Goal: Information Seeking & Learning: Learn about a topic

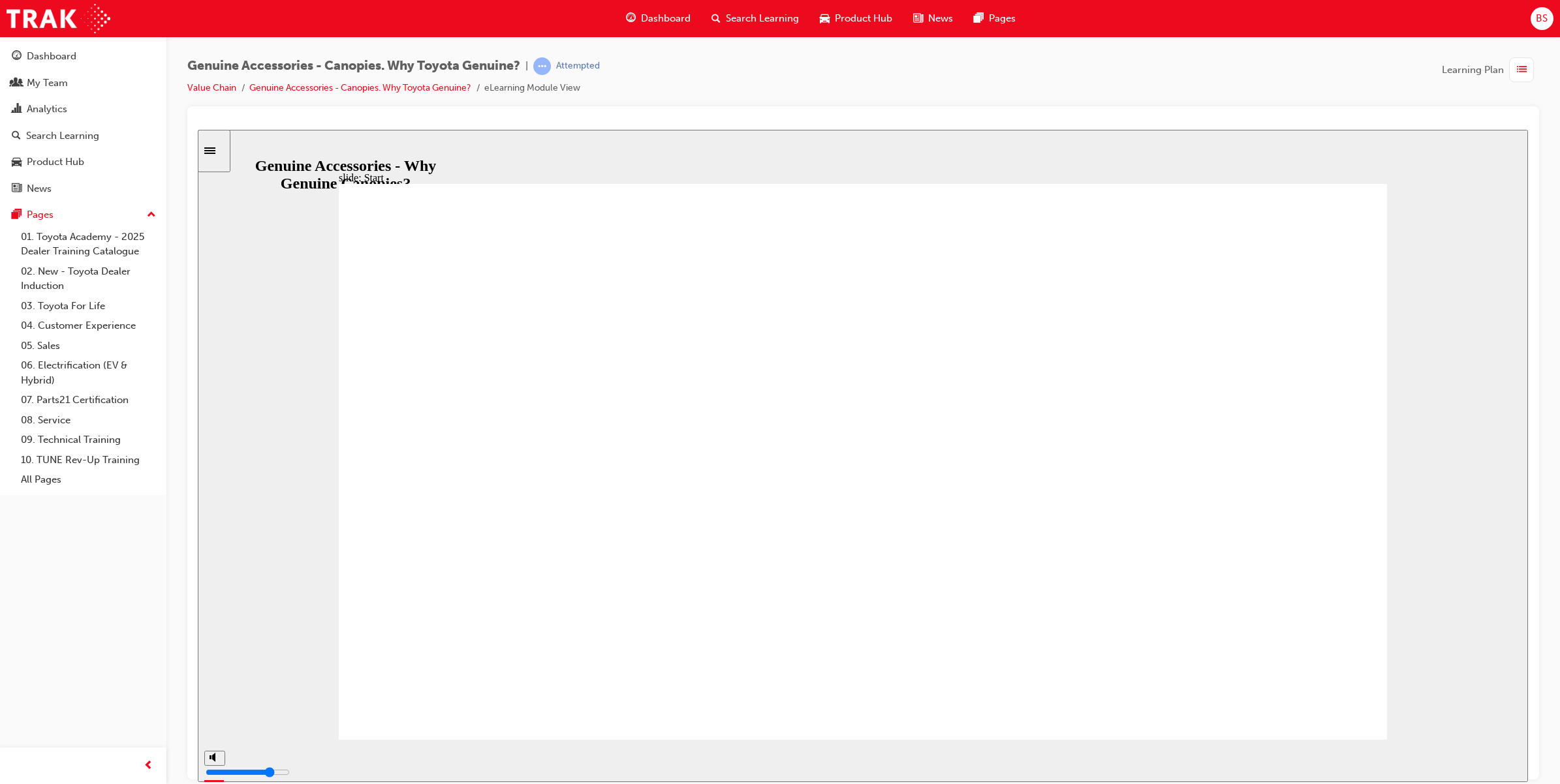
click at [219, 151] on icon "Sidebar Toggle" at bounding box center [214, 149] width 20 height 8
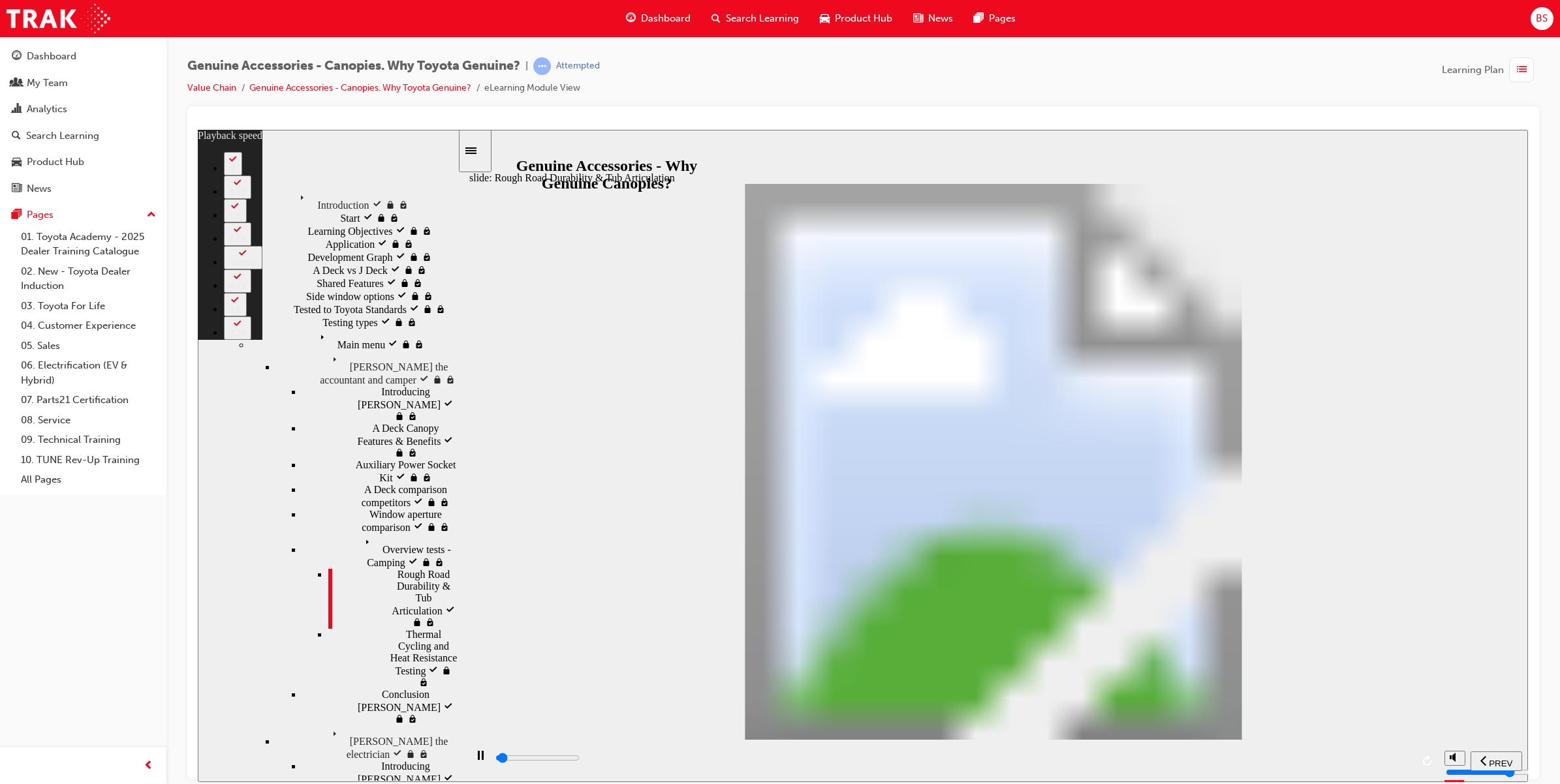
type input "1000"
type input "0"
type input "1000"
type input "0"
type input "1100"
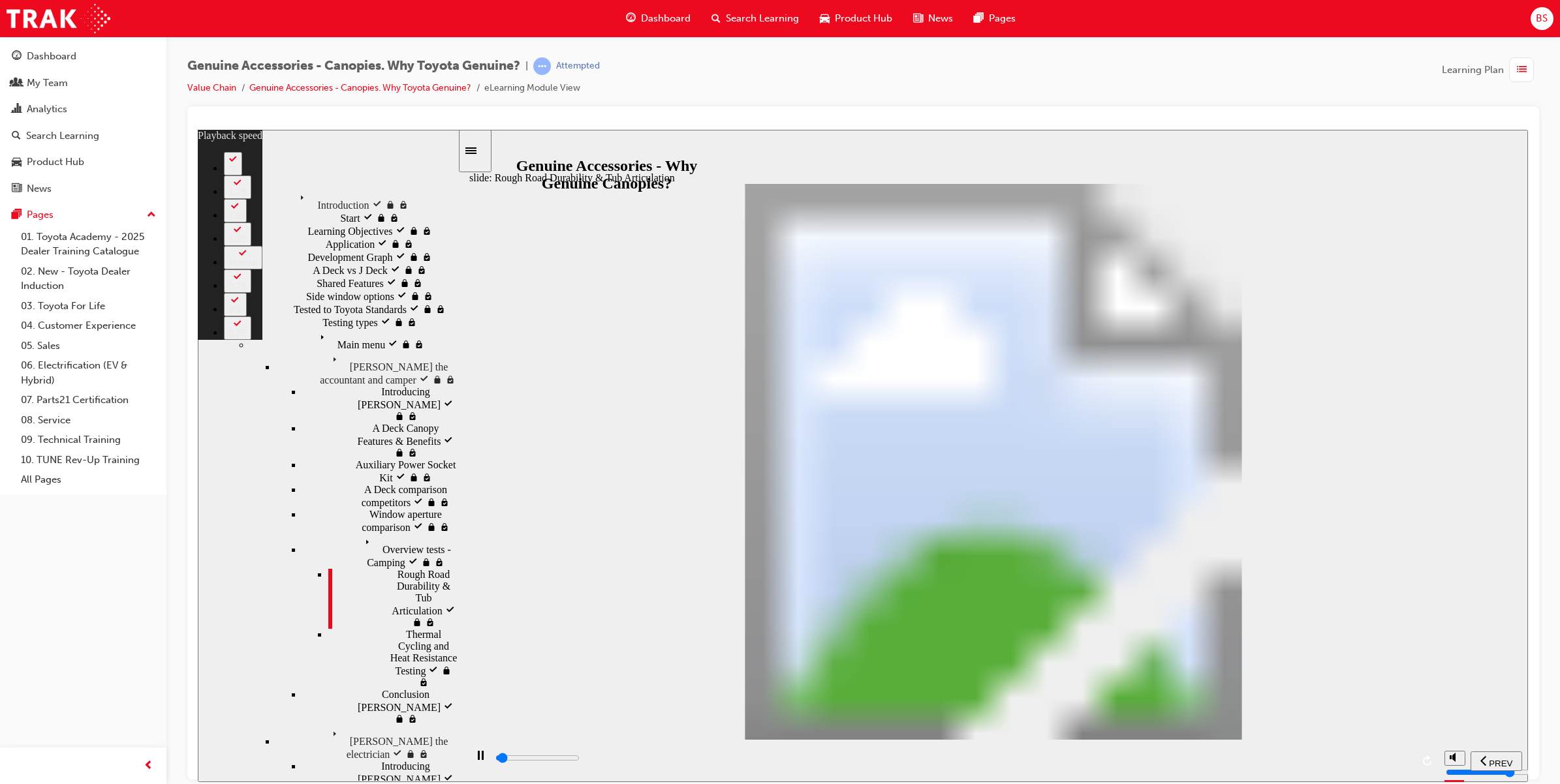
type input "0"
type input "1100"
type input "0"
type input "1100"
type input "0"
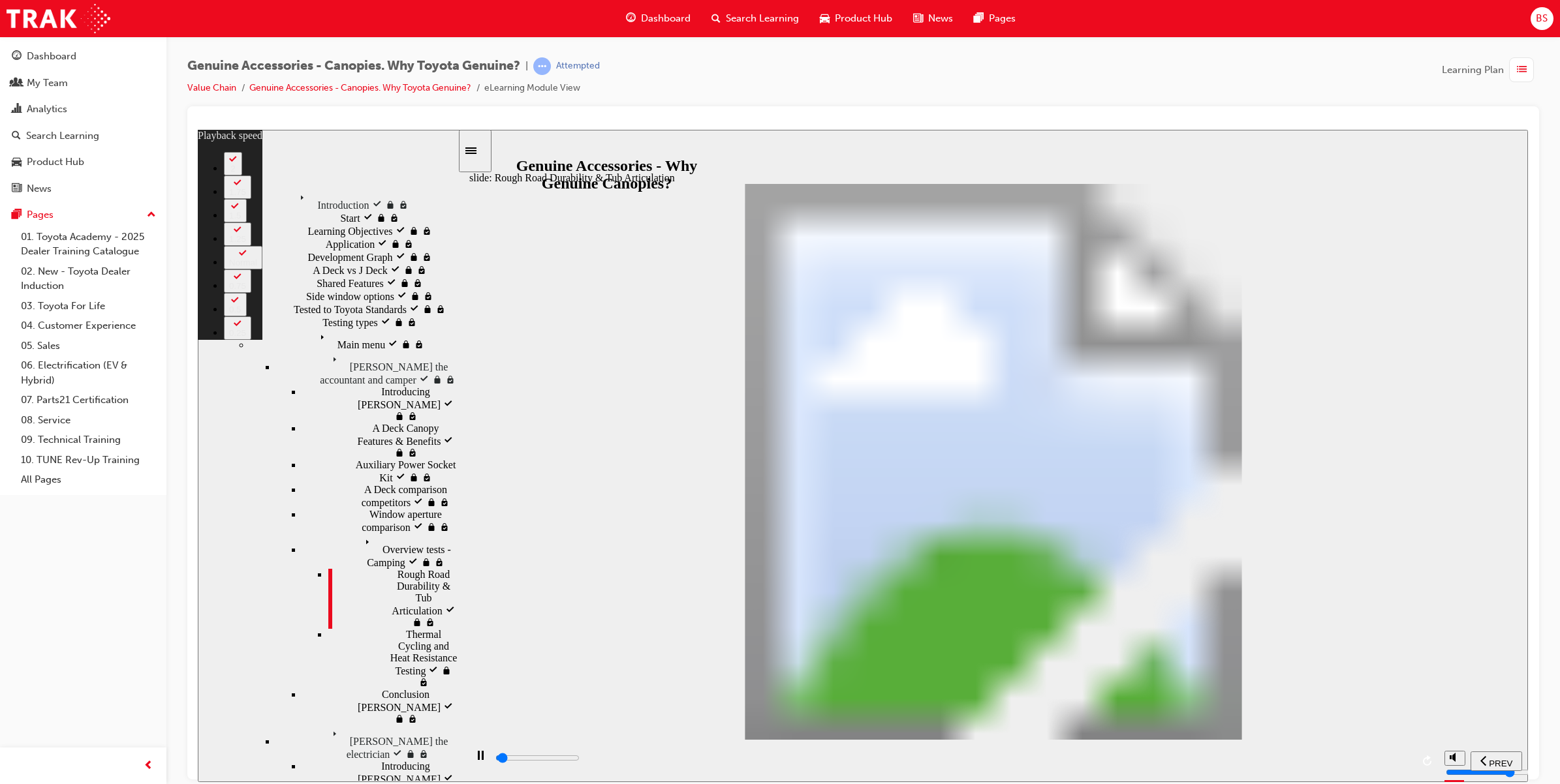
type input "1100"
type input "0"
type input "1100"
type input "0"
type input "1200"
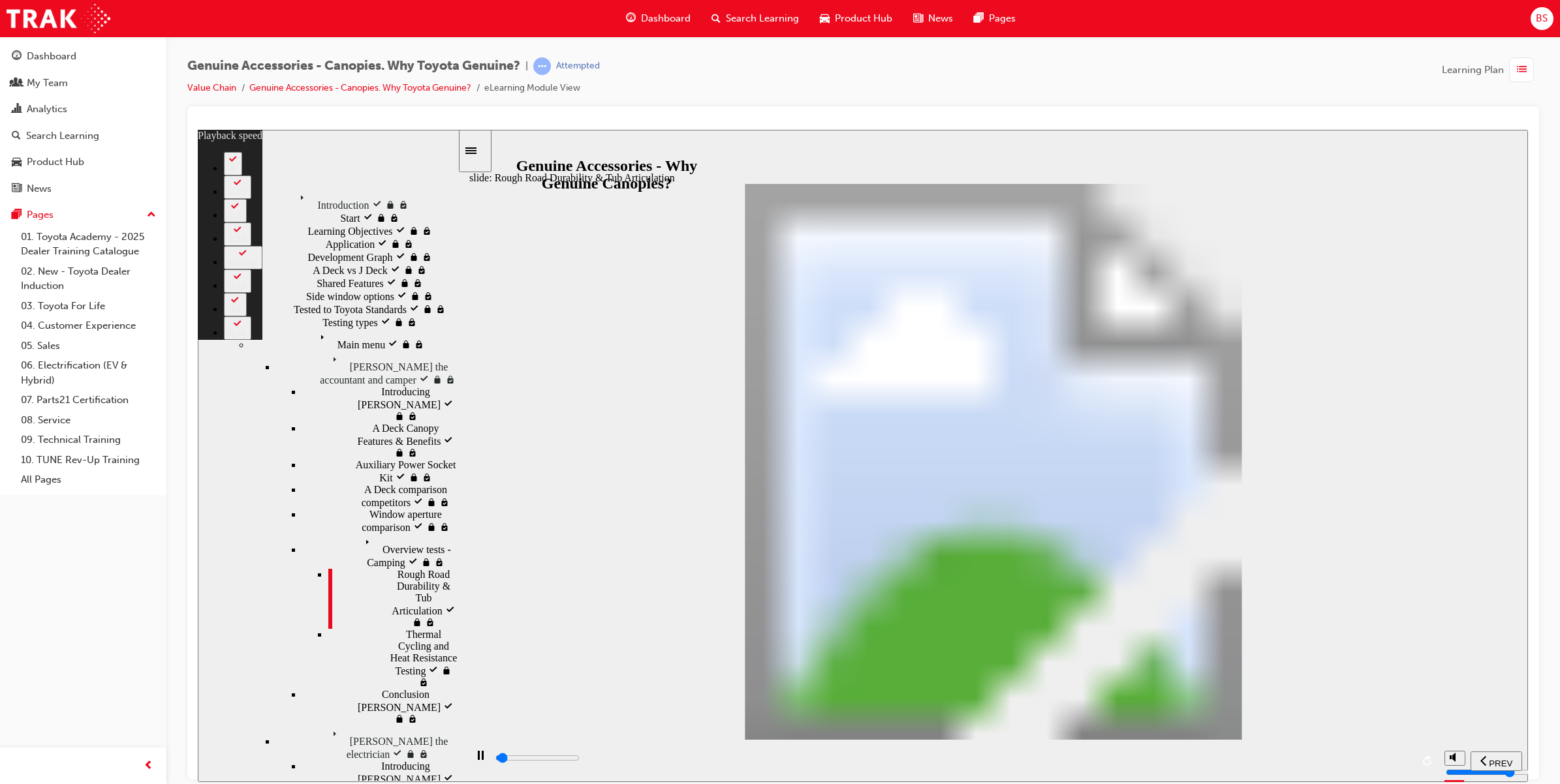
type input "0"
type input "1200"
type input "0"
type input "1200"
type input "0"
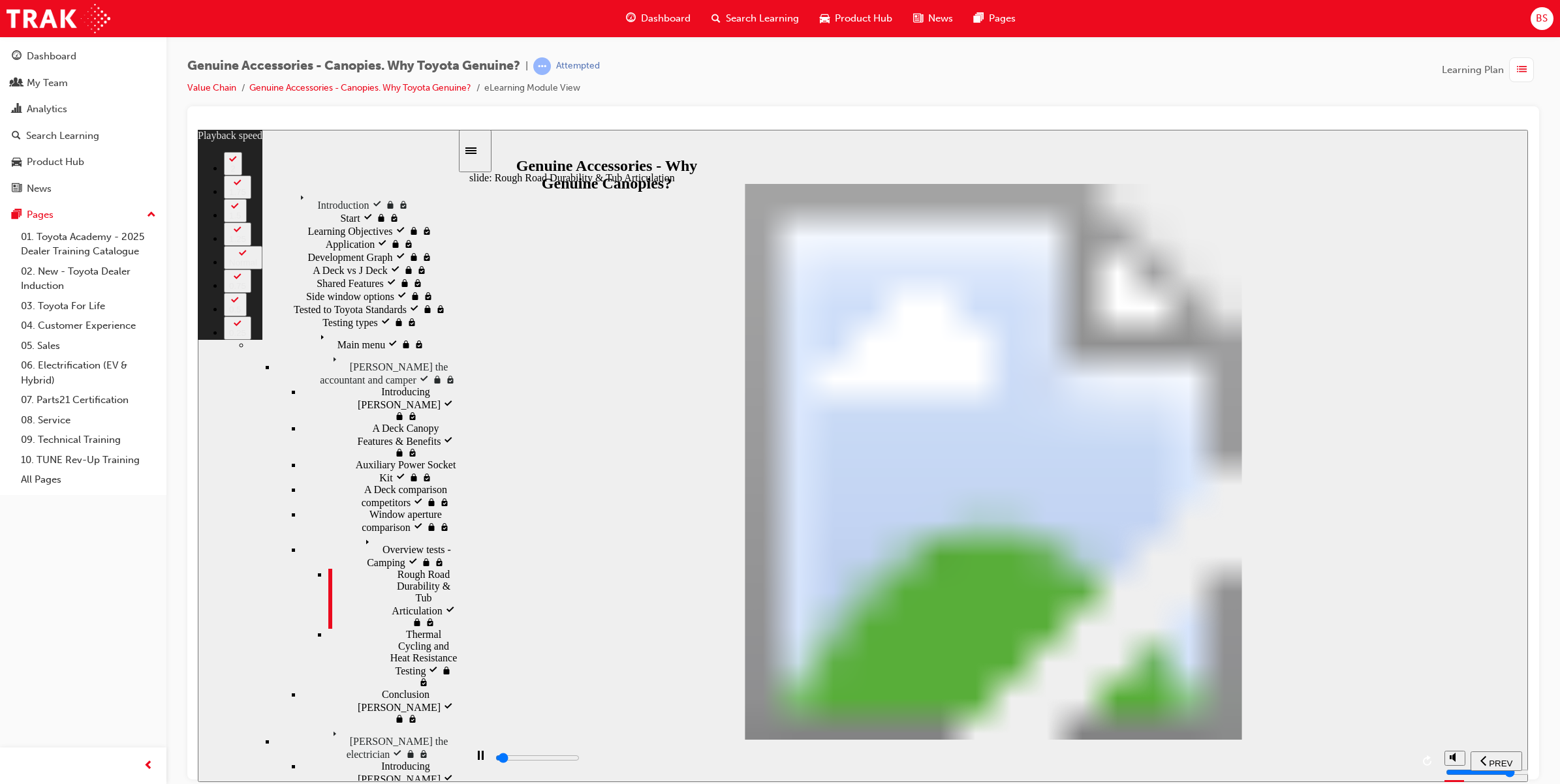
type input "1200"
type input "0"
type input "1200"
type input "0"
type input "1200"
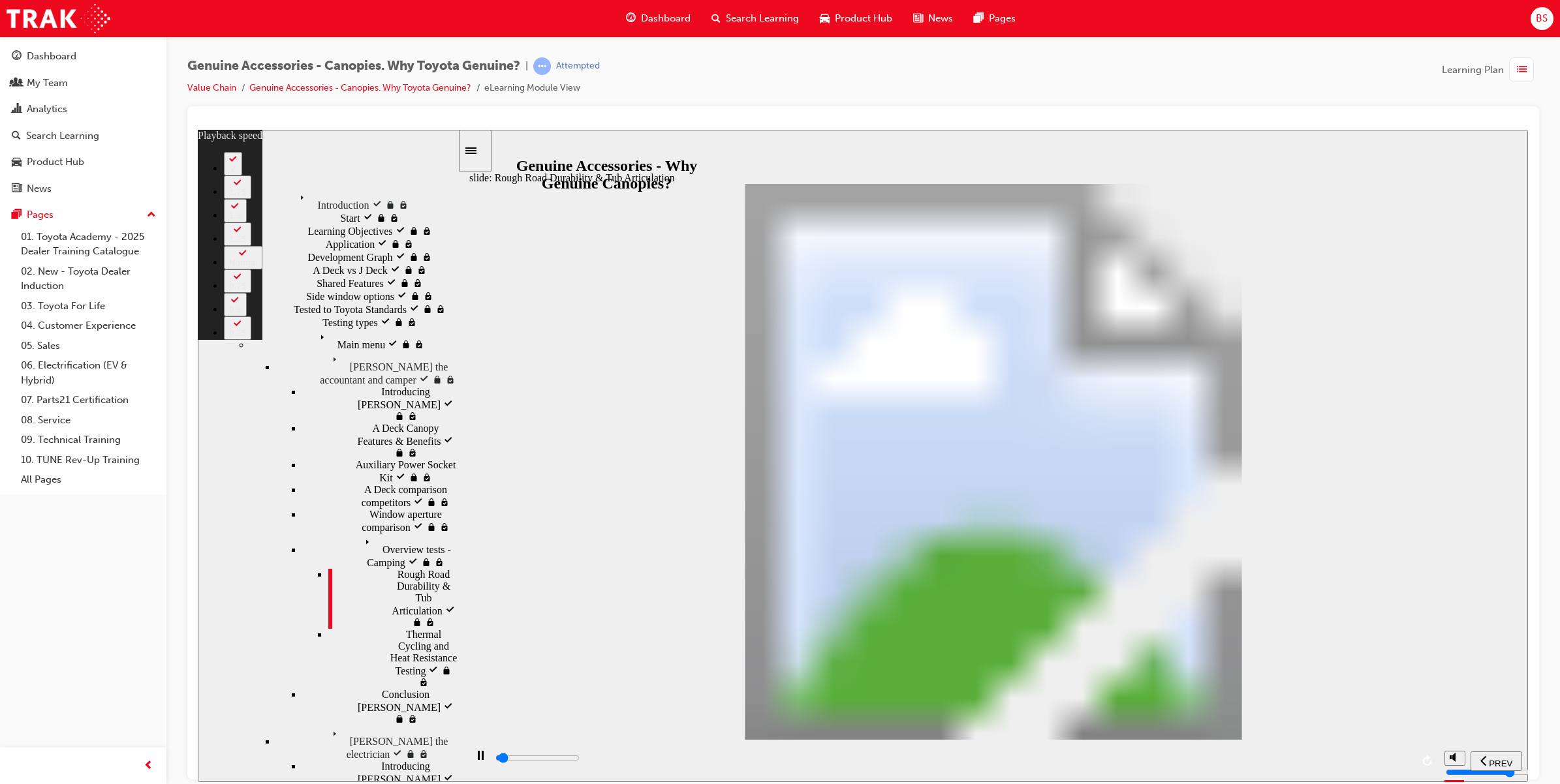
type input "0"
type input "1300"
type input "0"
type input "1300"
type input "0"
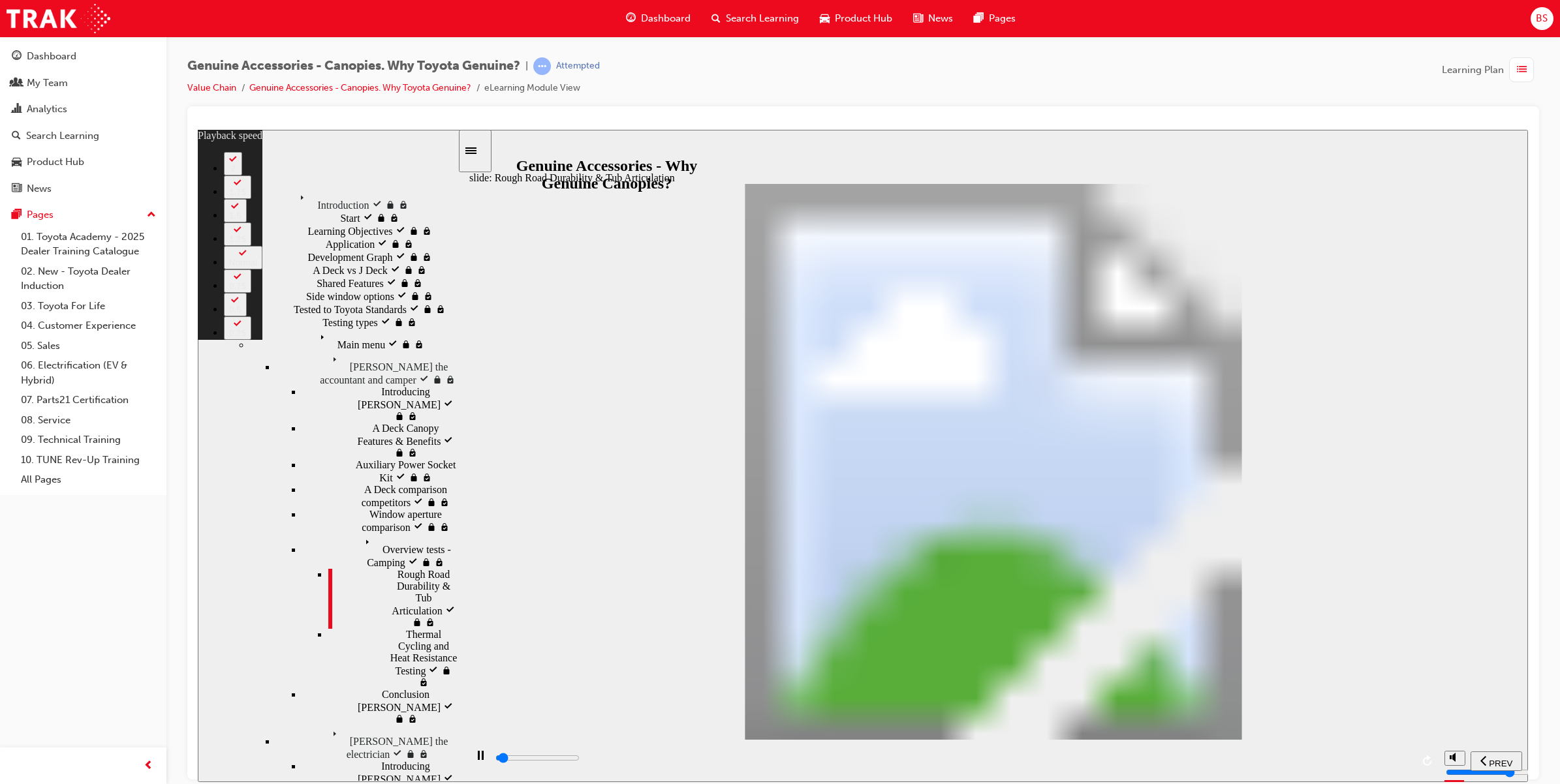
type input "1300"
type input "0"
type input "1300"
type input "0"
type input "1300"
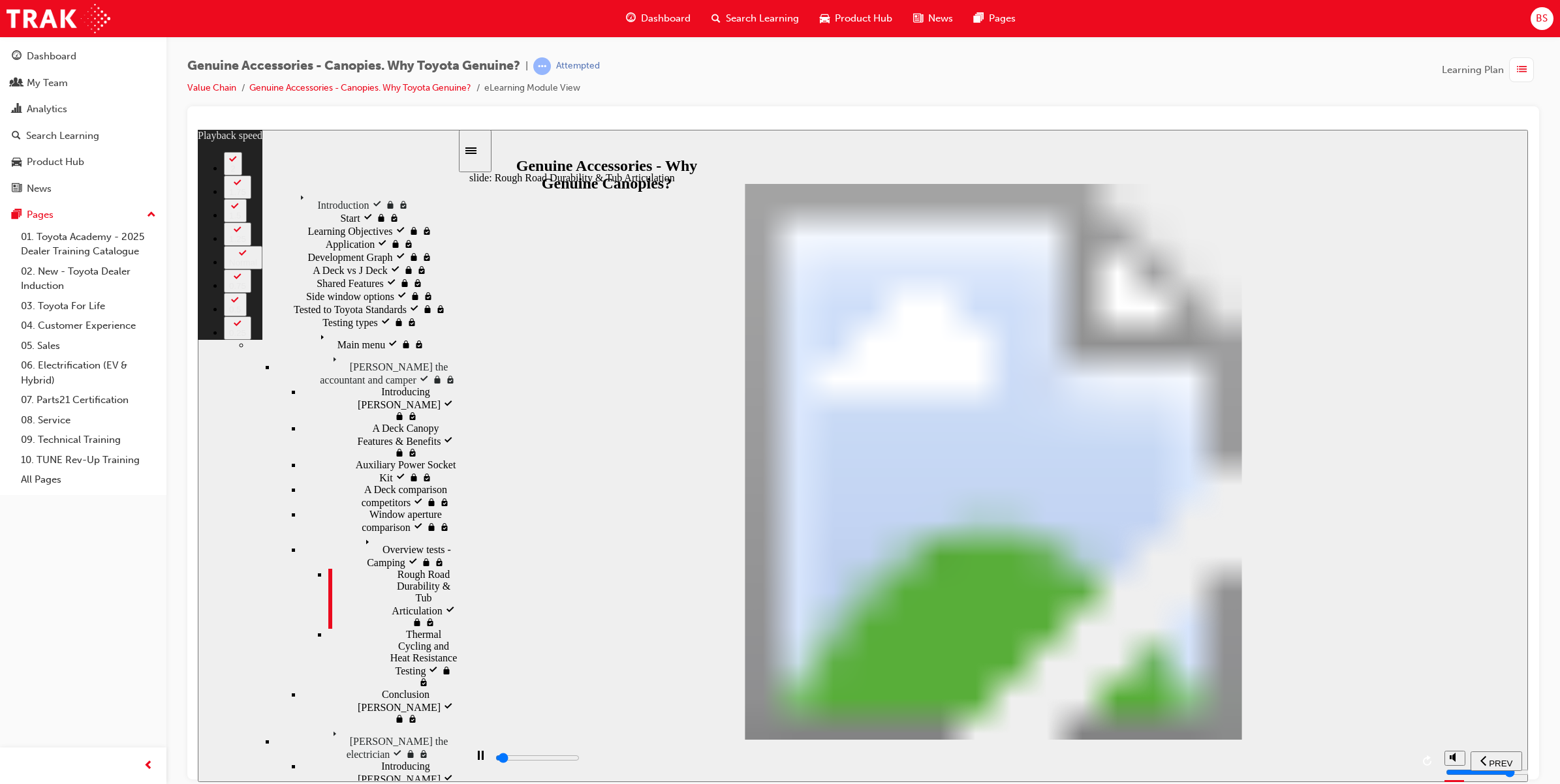
type input "0"
type input "1300"
type input "0"
type input "1400"
type input "0"
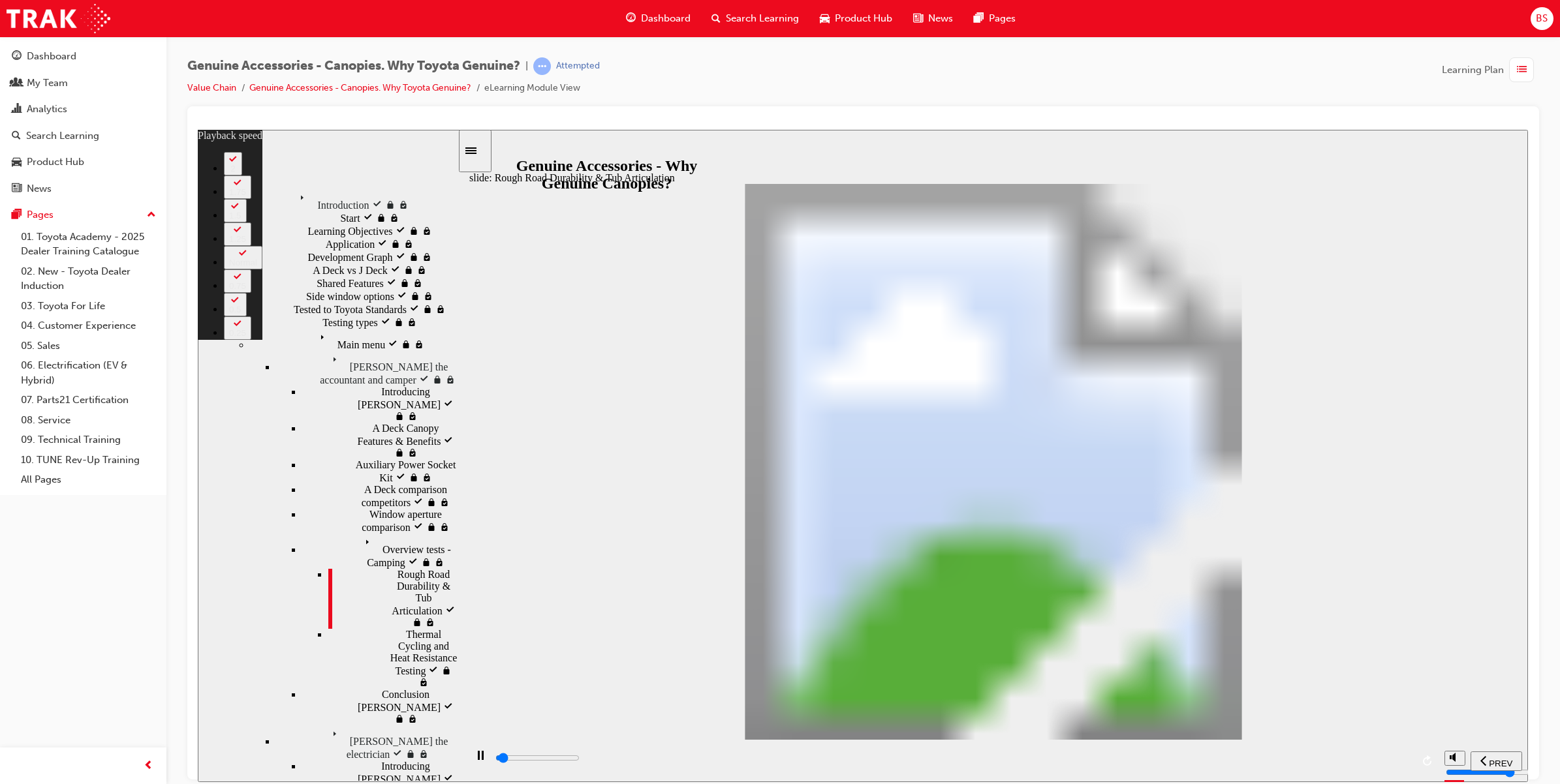
type input "1400"
type input "0"
type input "1400"
type input "0"
type input "1400"
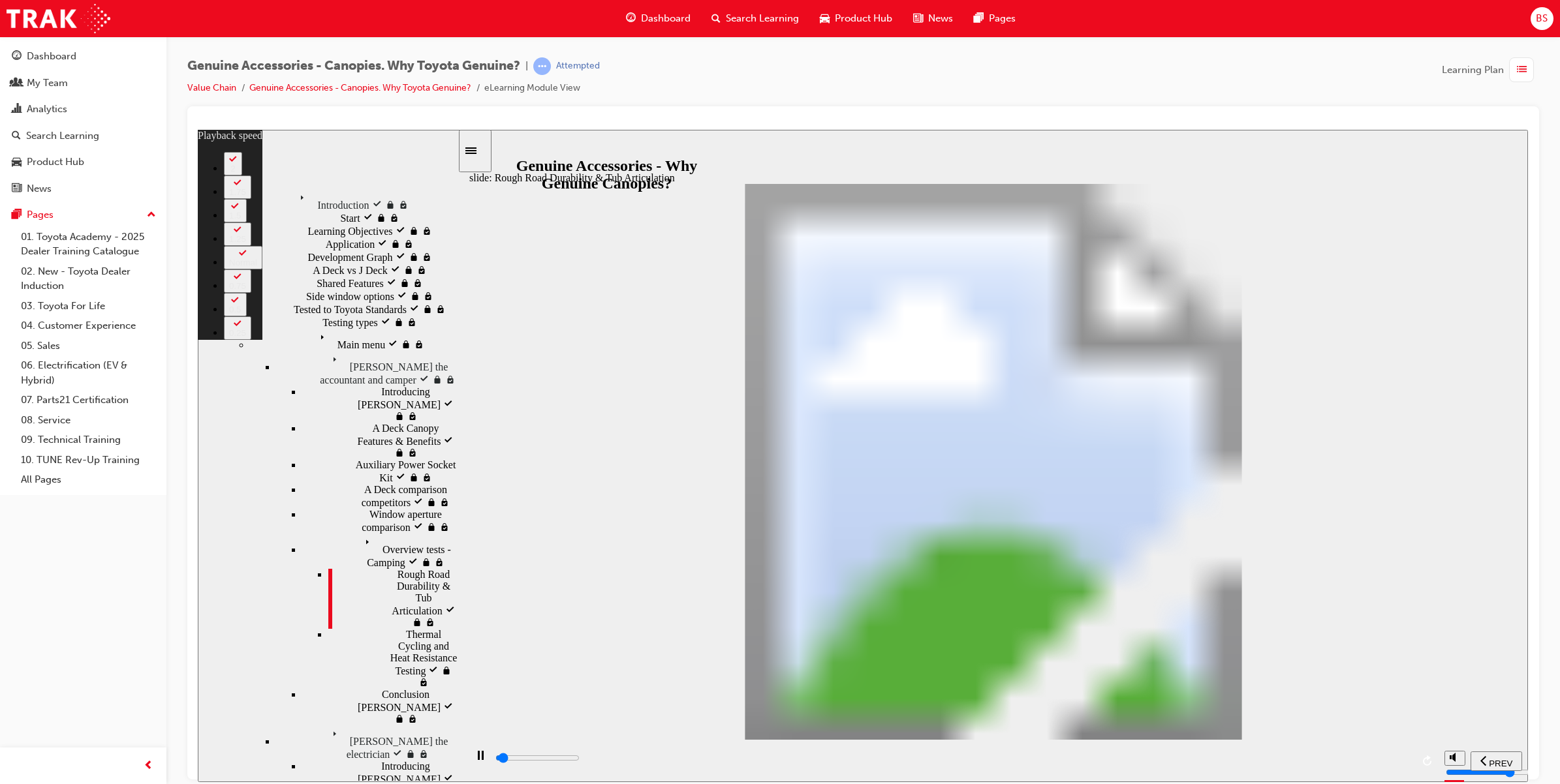
type input "0"
type input "1400"
type input "0"
type input "1400"
type input "0"
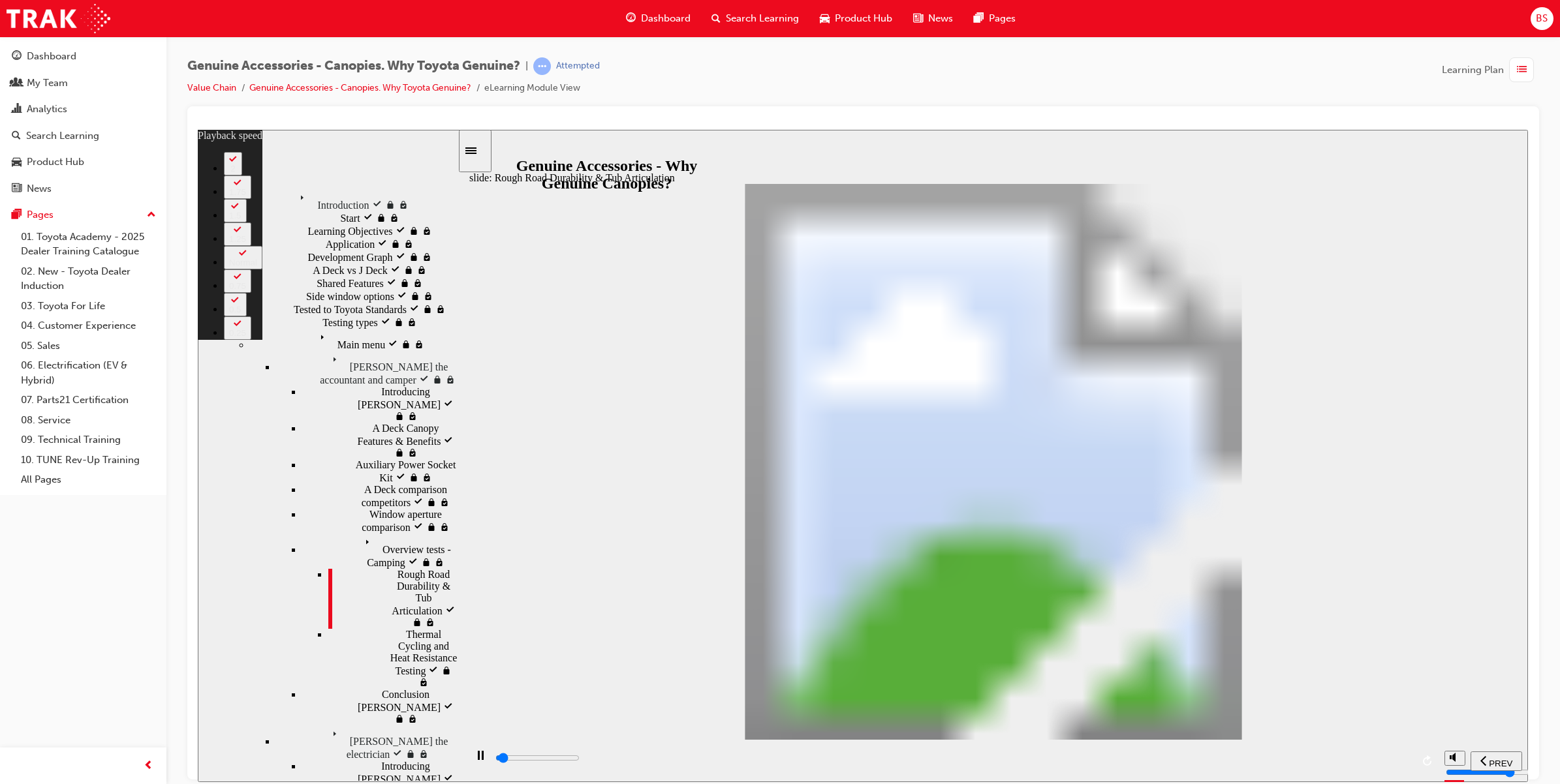
type input "1500"
type input "0"
type input "1500"
type input "0"
type input "1500"
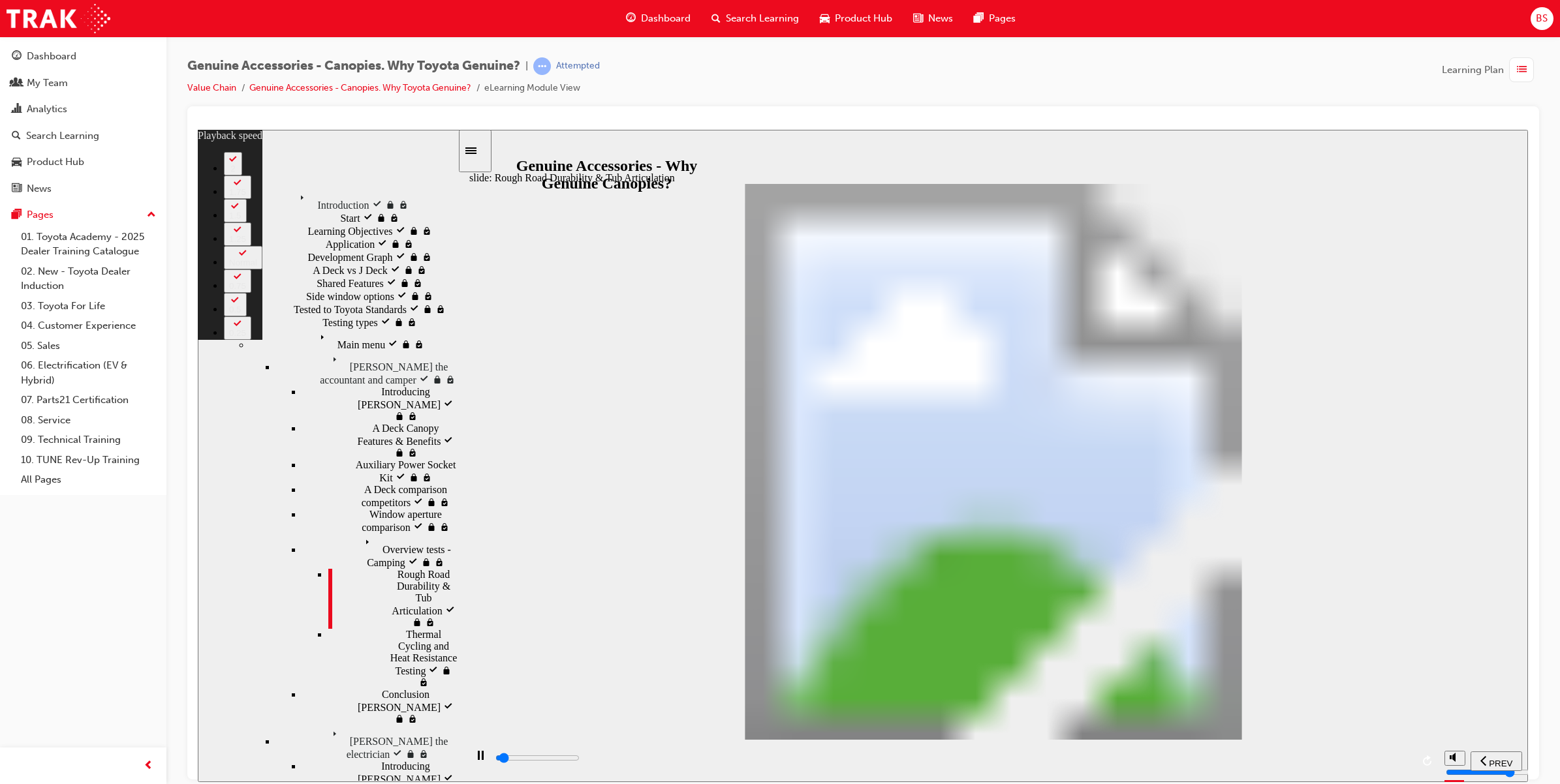
type input "0"
type input "1500"
type input "0"
type input "1500"
type input "0"
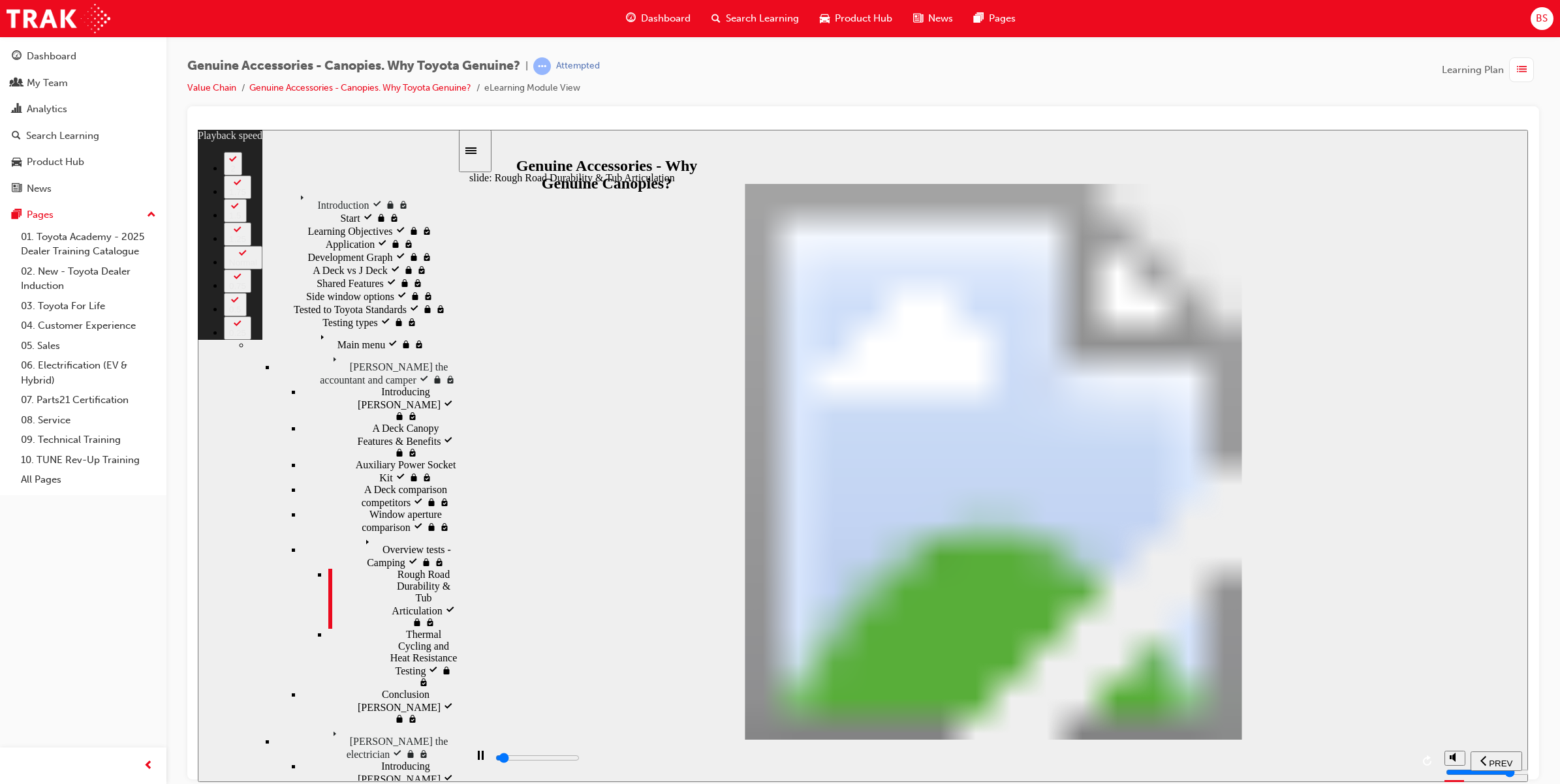
type input "1500"
type input "0"
type input "1600"
type input "1"
type input "1600"
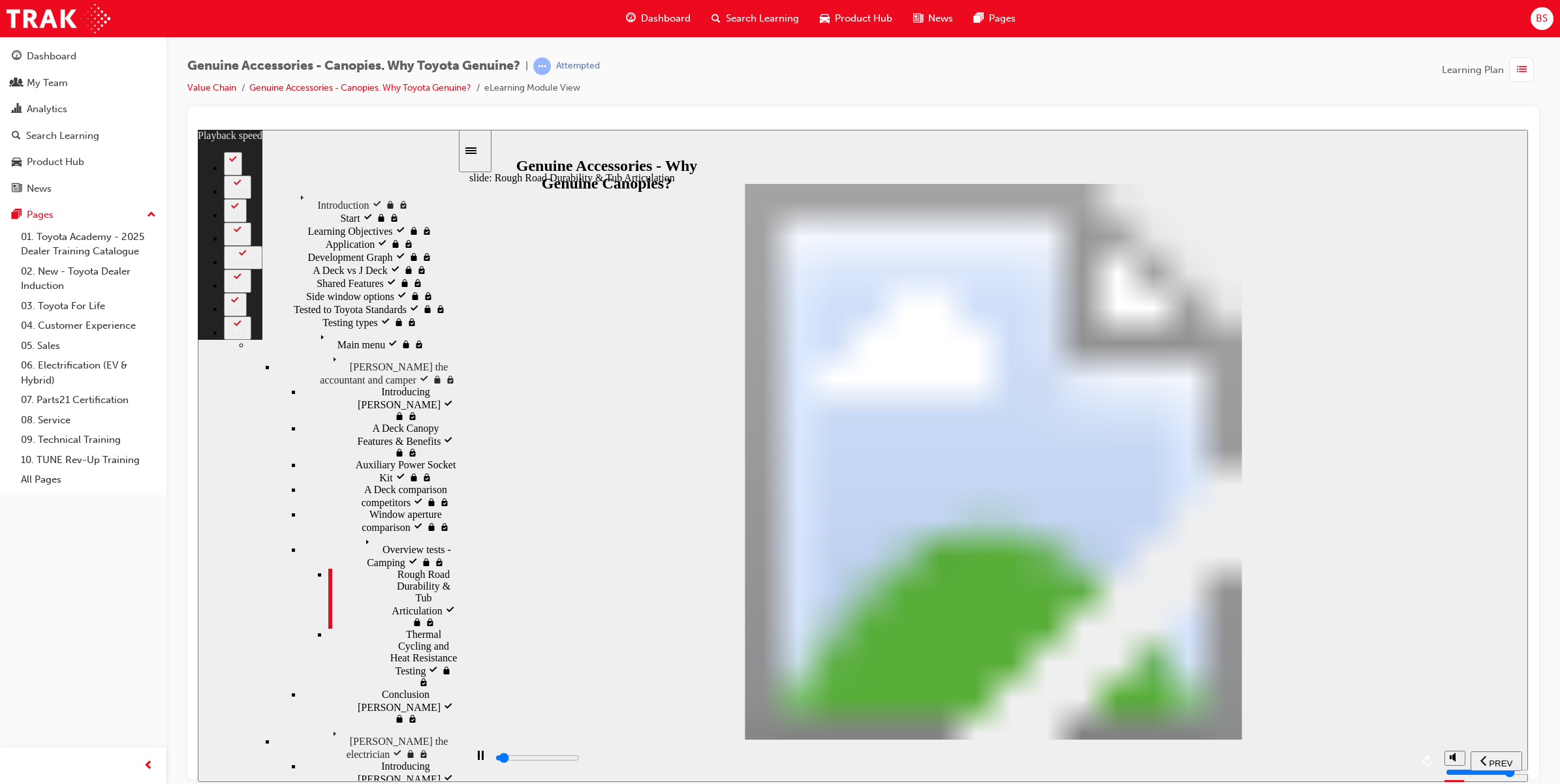
type input "1"
type input "1600"
type input "1"
type input "1600"
type input "1"
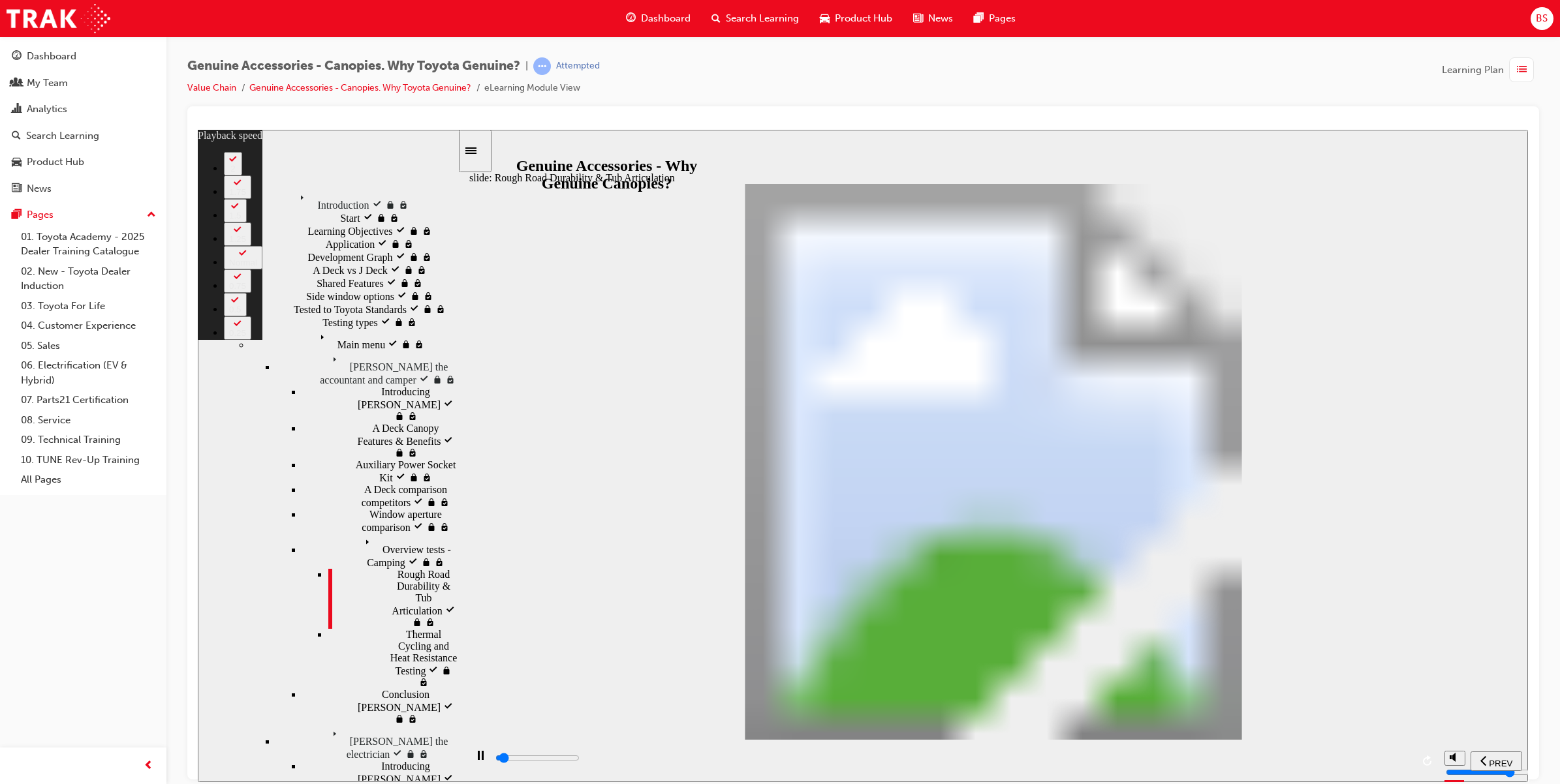
type input "1600"
type input "1"
type input "1600"
type input "1"
type input "1700"
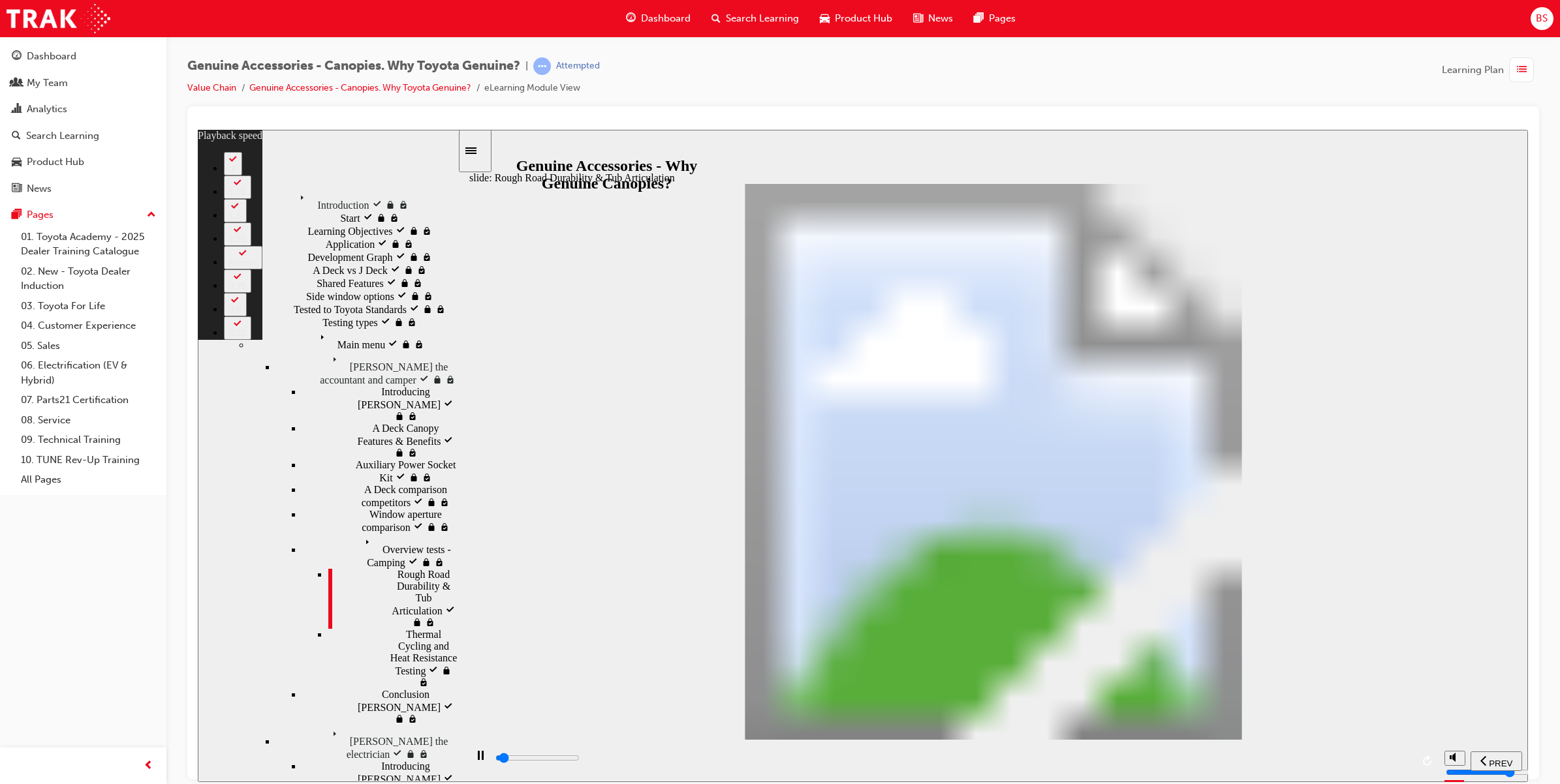
type input "1"
type input "1700"
type input "1"
type input "1700"
type input "1"
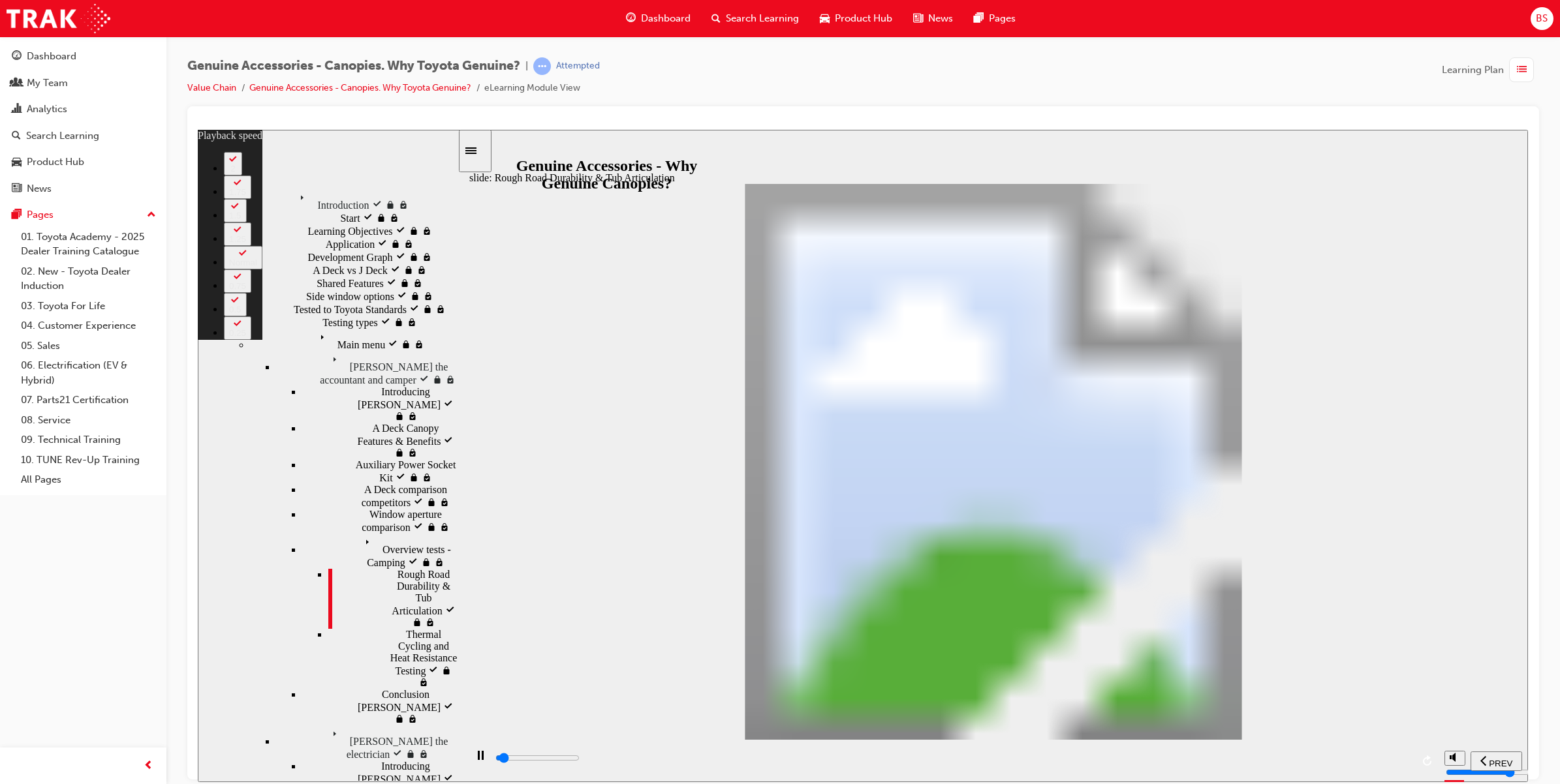
type input "1700"
type input "1"
type input "1700"
type input "1"
type input "1700"
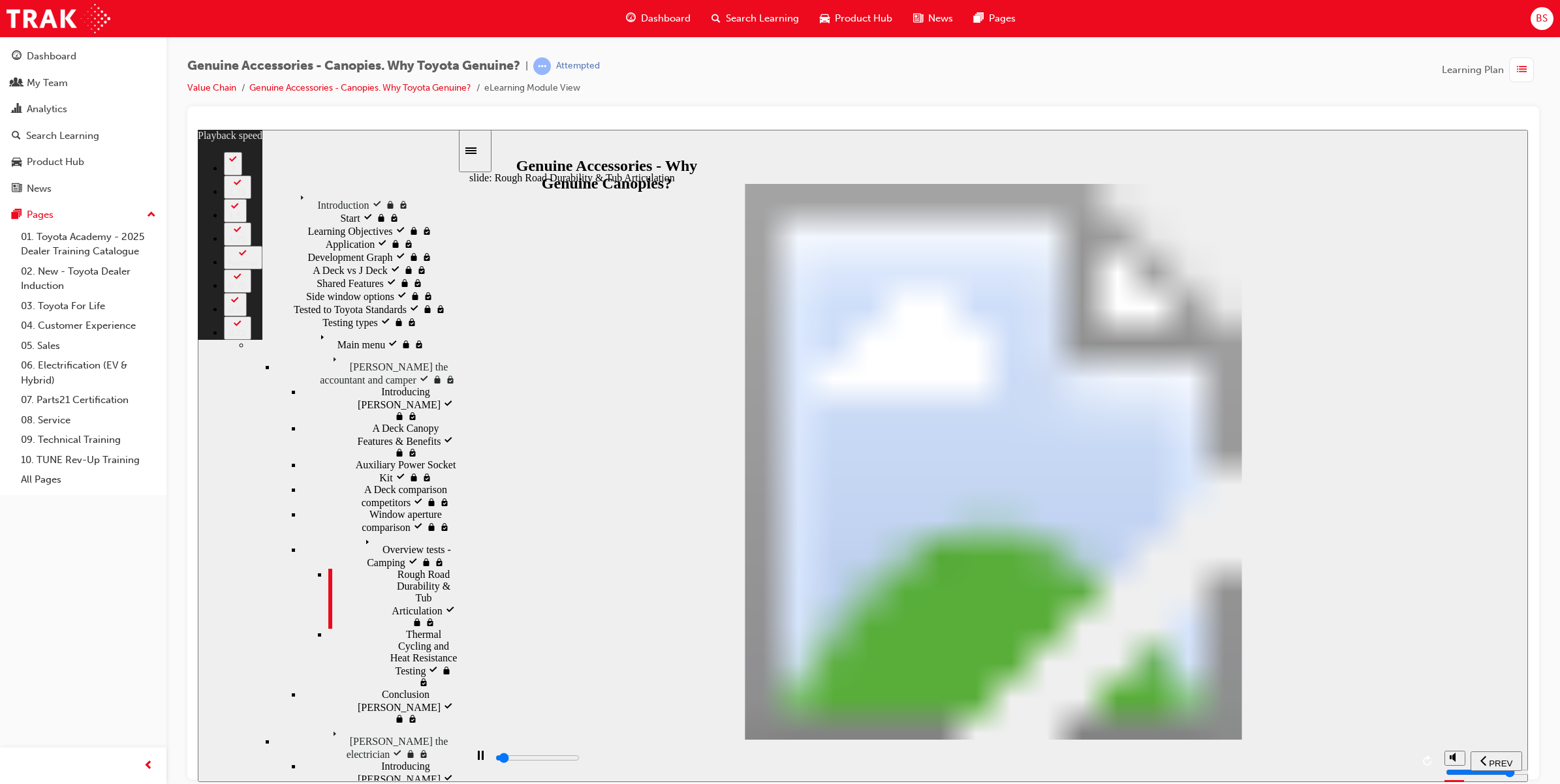
type input "1"
type input "1800"
type input "1"
type input "1800"
type input "1"
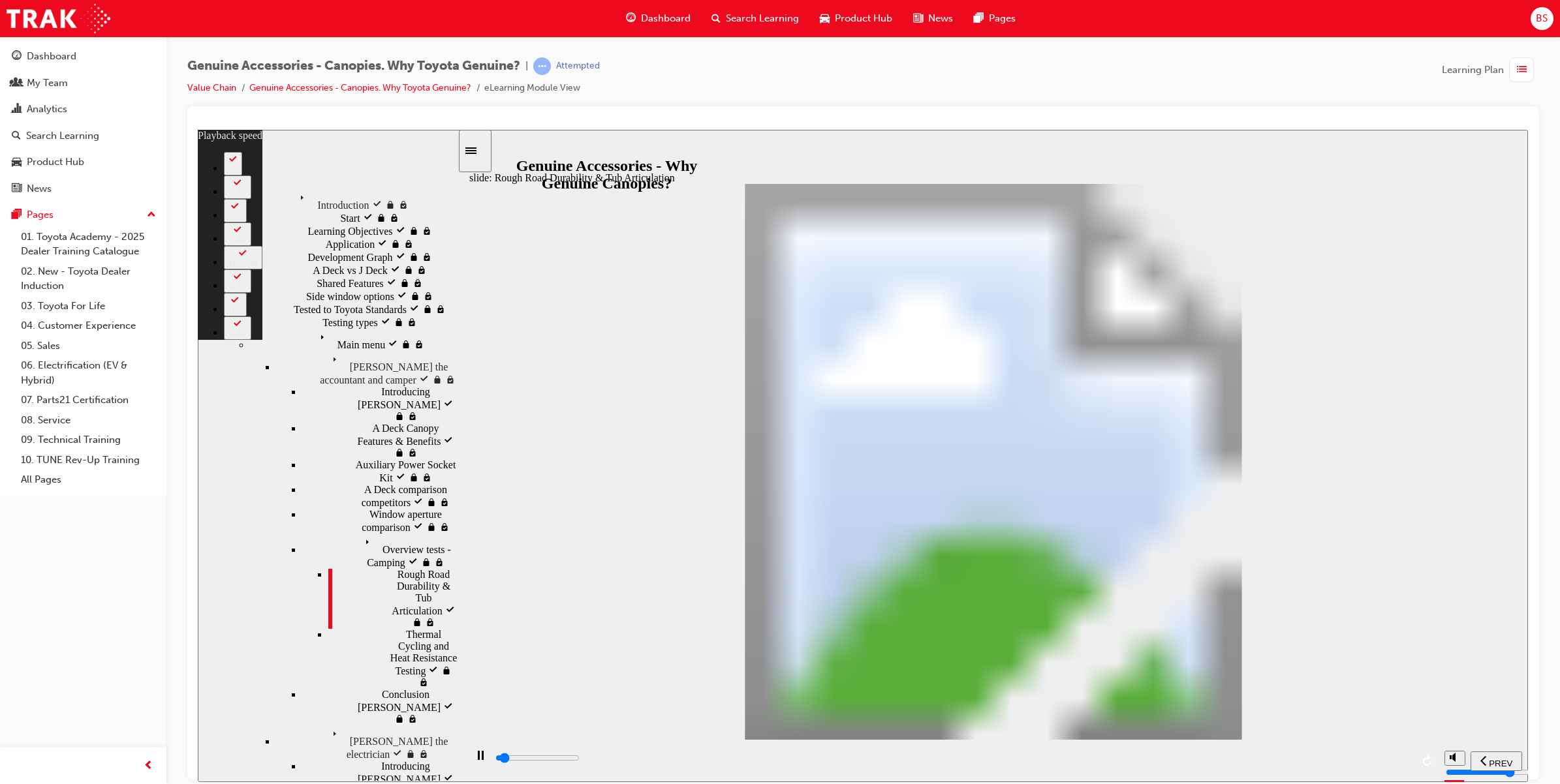
type input "1800"
type input "1"
type input "1800"
type input "1"
type input "1800"
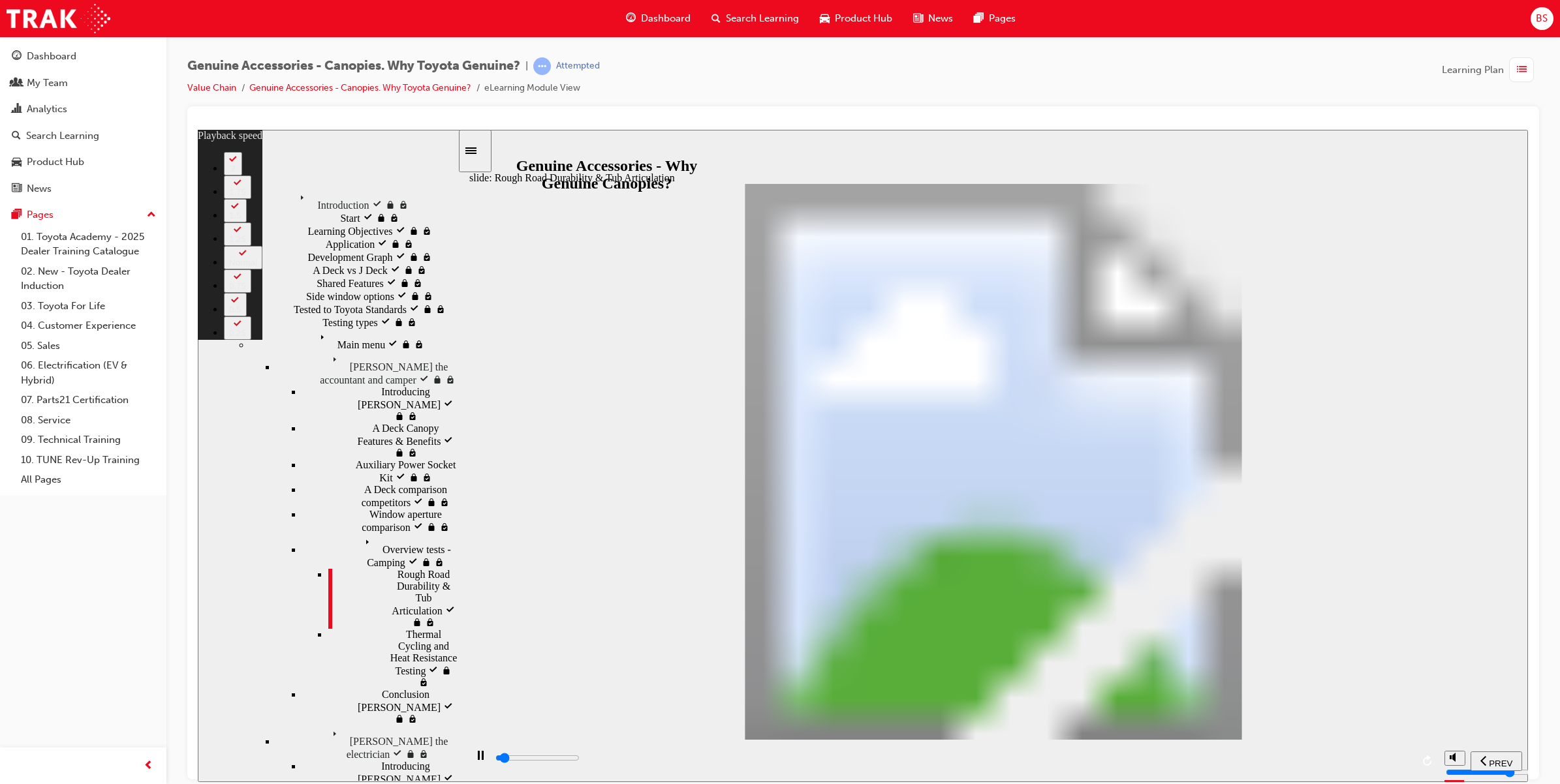
type input "1"
type input "1800"
type input "1"
type input "1900"
type input "1"
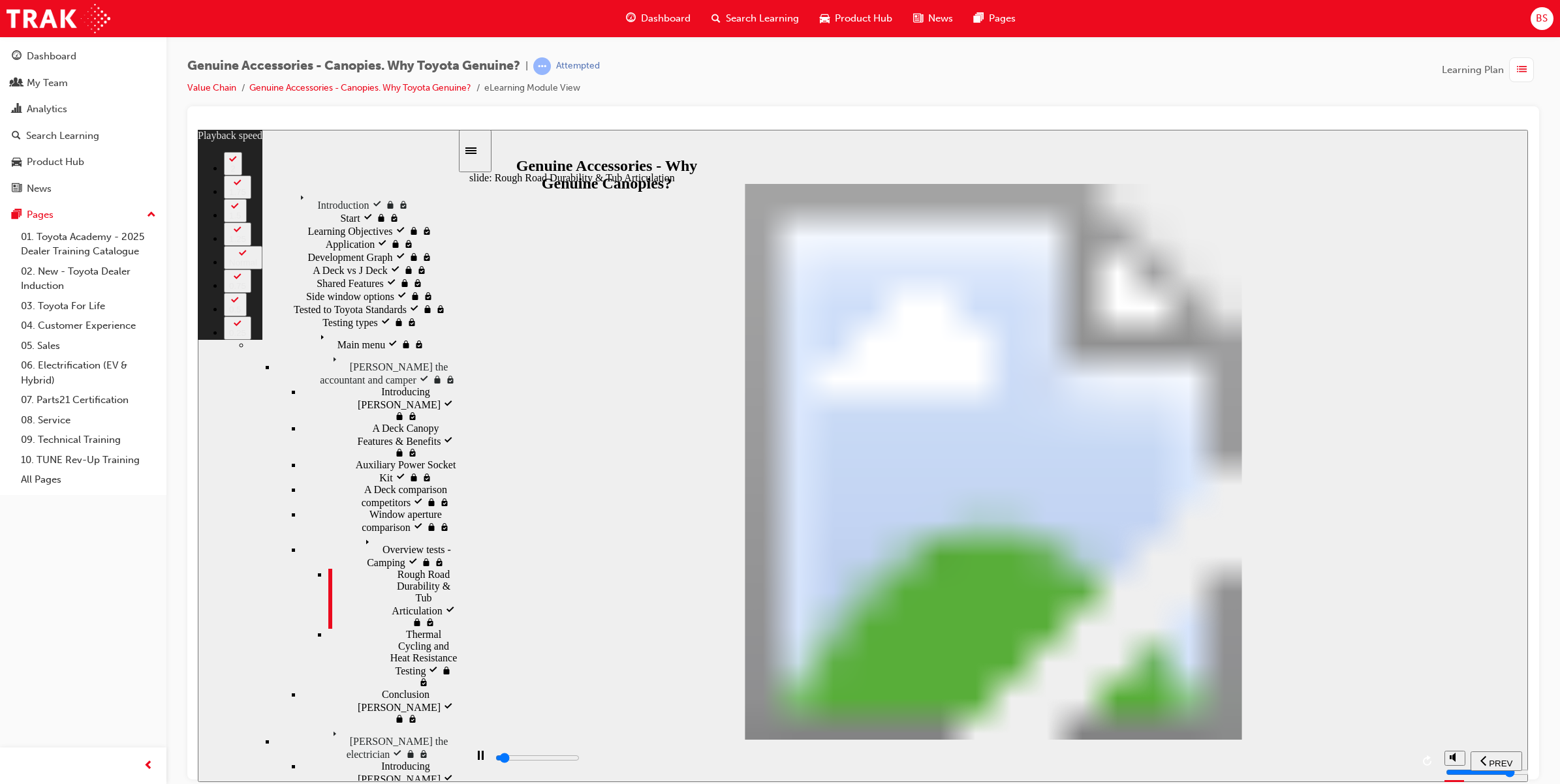
type input "1900"
type input "1"
type input "1900"
type input "1"
type input "1900"
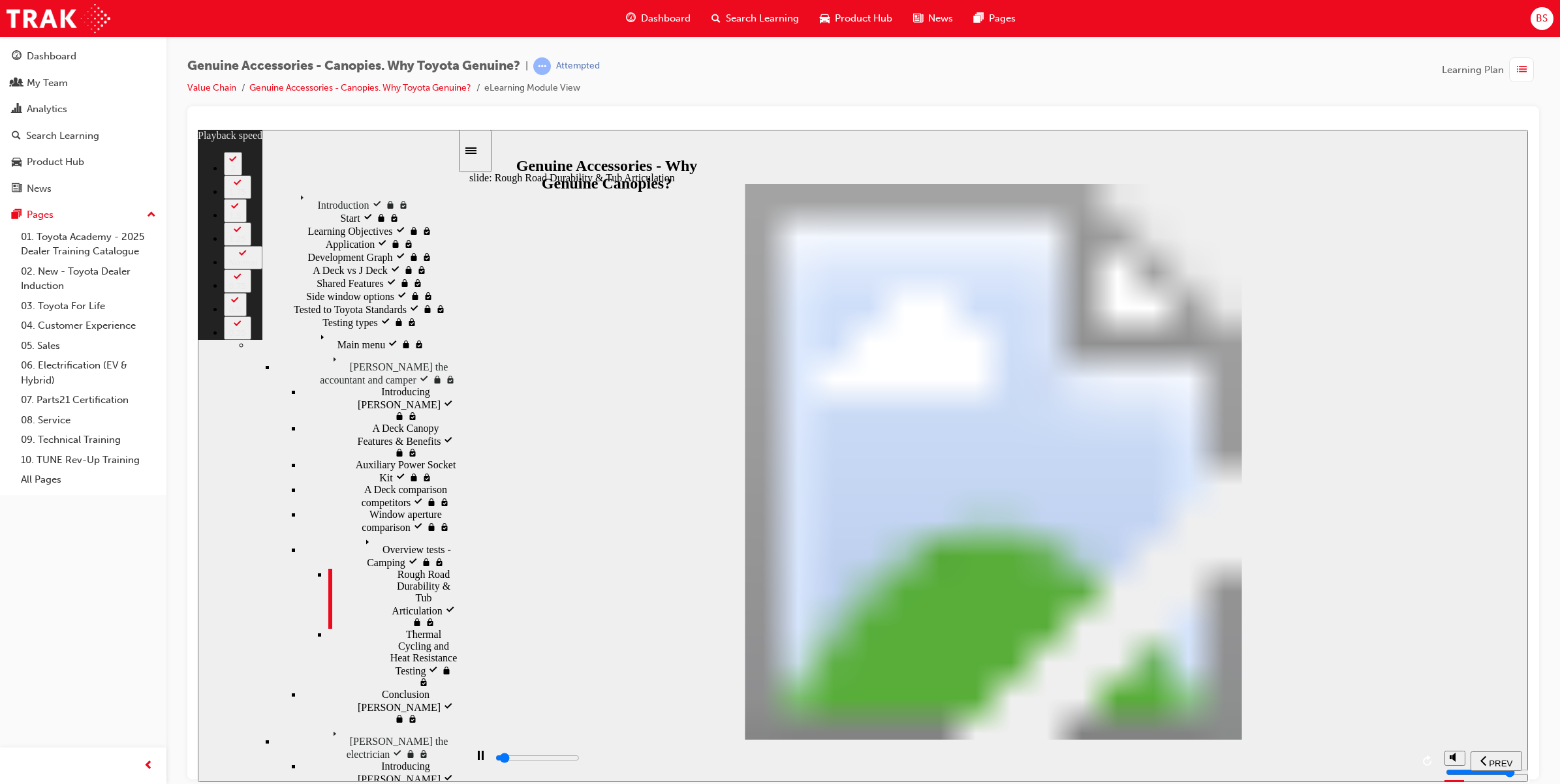
type input "1"
type input "1900"
type input "1"
type input "1900"
type input "1"
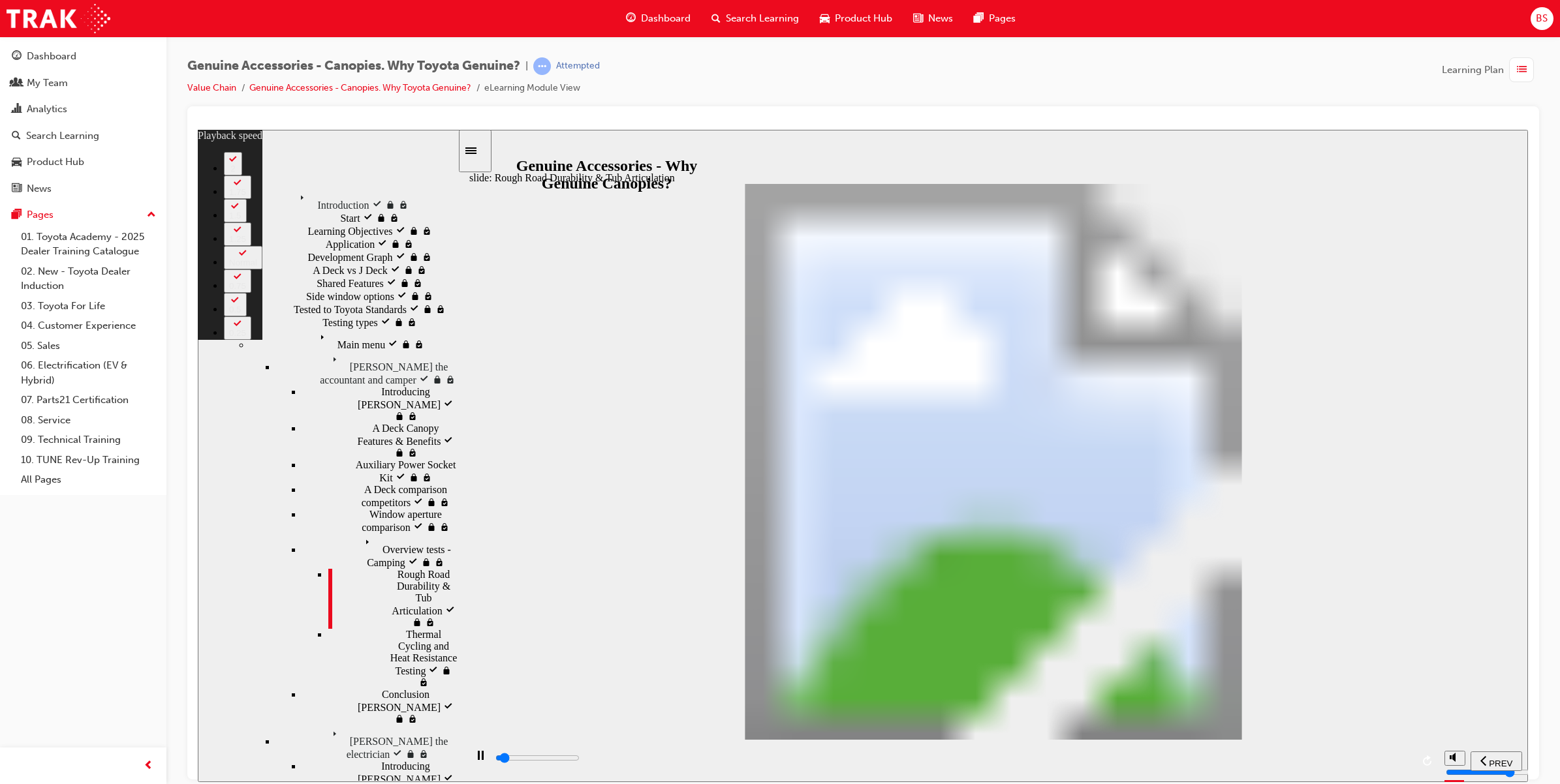
type input "2000"
type input "1"
type input "2000"
type input "1"
type input "2000"
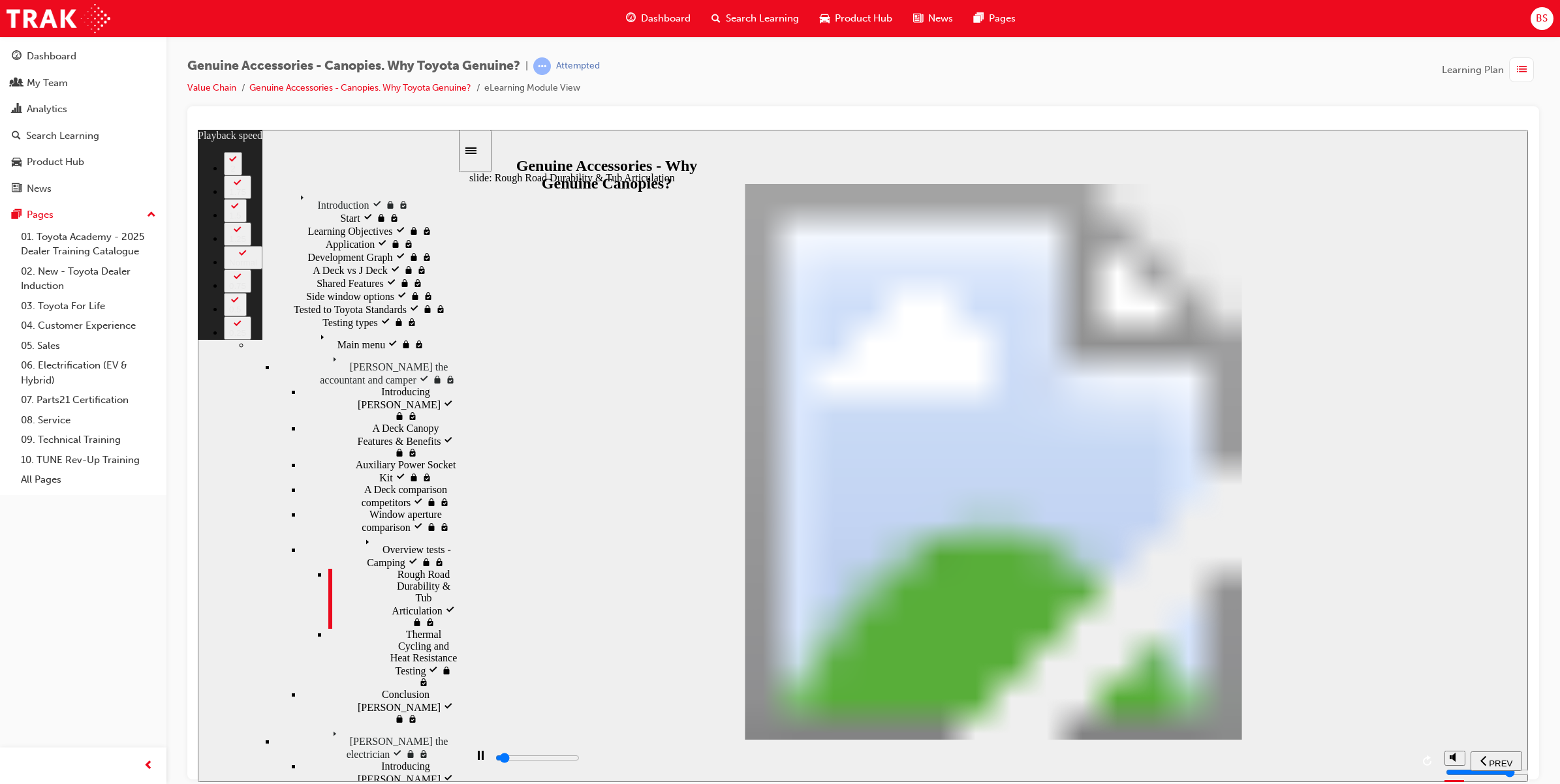
type input "1"
type input "2000"
type input "1"
type input "2000"
type input "1"
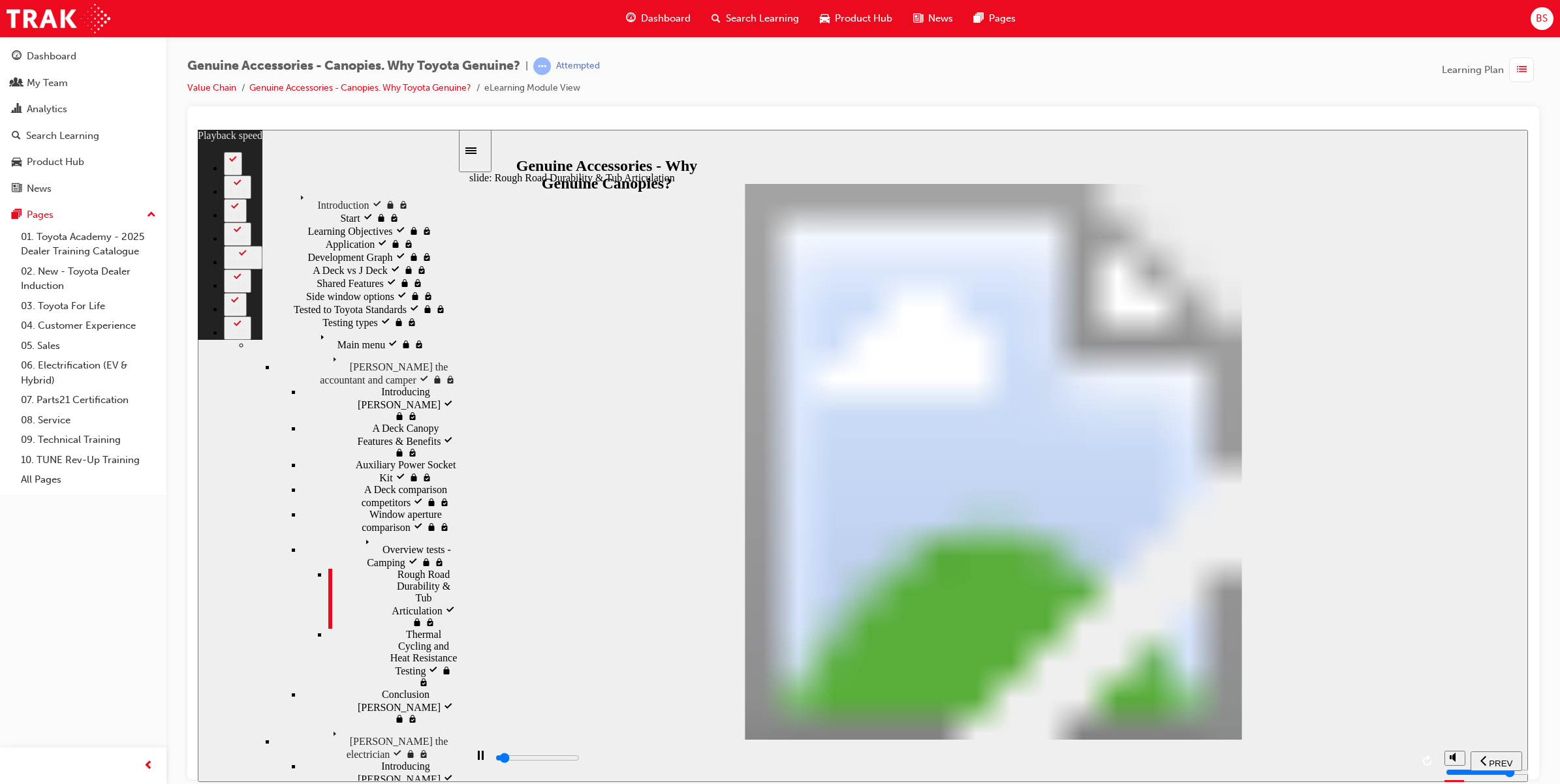
type input "2000"
type input "1"
type input "2100"
type input "1"
type input "2100"
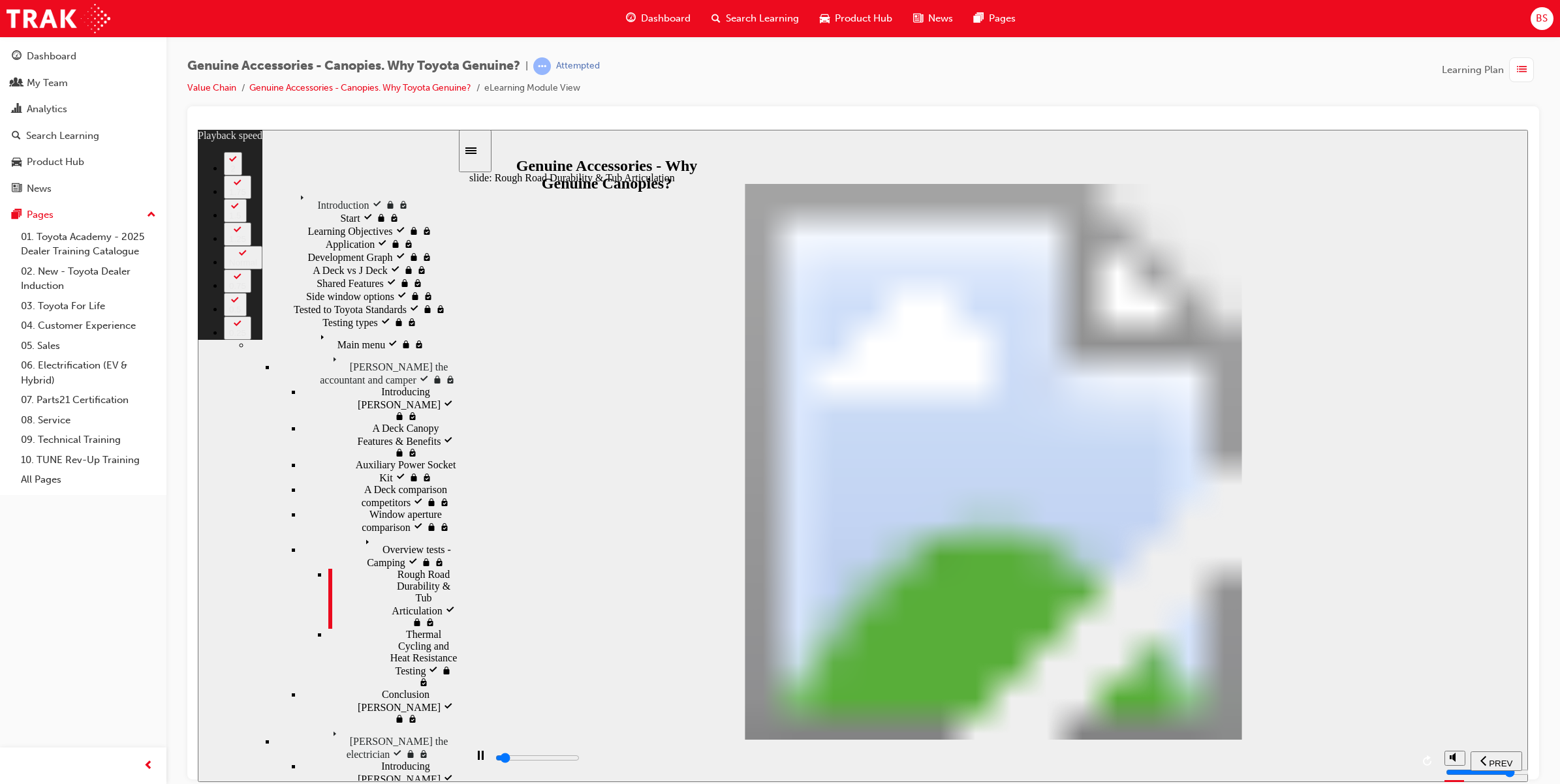
type input "1"
type input "2100"
type input "1"
type input "2100"
type input "1"
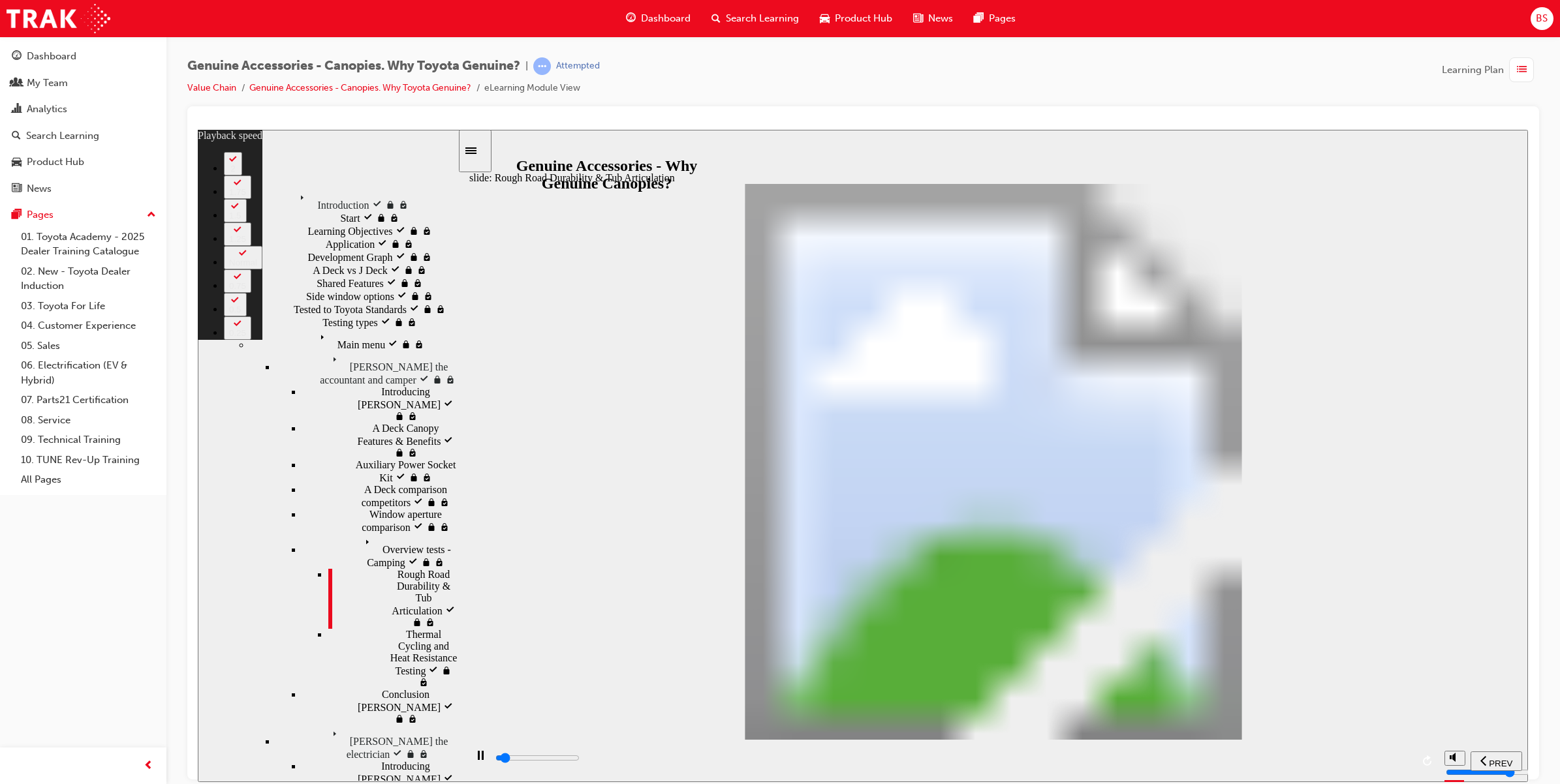
type input "2100"
type input "1"
type input "2100"
type input "1"
type input "2200"
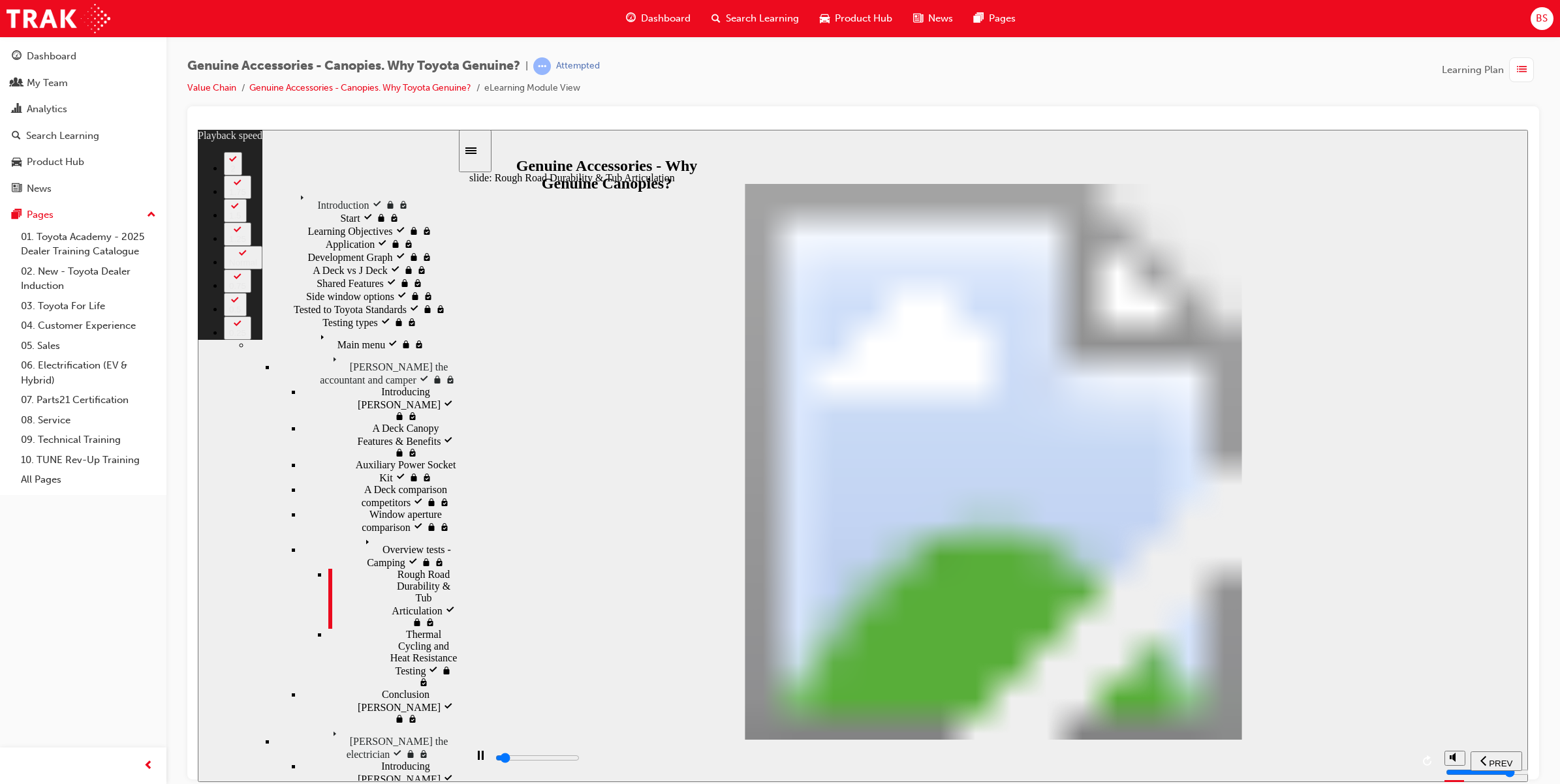
type input "1"
type input "2200"
type input "1"
type input "2200"
type input "1"
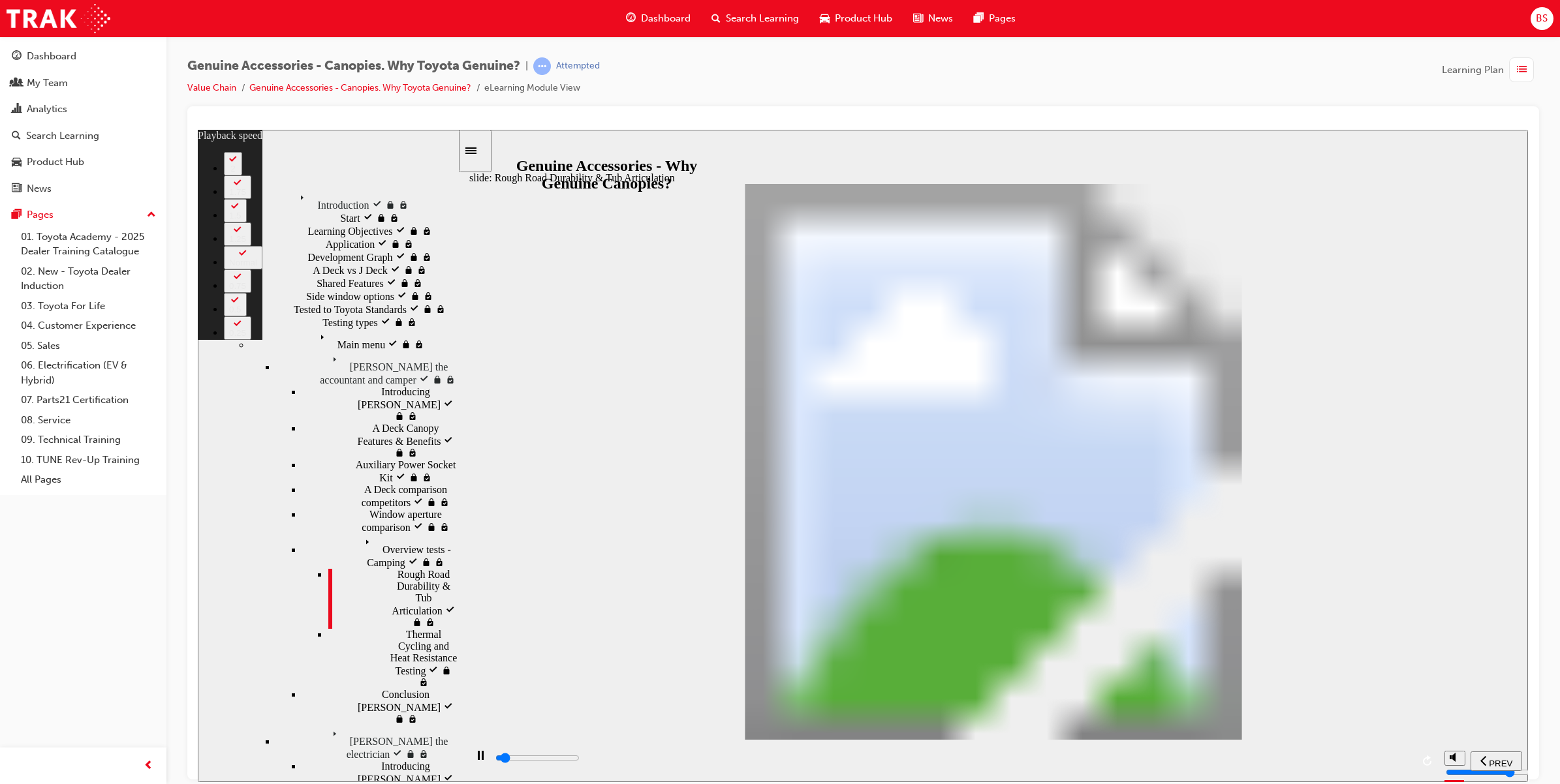
type input "2200"
type input "1"
type input "2200"
type input "1"
type input "2200"
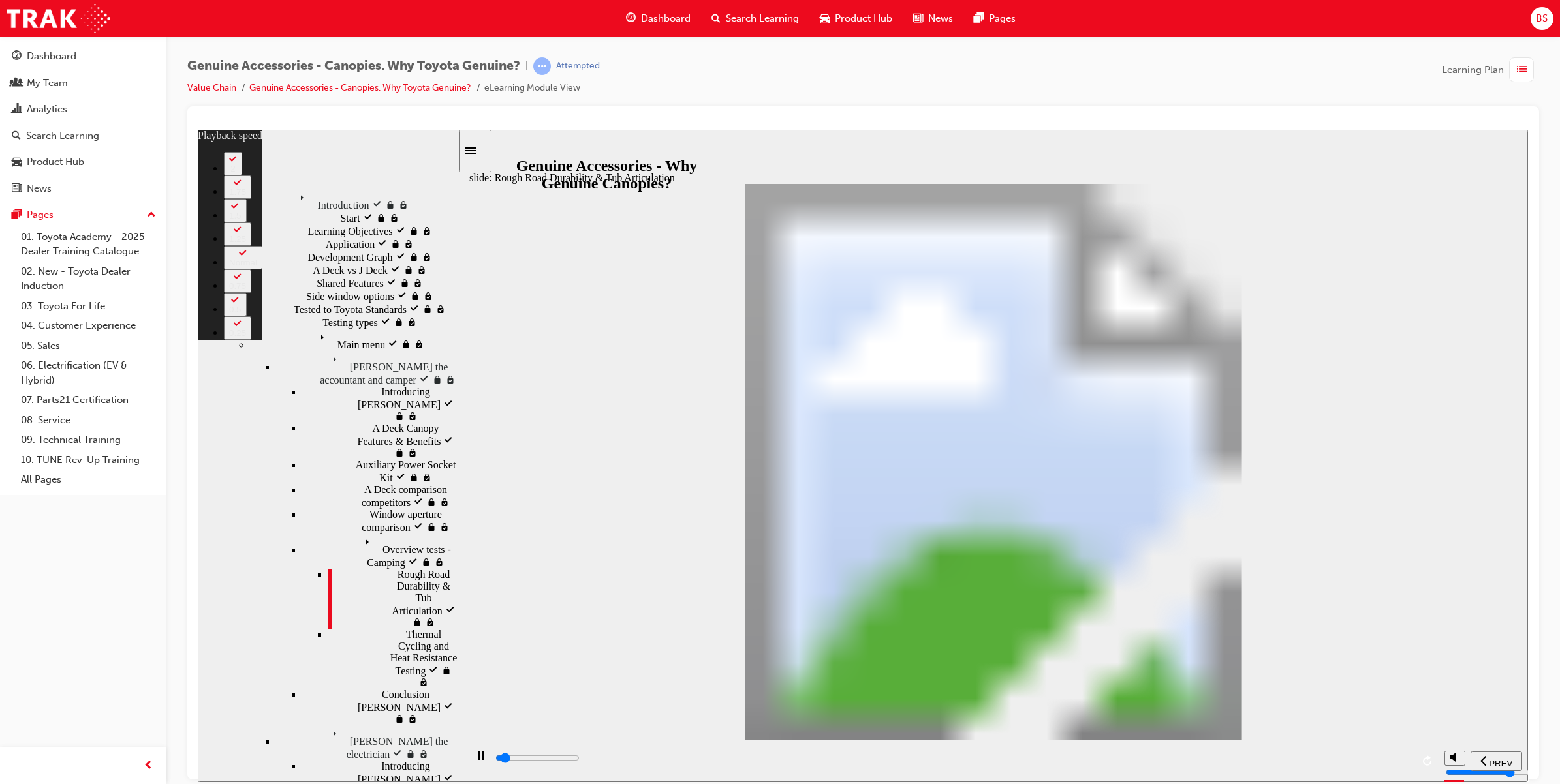
type input "1"
type input "2300"
type input "1"
type input "2400"
type input "1"
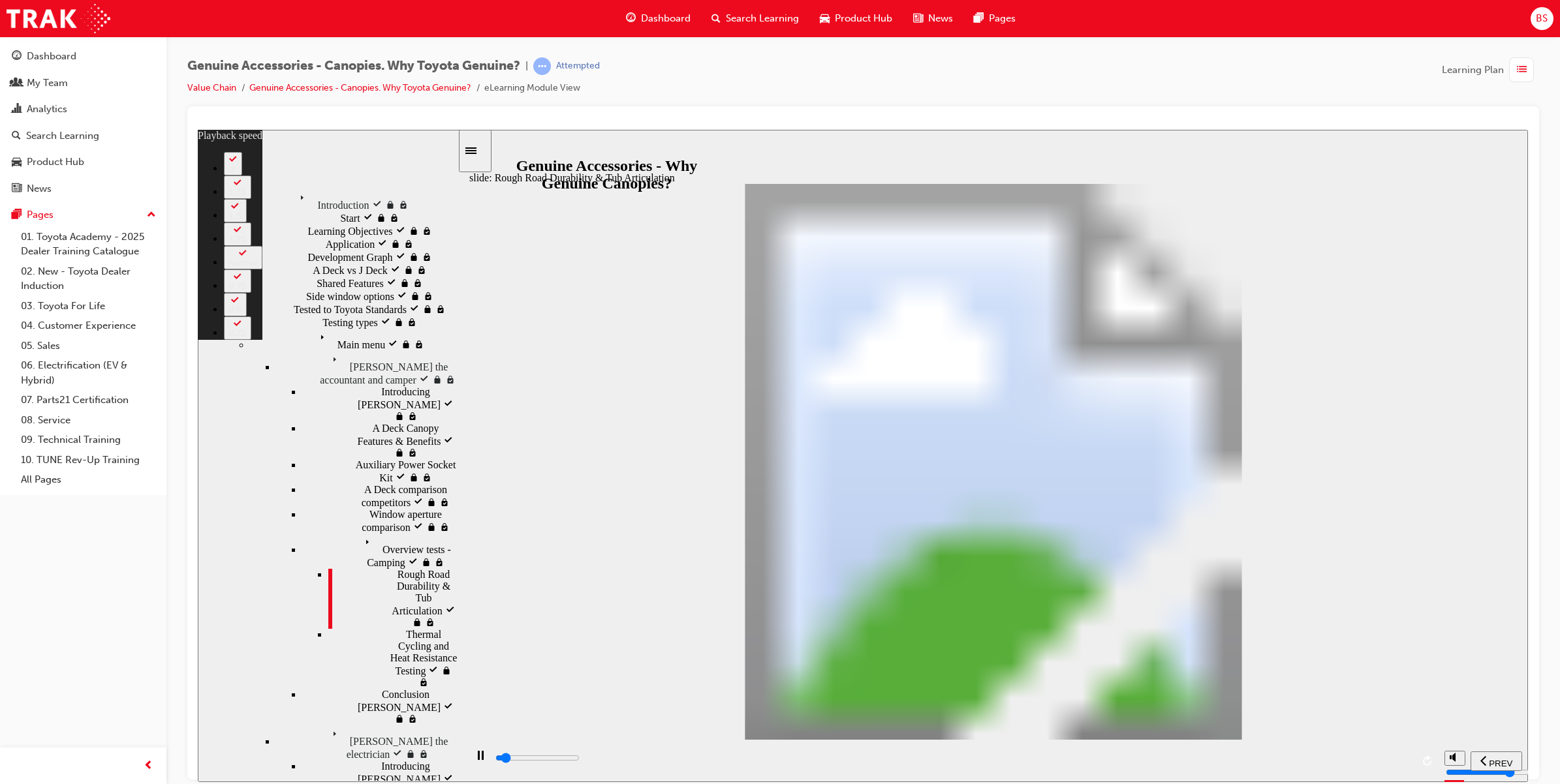
type input "2600"
type input "2"
type input "2900"
type input "2"
type input "3200"
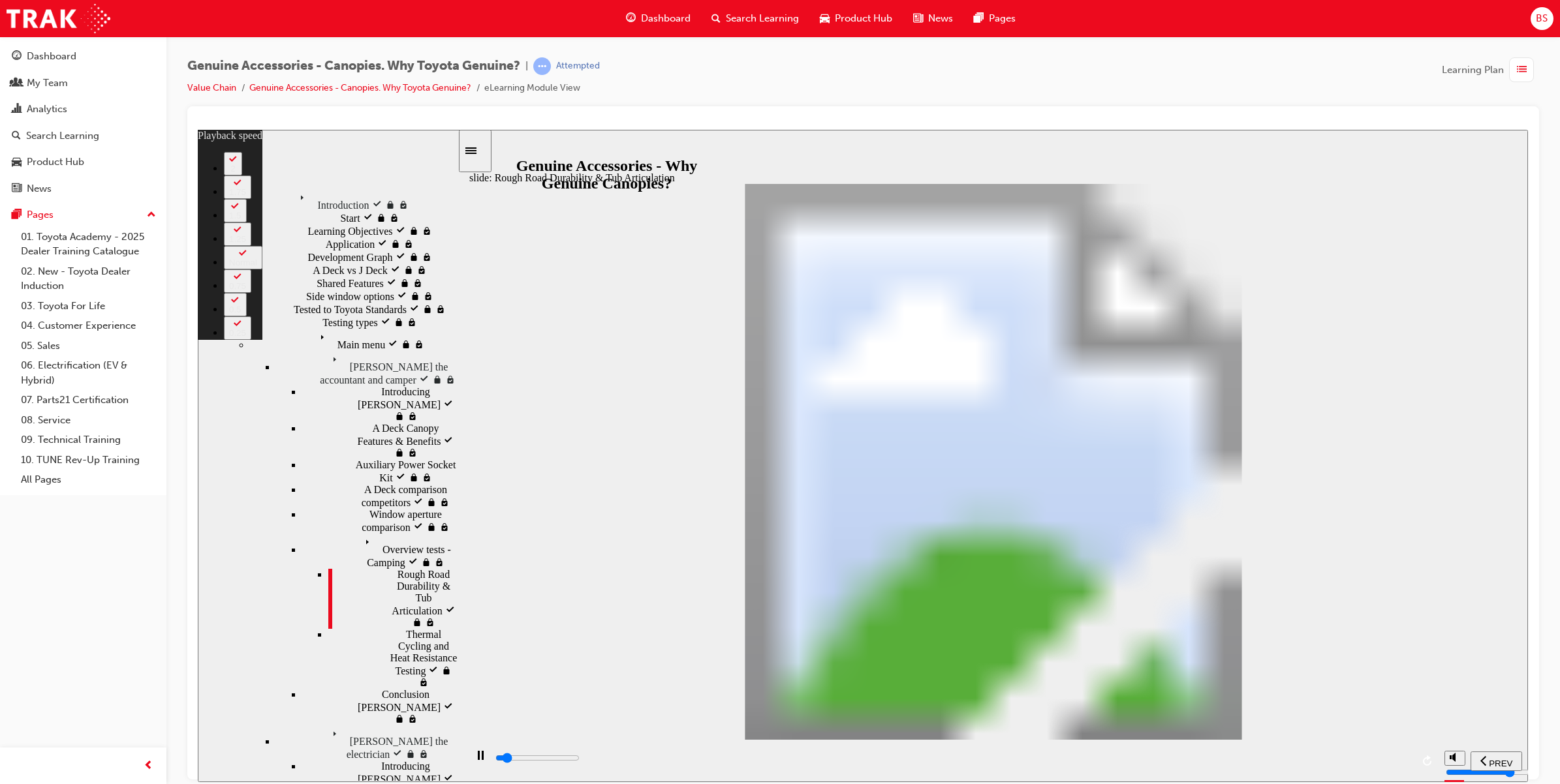
type input "2"
type input "3400"
type input "2"
type input "3700"
type input "3"
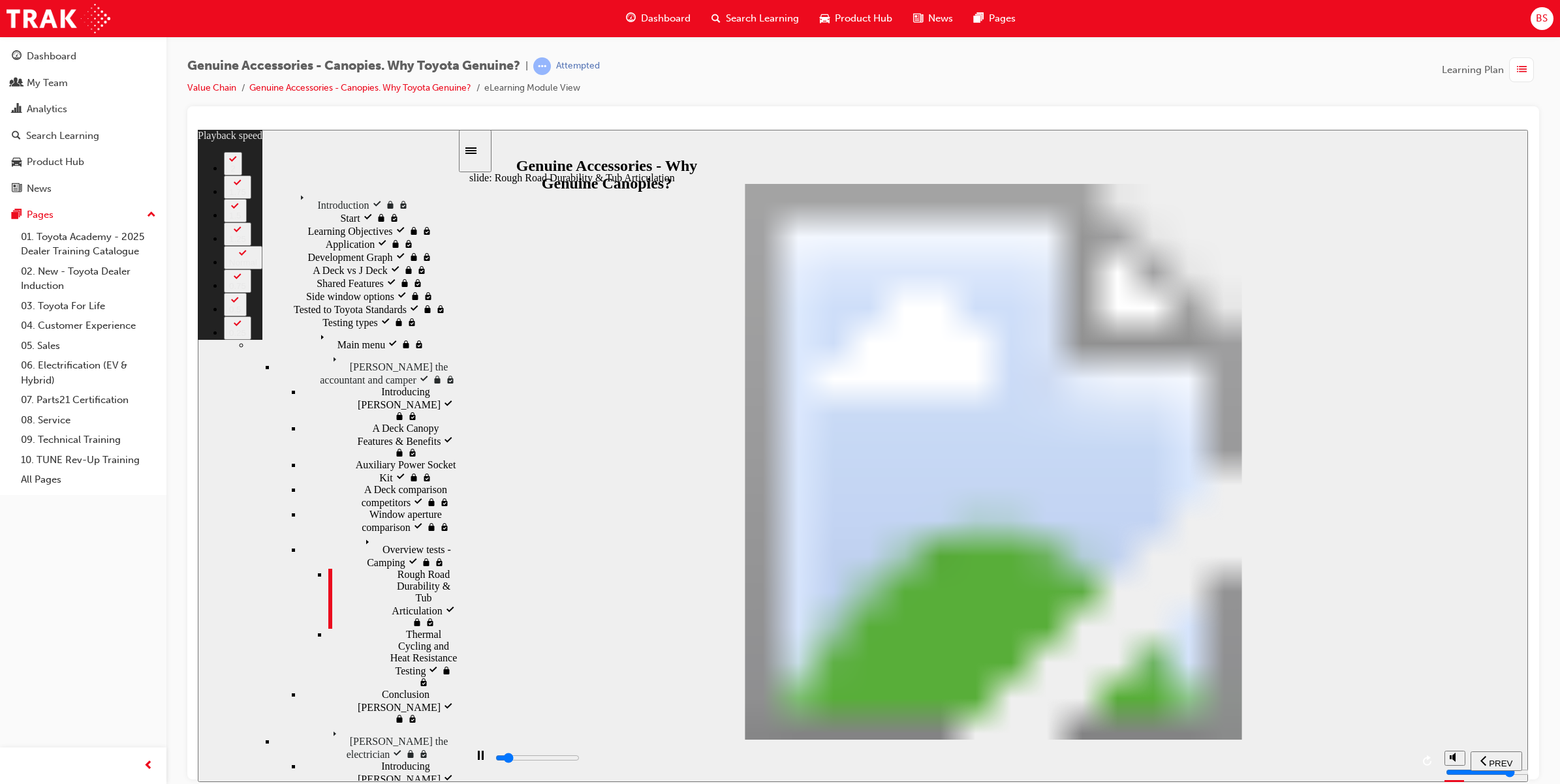
type input "4000"
type input "3"
type input "4000"
type input "3"
type input "4200"
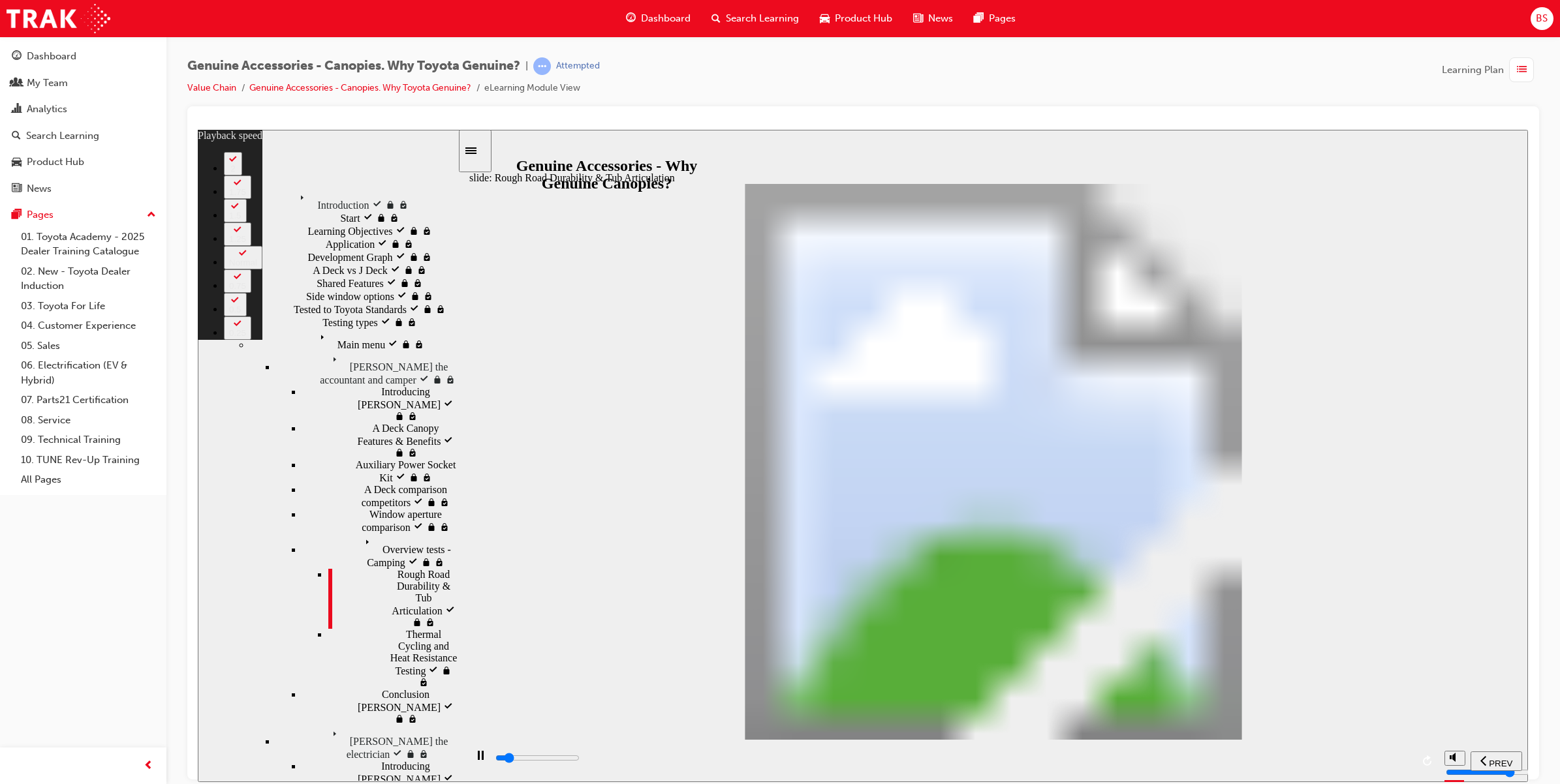
type input "3"
type input "4500"
type input "3"
type input "4700"
type input "4"
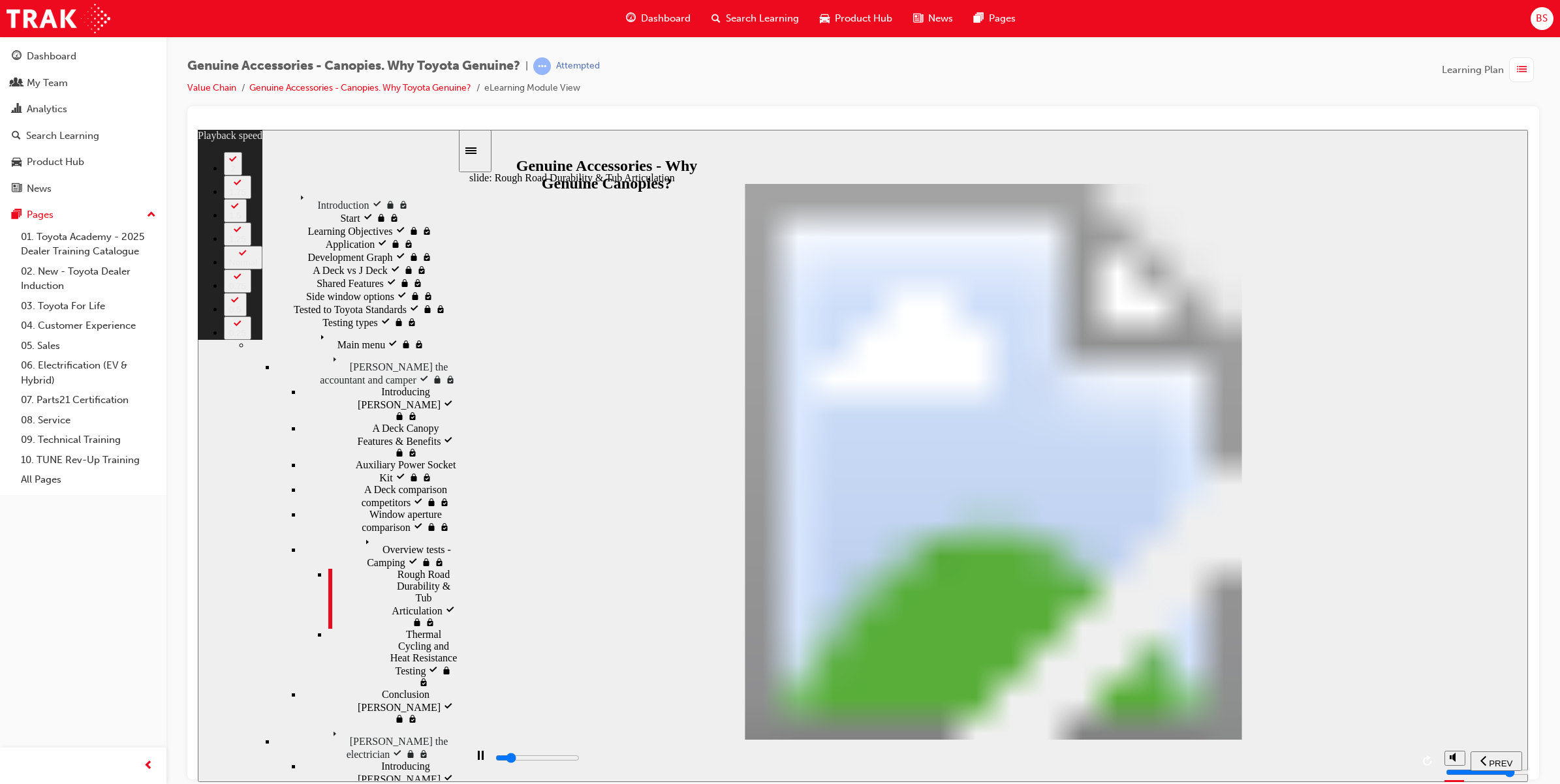
type input "5000"
type input "4"
type input "5300"
type input "4"
type input "5500"
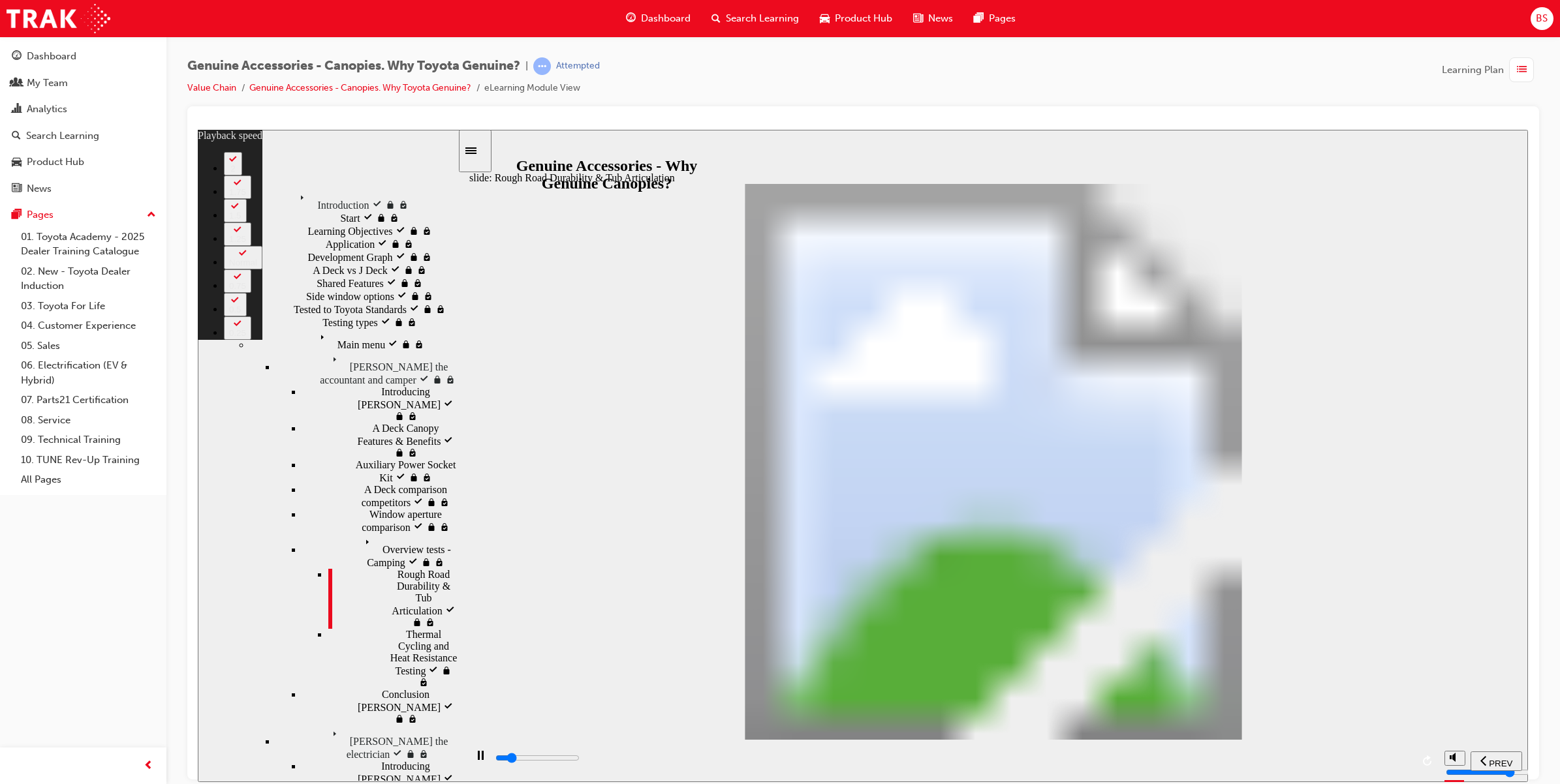
type input "4"
type input "5800"
type input "5"
type input "6100"
type input "5"
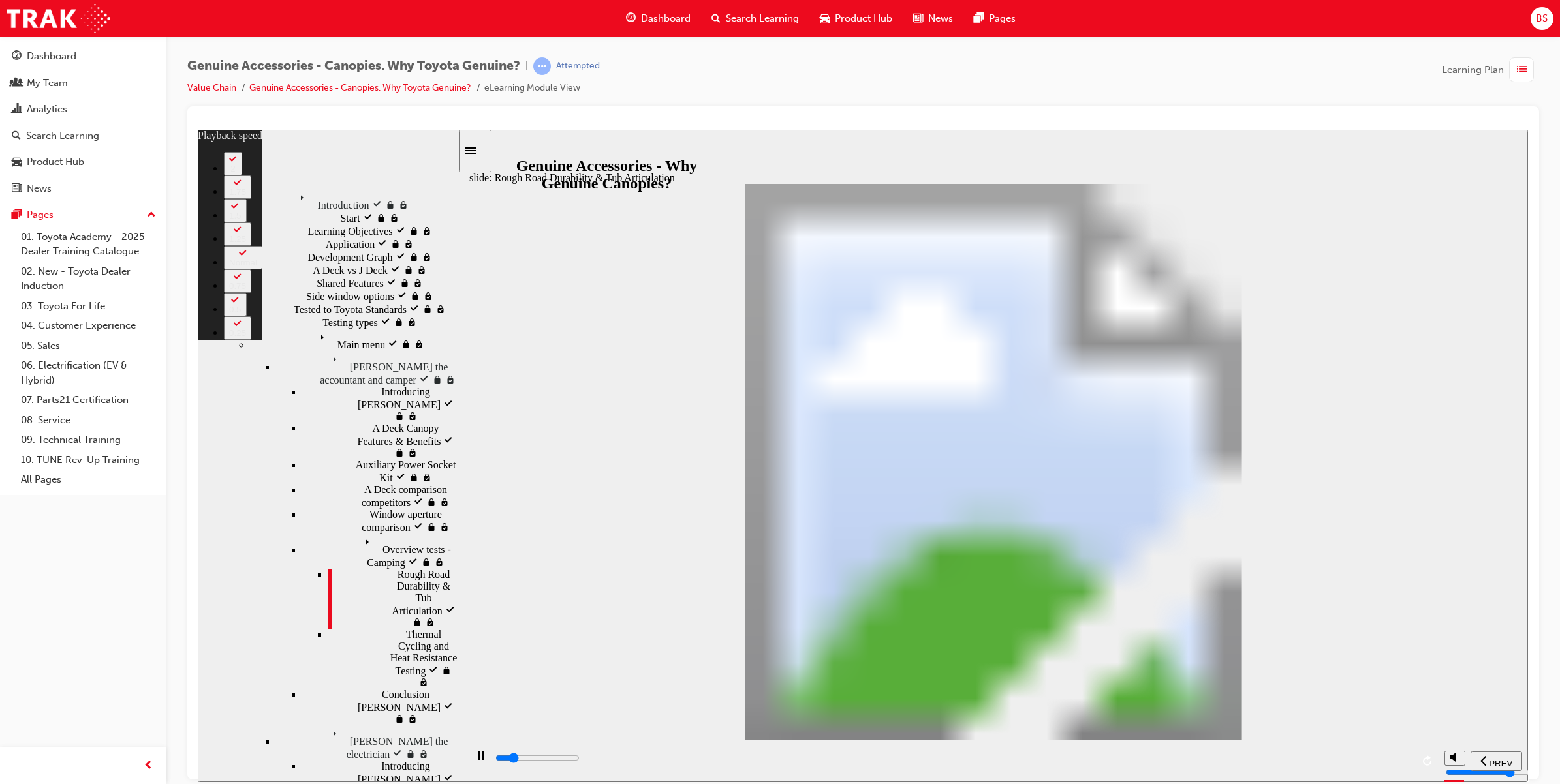
type input "6300"
type input "5"
type input "6600"
type input "6"
type input "6900"
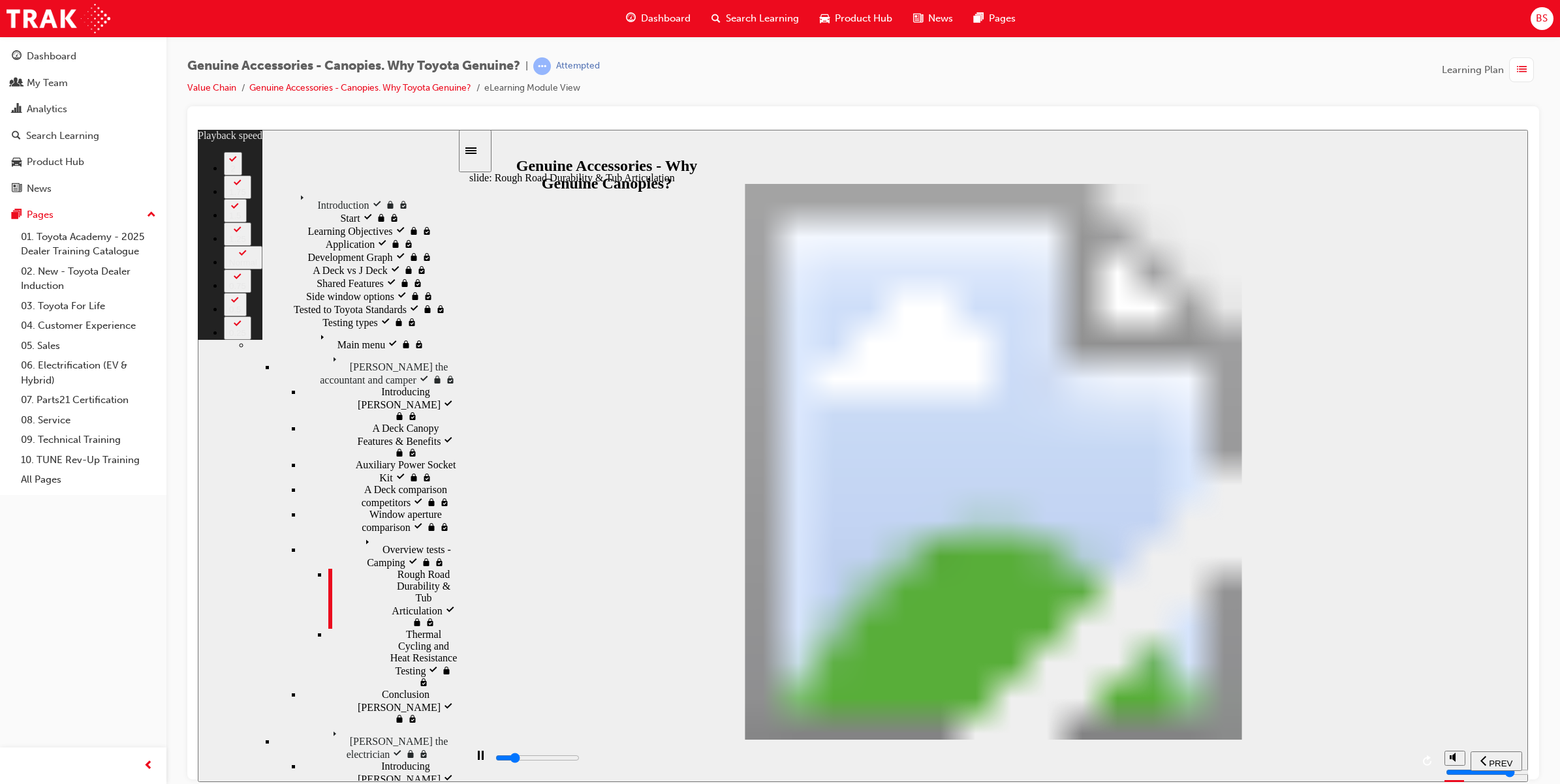
type input "6"
type input "7100"
type input "6"
type input "7400"
type input "6"
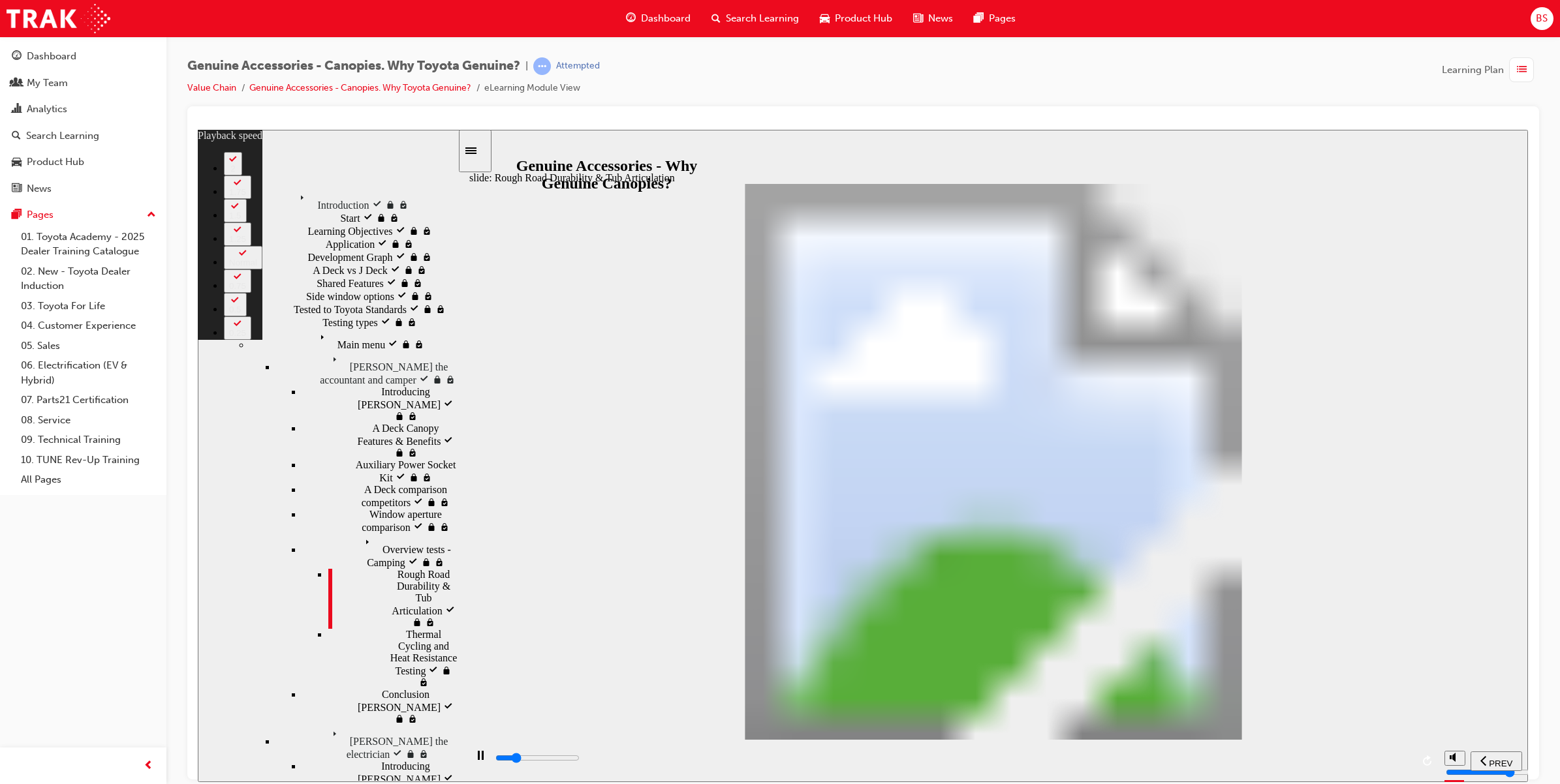
type input "7700"
type input "7"
type input "7900"
type input "7"
type input "8200"
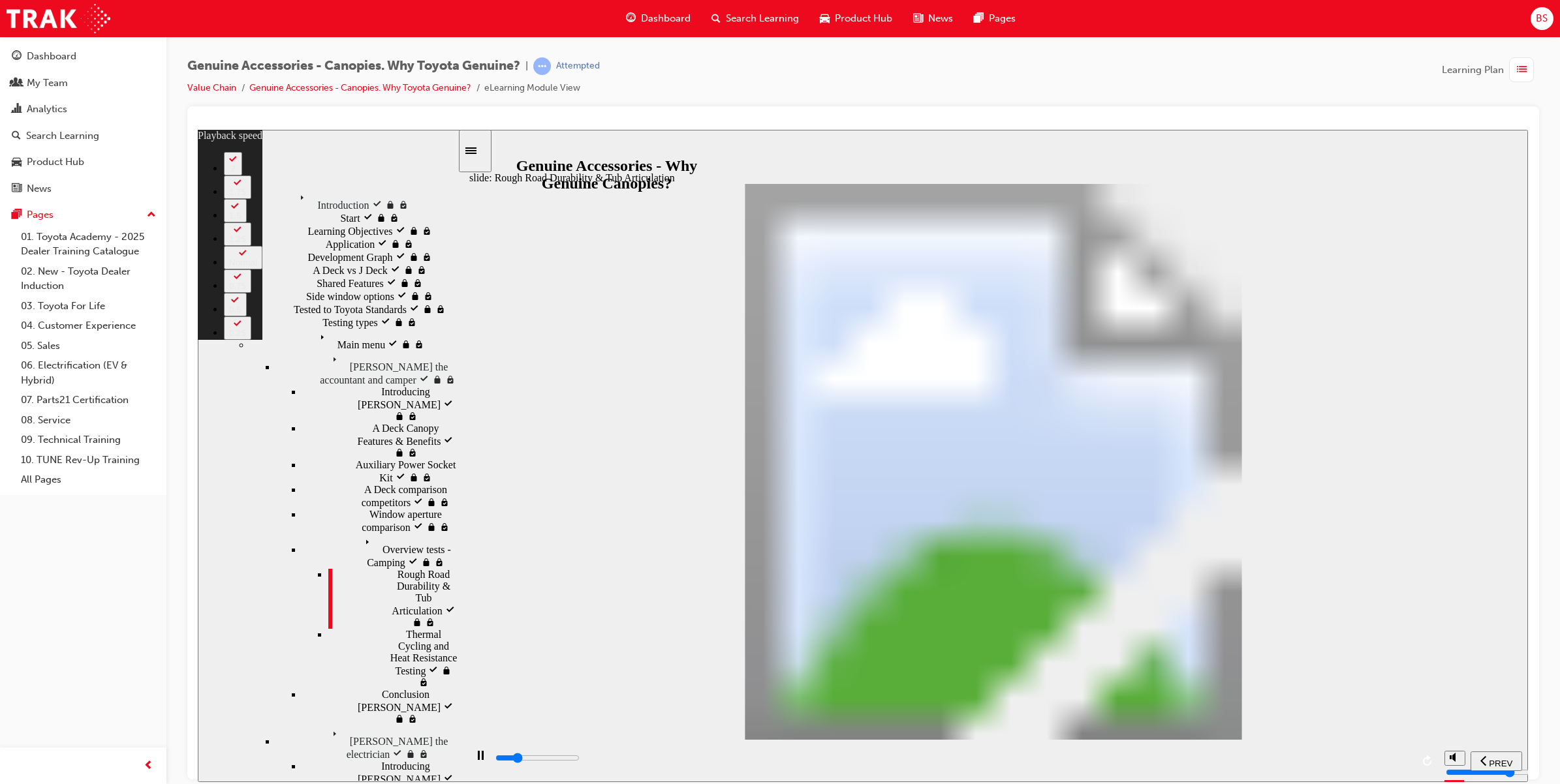
type input "7"
type input "8500"
type input "7"
type input "8700"
type input "8"
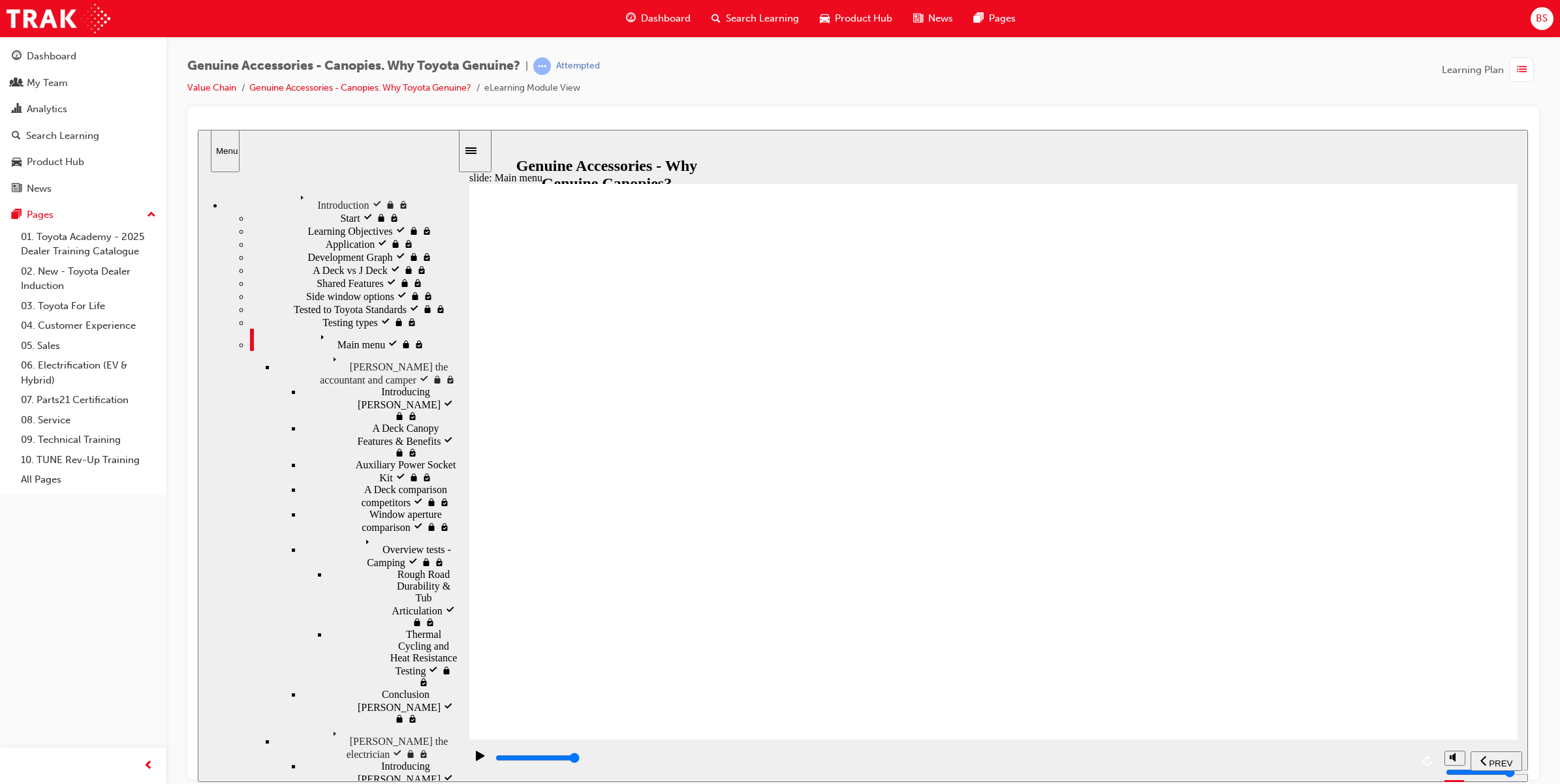
drag, startPoint x: 1407, startPoint y: 205, endPoint x: 1400, endPoint y: 208, distance: 7.6
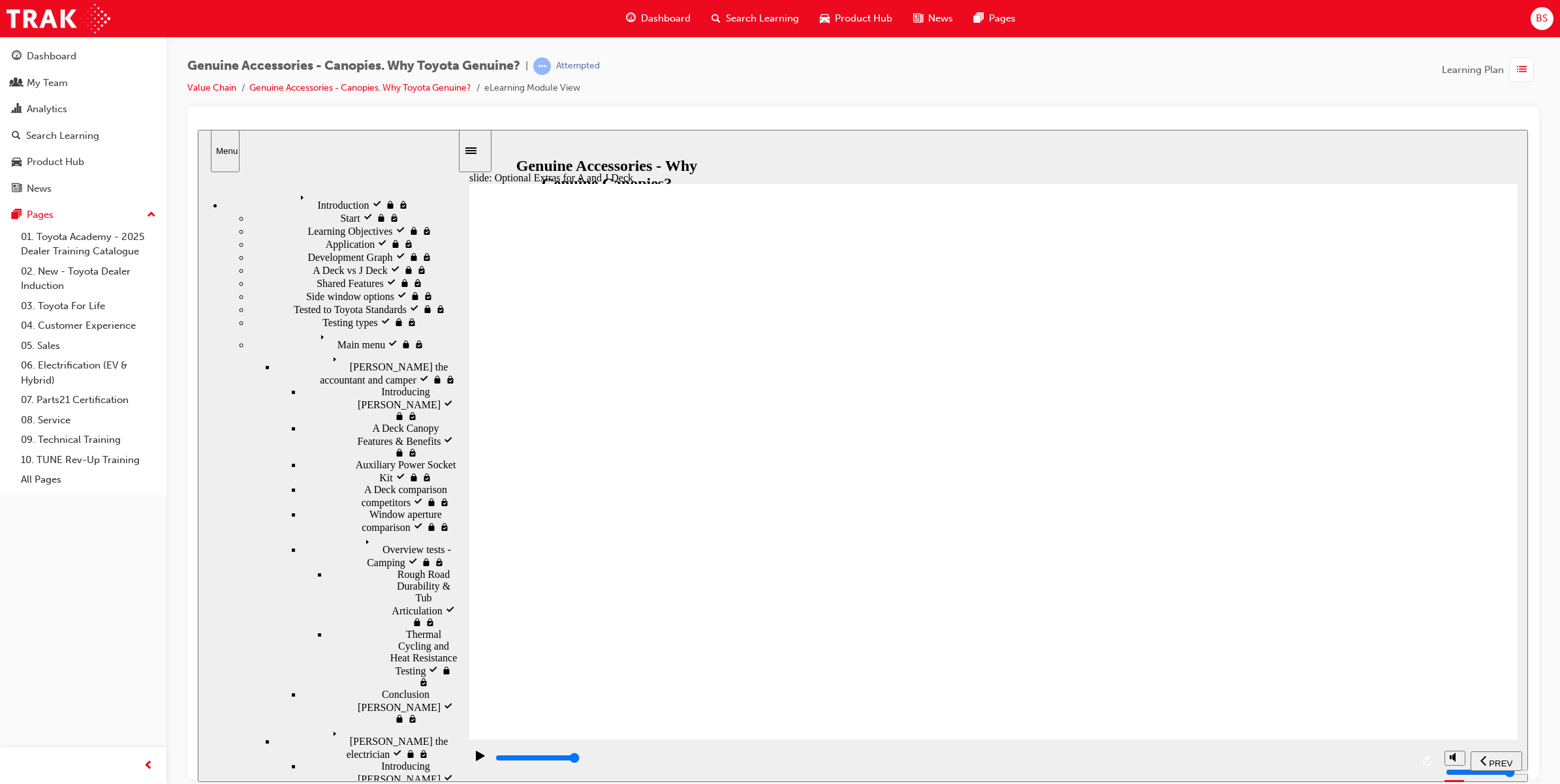
drag, startPoint x: 966, startPoint y: 508, endPoint x: 983, endPoint y: 583, distance: 76.9
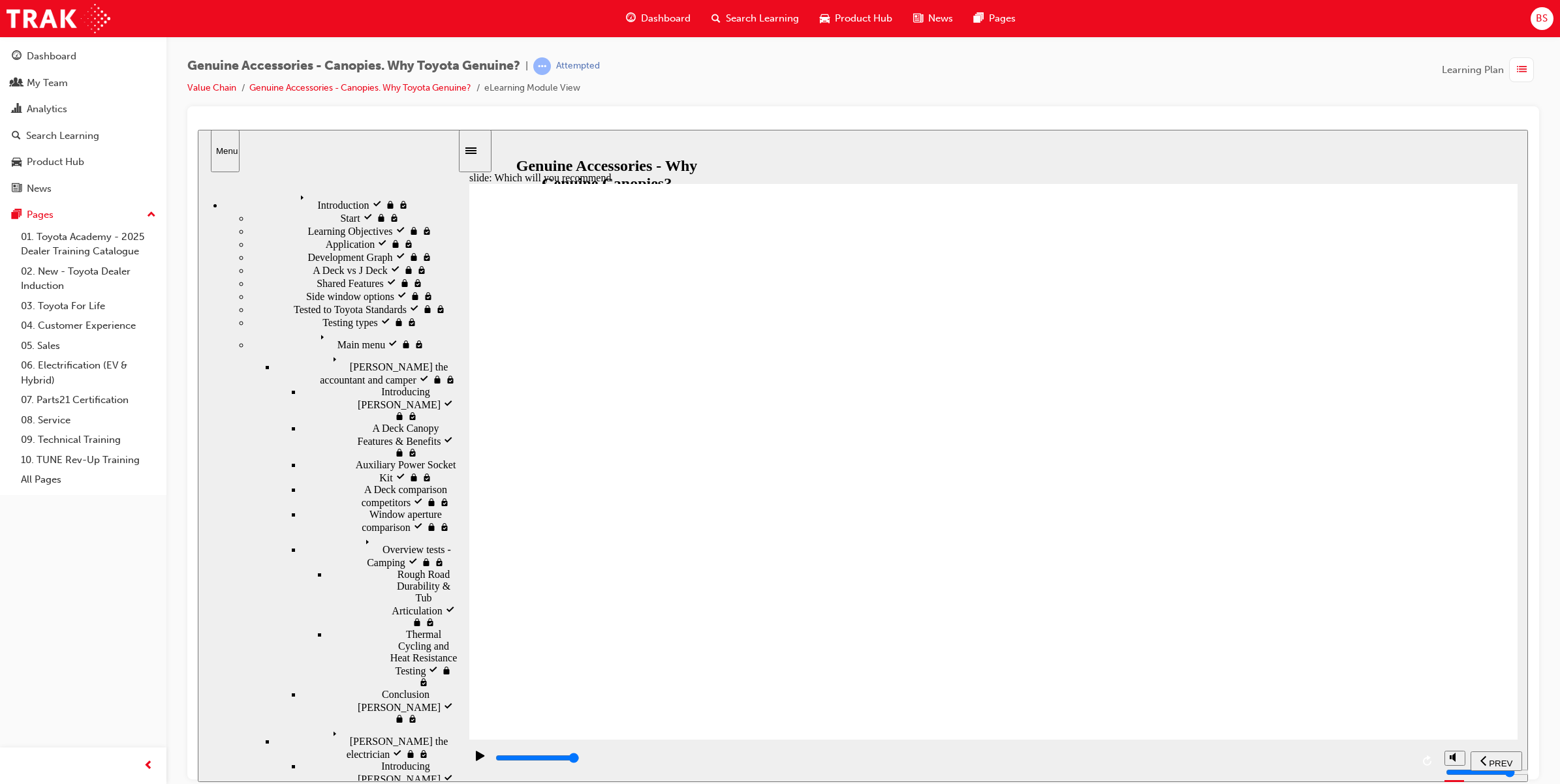
radio input "true"
click at [1480, 760] on span "SUBMIT" at bounding box center [1481, 763] width 33 height 9
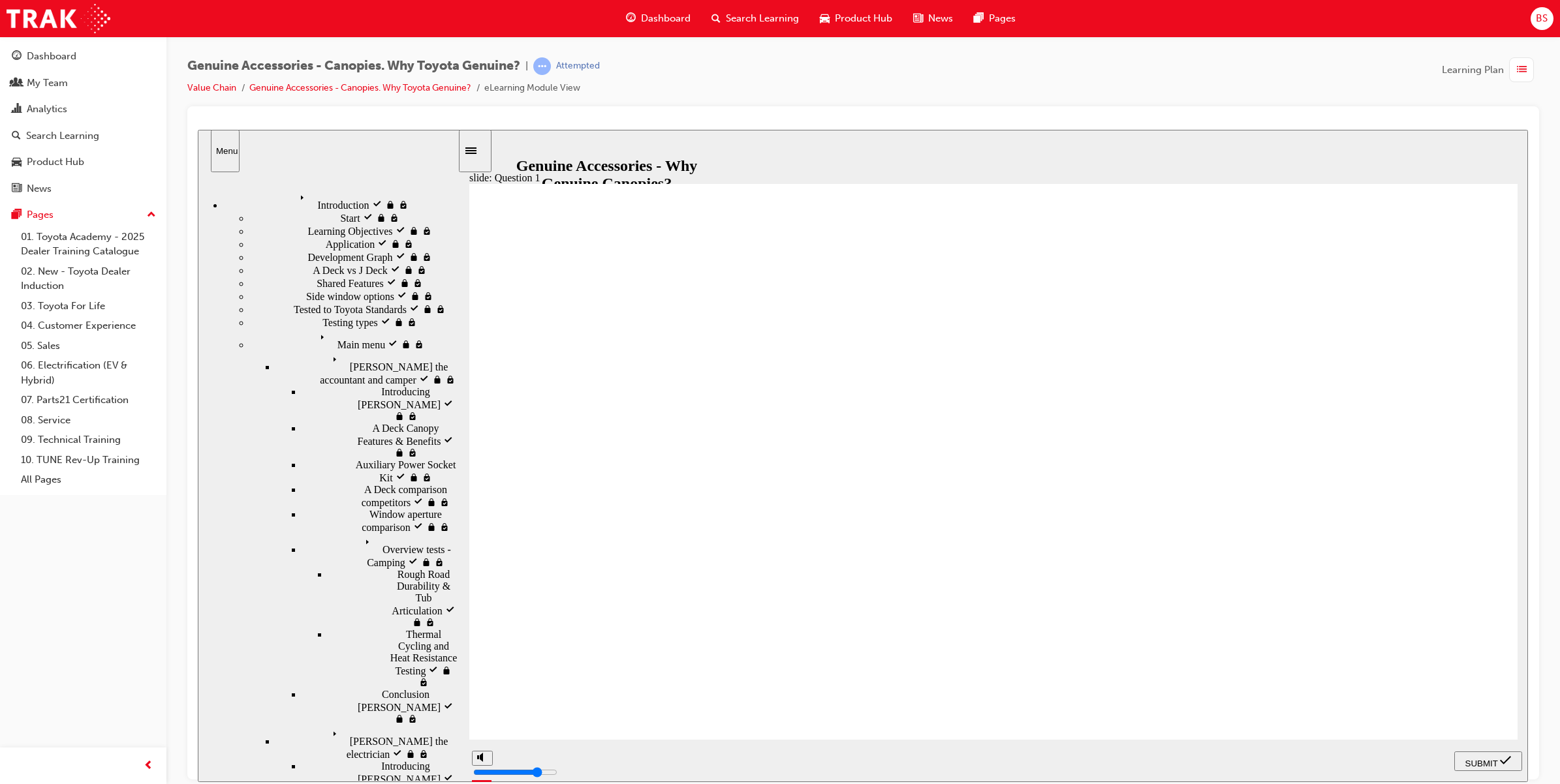
radio input "true"
click at [1488, 763] on span "SUBMIT" at bounding box center [1481, 763] width 33 height 9
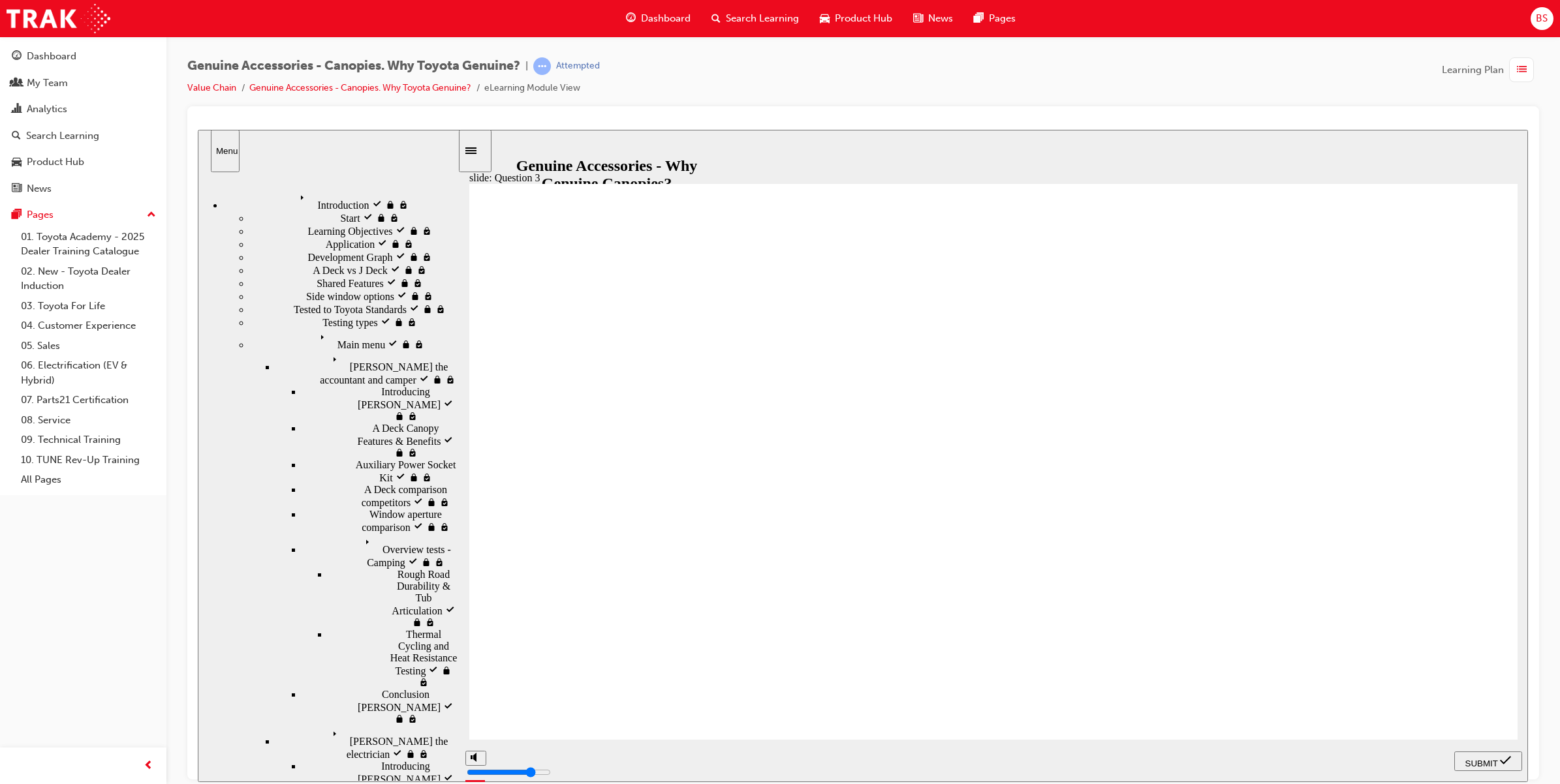
radio input "true"
click at [1492, 763] on span "SUBMIT" at bounding box center [1481, 763] width 33 height 9
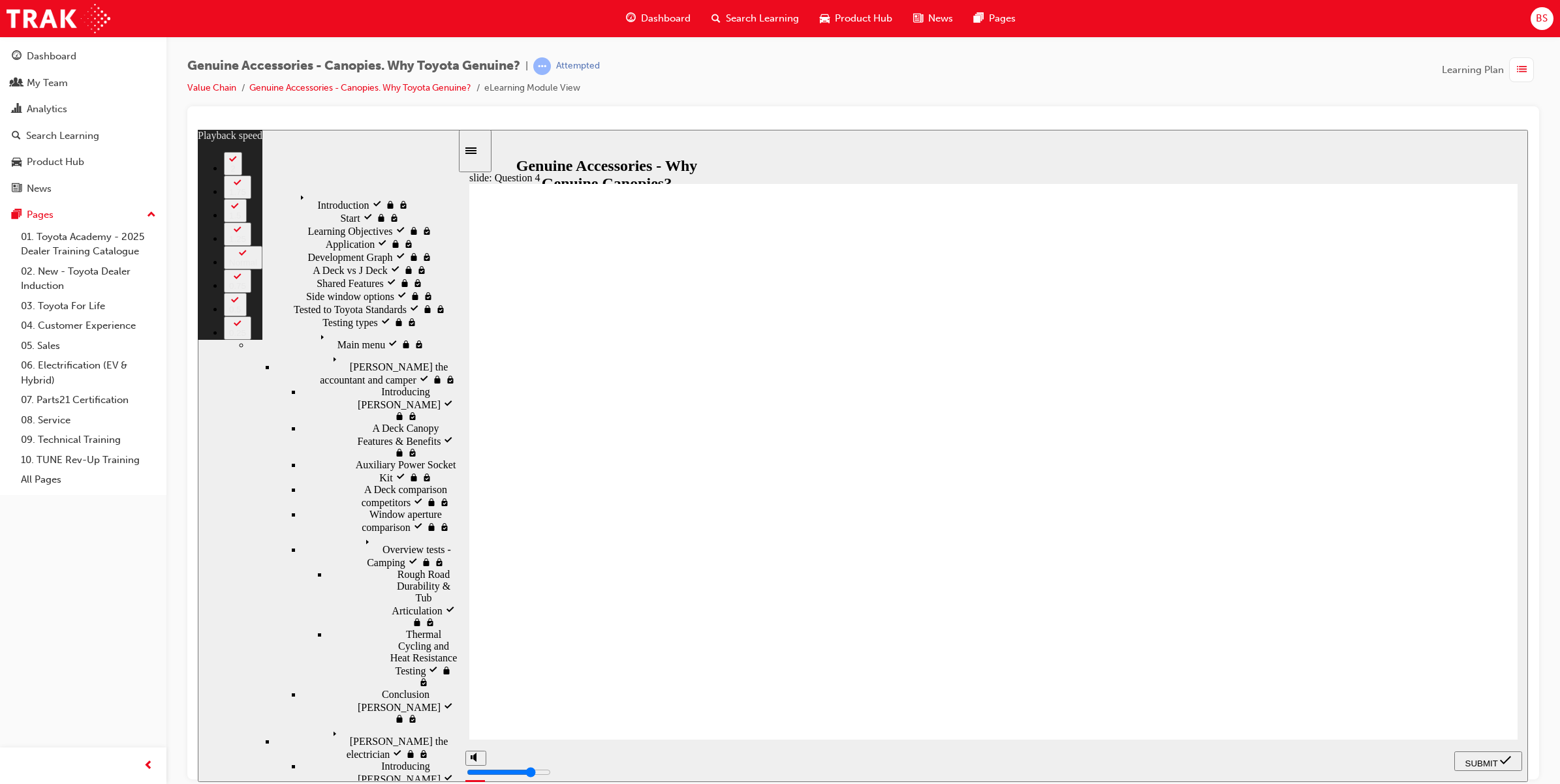
type input "3"
radio input "true"
click at [1488, 760] on span "SUBMIT" at bounding box center [1481, 763] width 33 height 9
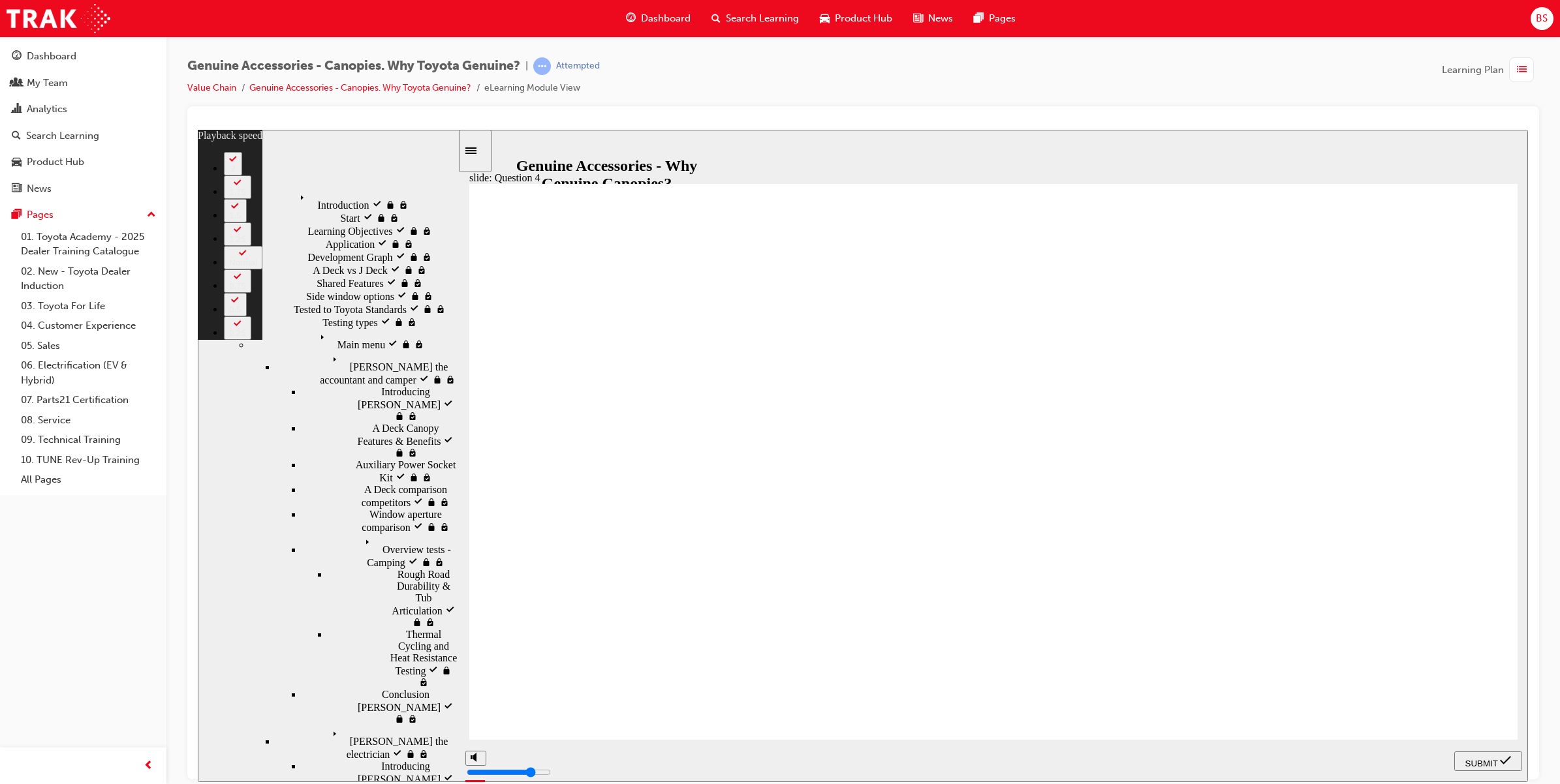
type input "5"
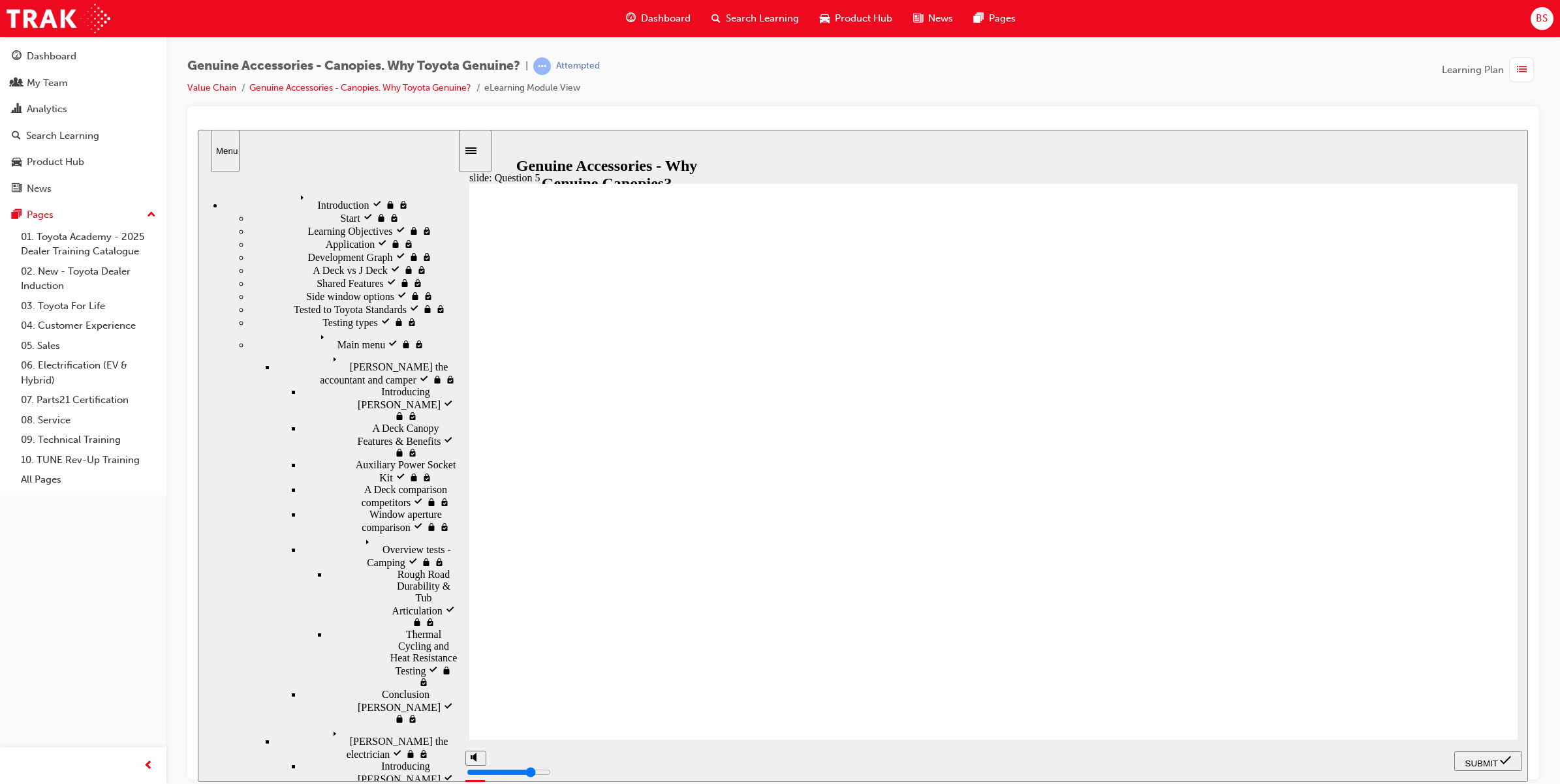
radio input "true"
click at [1486, 763] on span "SUBMIT" at bounding box center [1481, 763] width 33 height 9
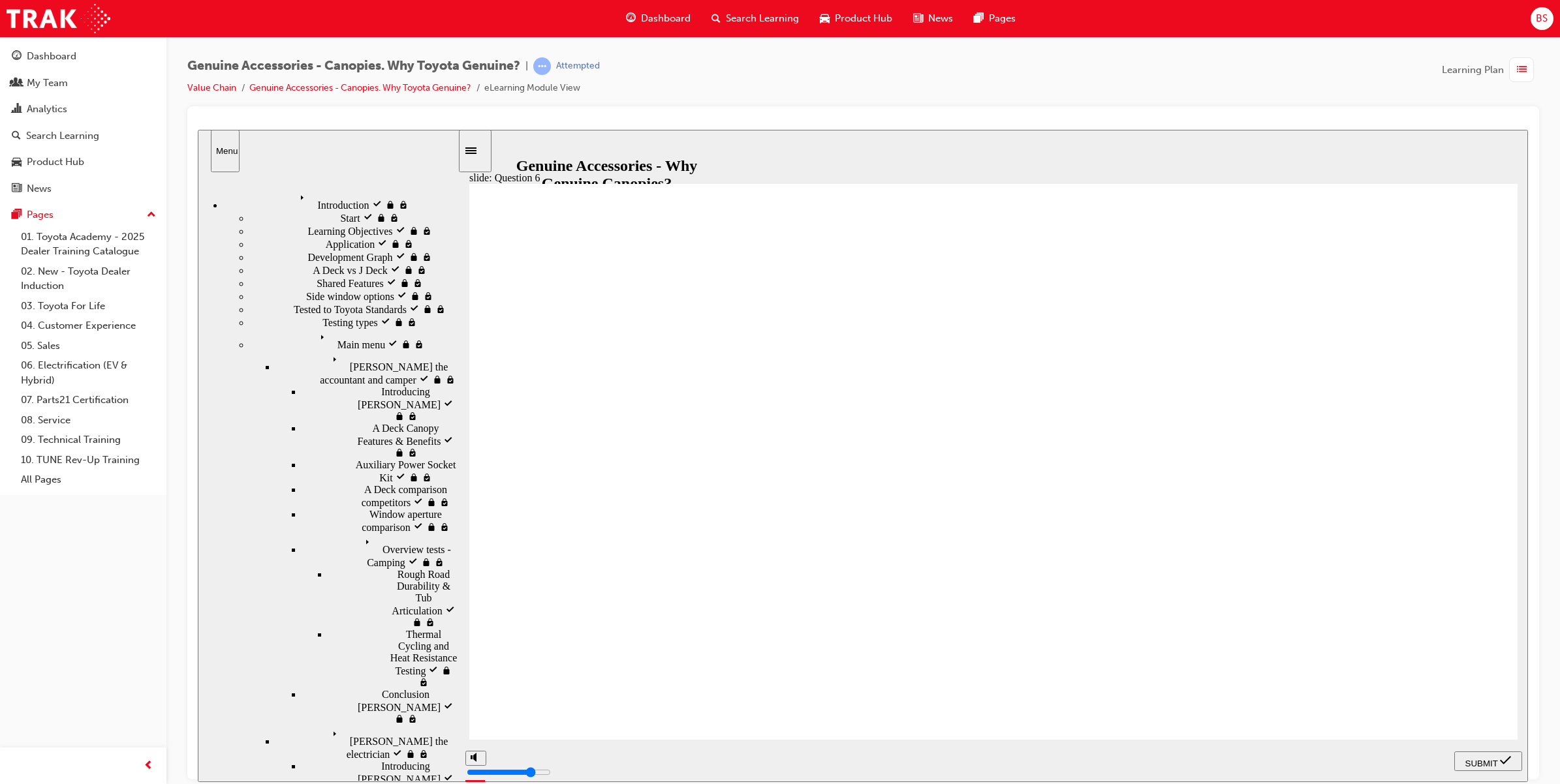
radio input "true"
click at [1479, 758] on span "SUBMIT" at bounding box center [1481, 763] width 33 height 9
radio input "true"
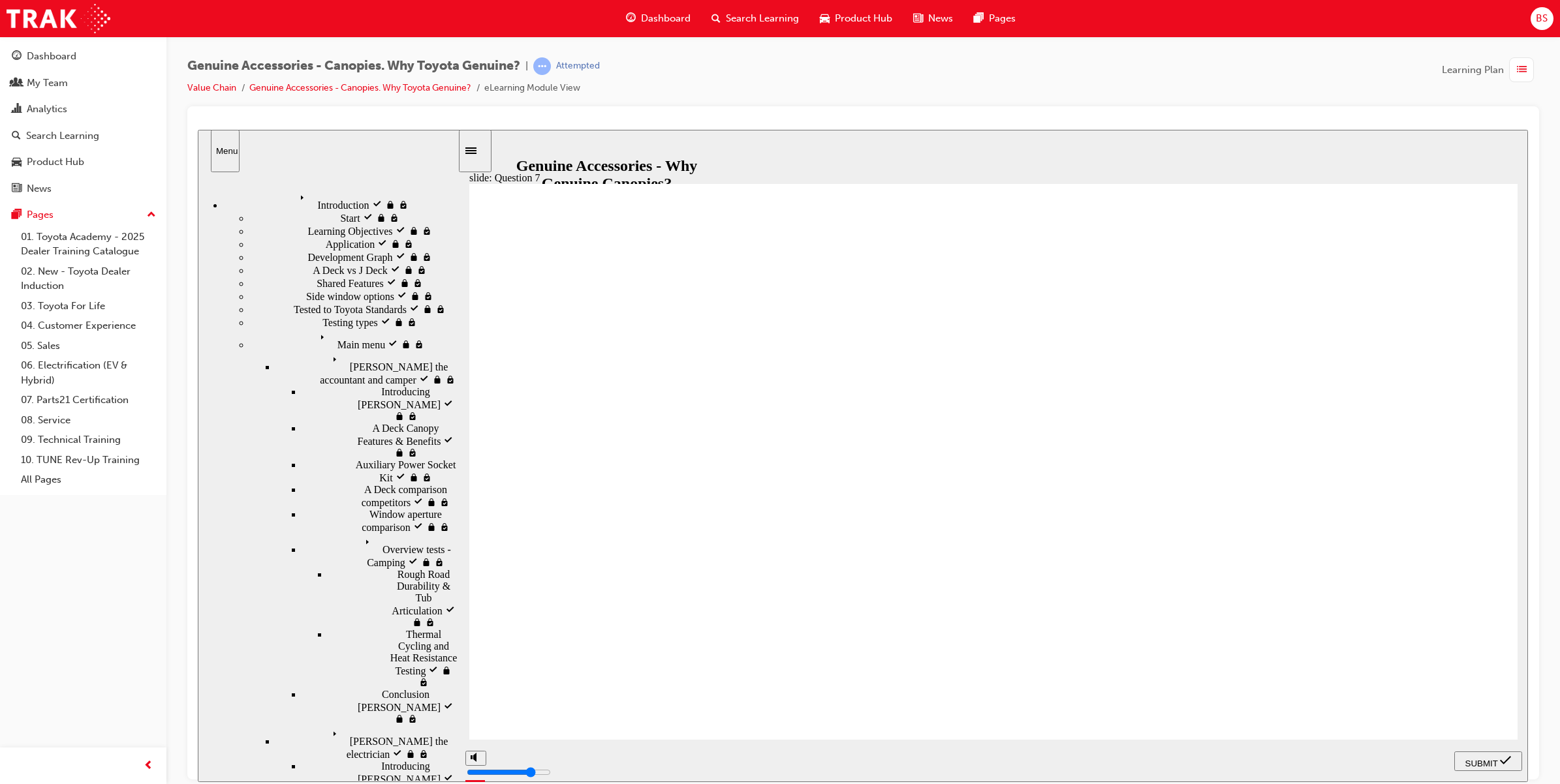
click at [1480, 754] on div "SUBMIT" at bounding box center [1488, 761] width 58 height 14
radio input "true"
click at [1483, 758] on span "SUBMIT" at bounding box center [1481, 763] width 33 height 9
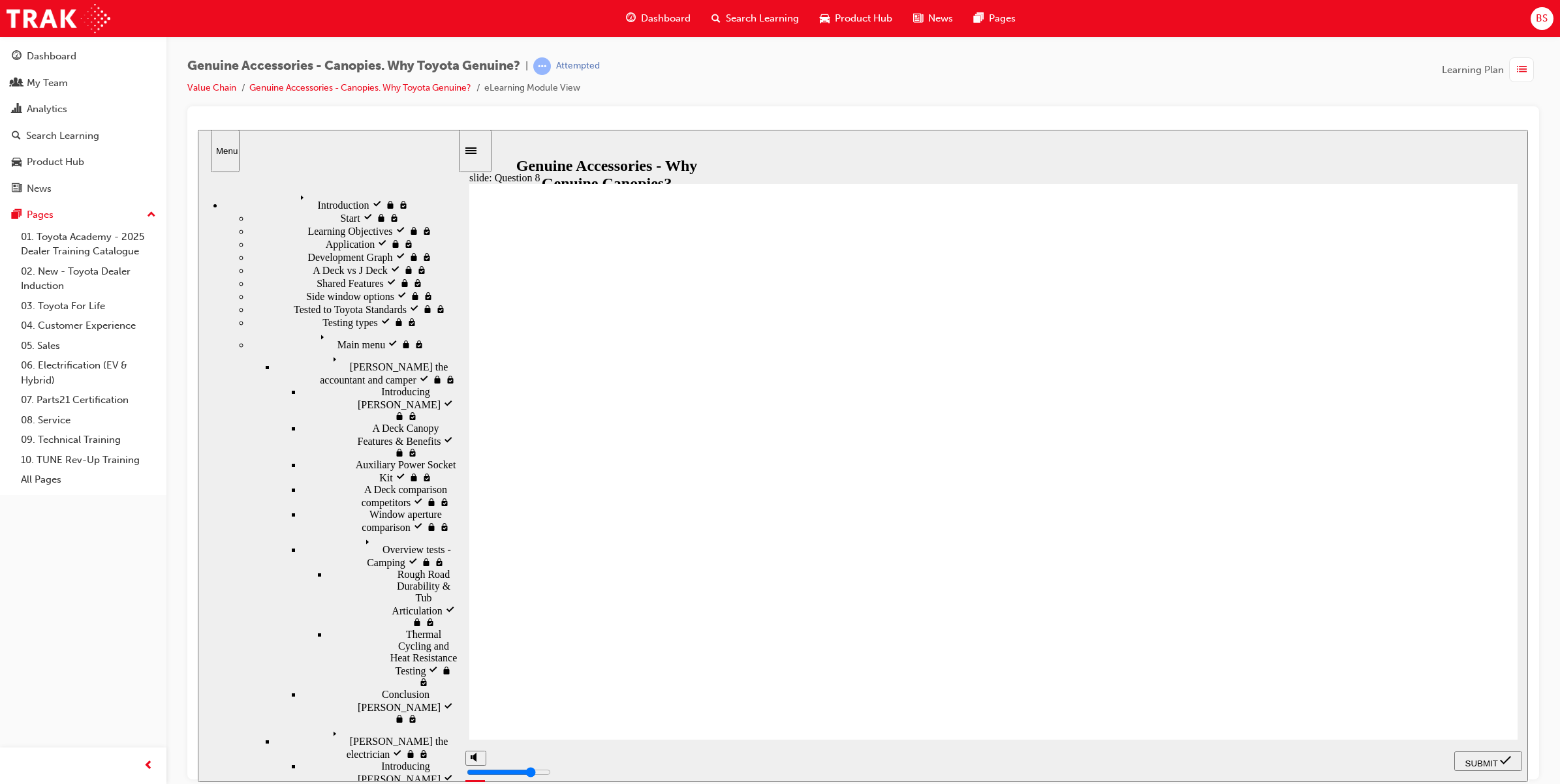
radio input "true"
click at [1485, 758] on span "SUBMIT" at bounding box center [1481, 763] width 33 height 9
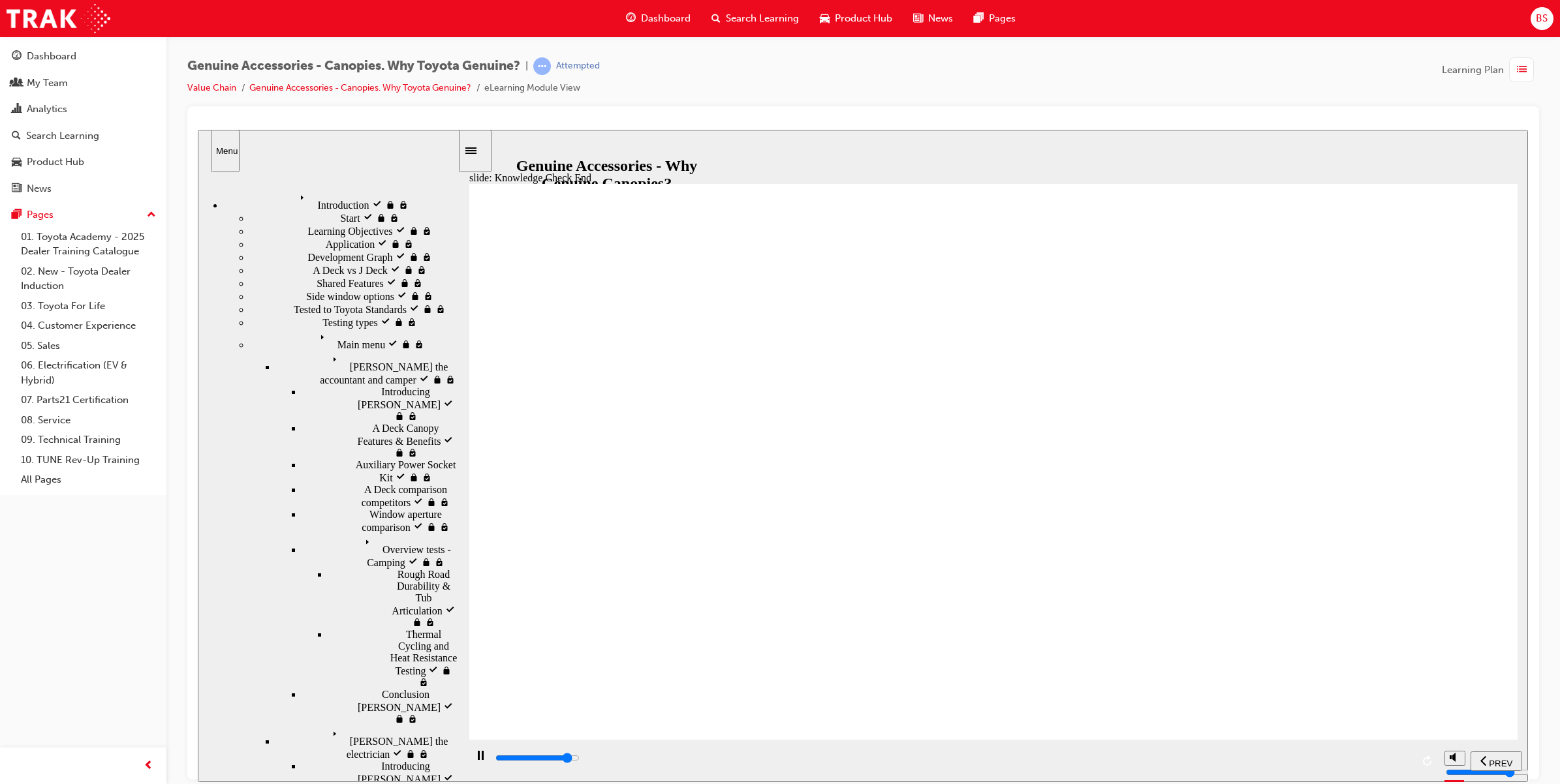
type input "11500"
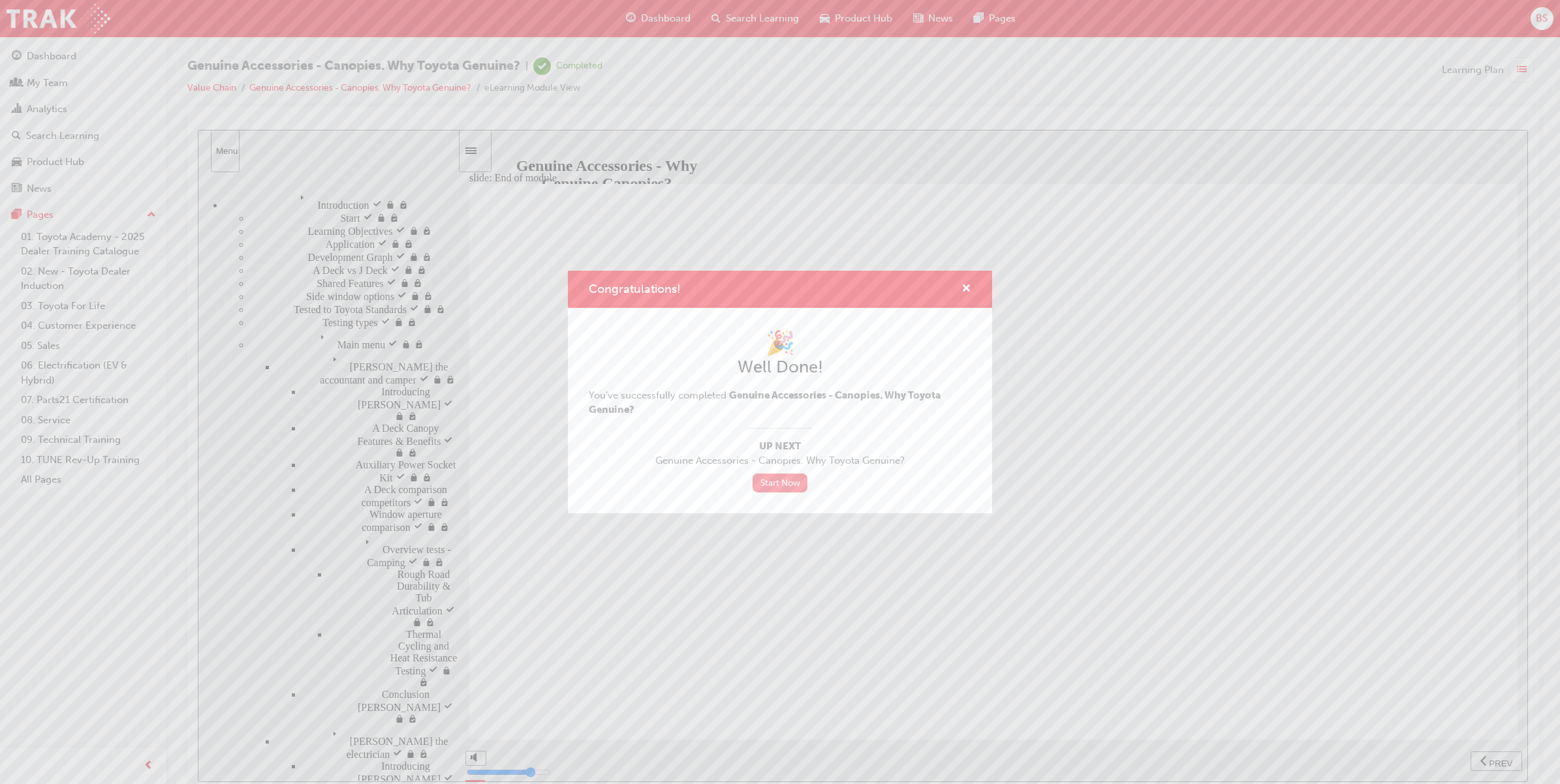
click at [787, 478] on link "Start Now" at bounding box center [780, 483] width 55 height 19
click at [959, 287] on div "Congratulations!" at bounding box center [961, 290] width 20 height 16
click at [964, 289] on span "cross-icon" at bounding box center [966, 289] width 9 height 12
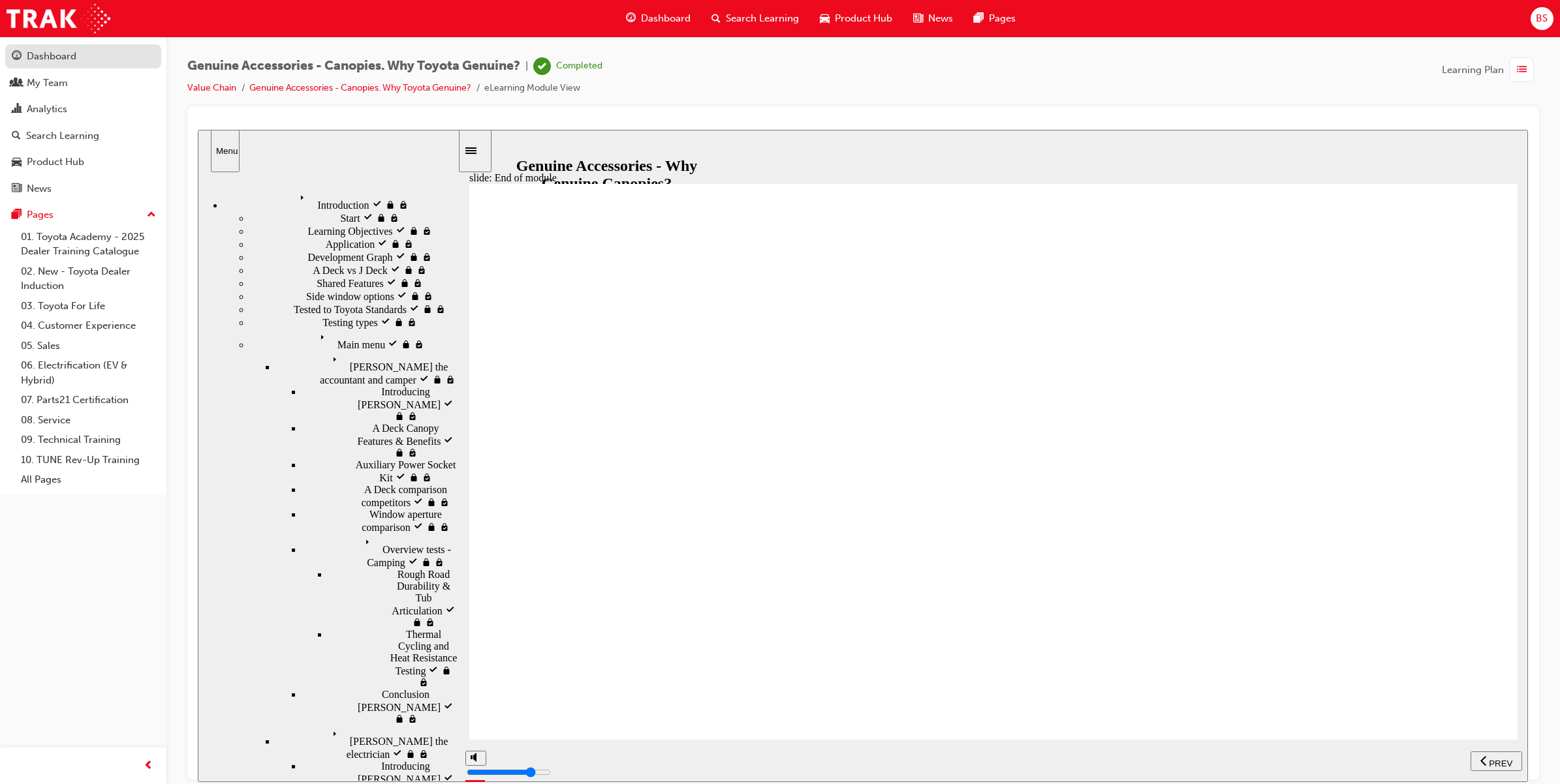
click at [47, 49] on div "Dashboard" at bounding box center [51, 56] width 50 height 15
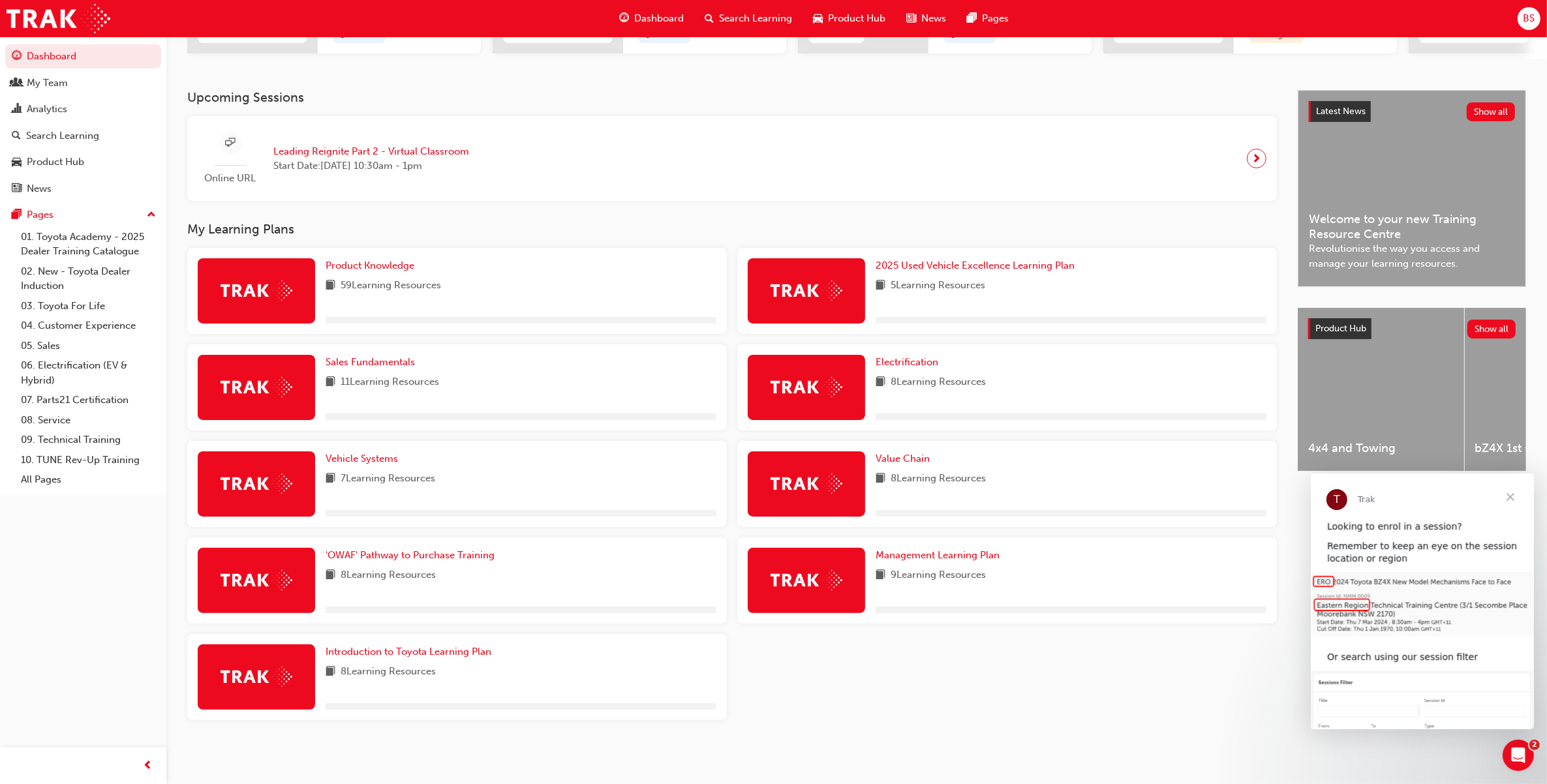
scroll to position [246, 0]
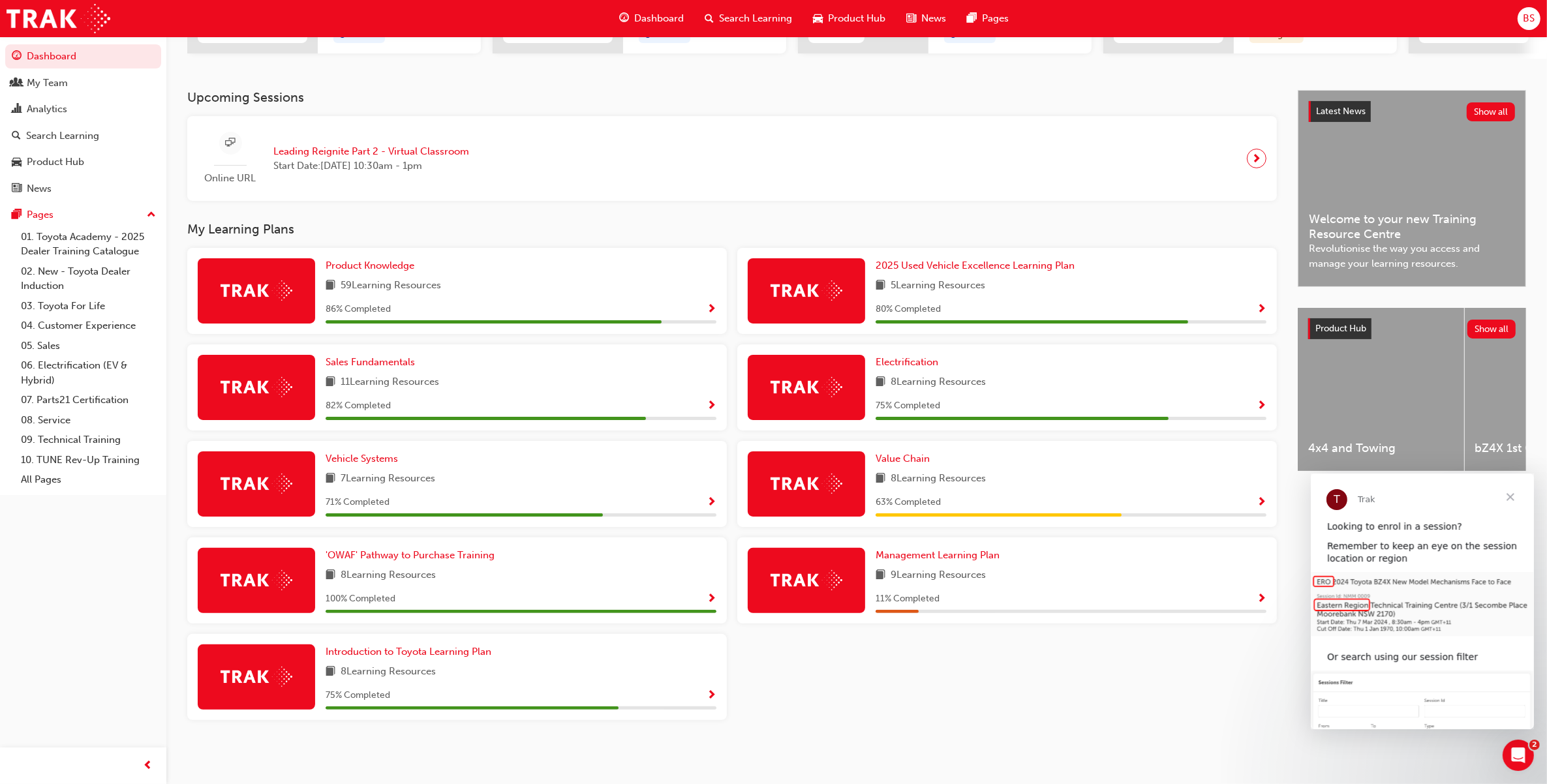
click at [795, 476] on img at bounding box center [807, 484] width 72 height 20
click at [911, 455] on span "Value Chain" at bounding box center [903, 458] width 54 height 12
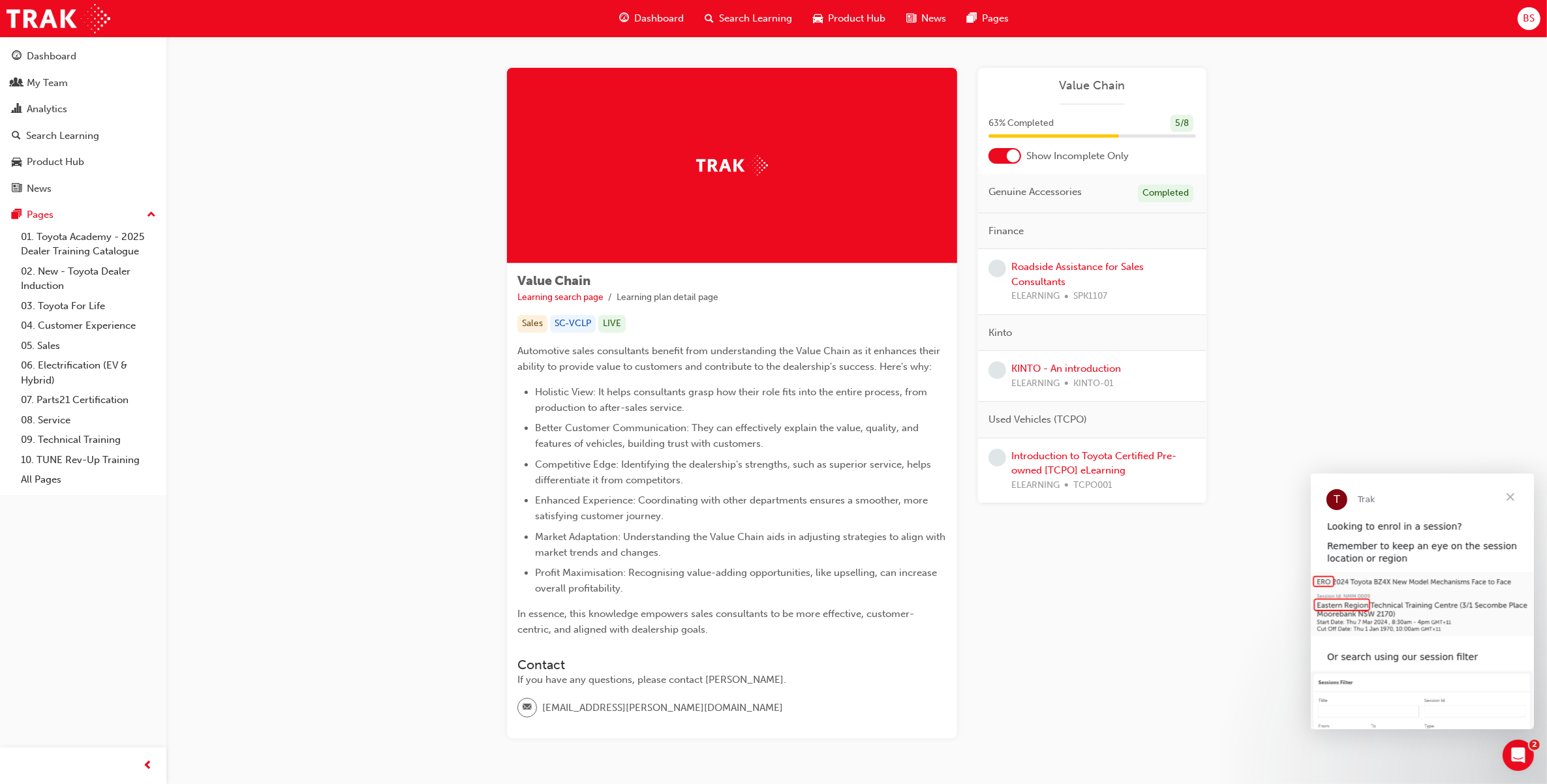
click at [1046, 273] on div "Roadside Assistance for Sales Consultants ELEARNING SPK1107" at bounding box center [1104, 281] width 185 height 44
click at [1057, 262] on link "Roadside Assistance for Sales Consultants" at bounding box center [1077, 274] width 132 height 26
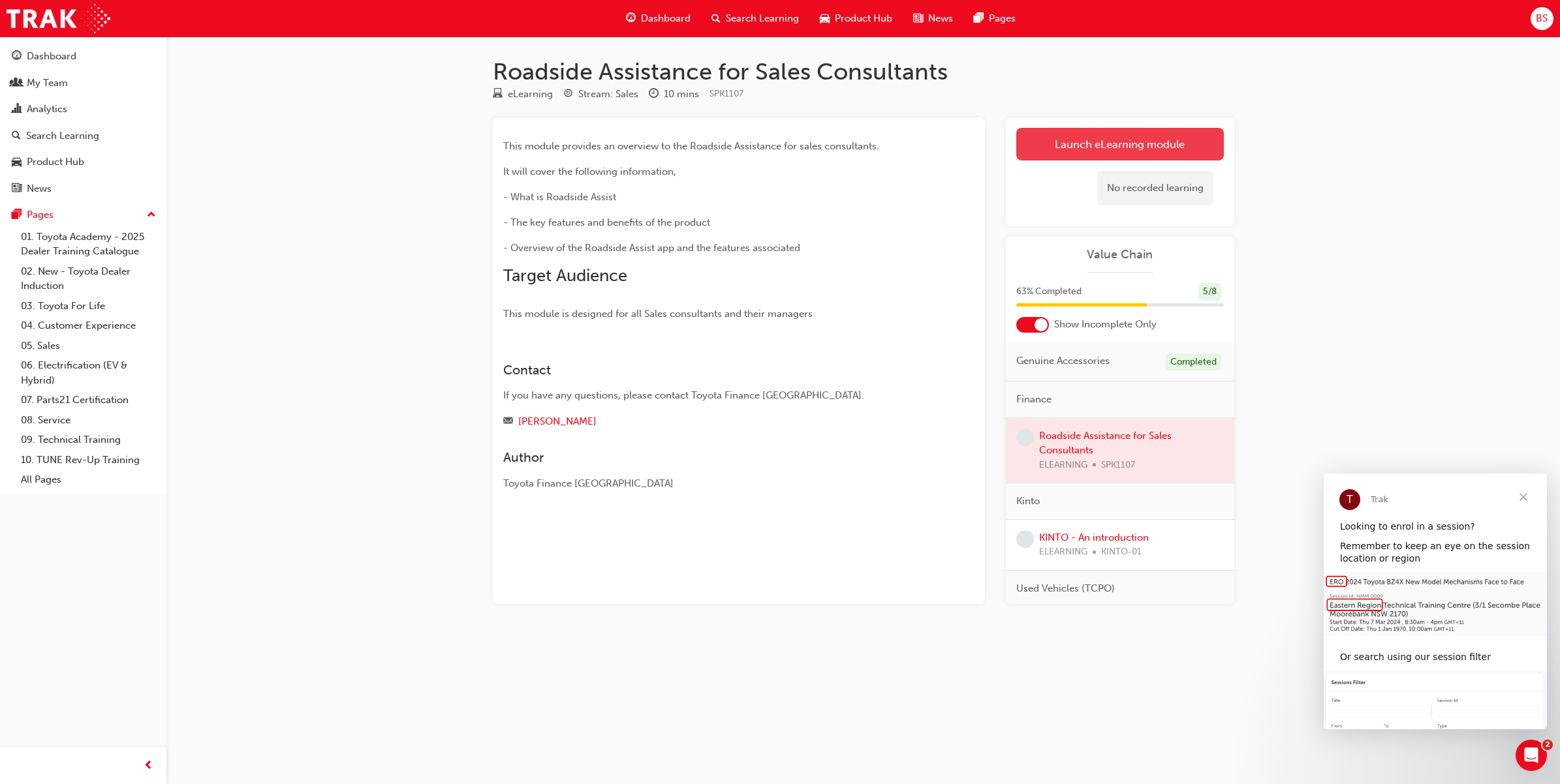
click at [1120, 142] on link "Launch eLearning module" at bounding box center [1120, 144] width 208 height 33
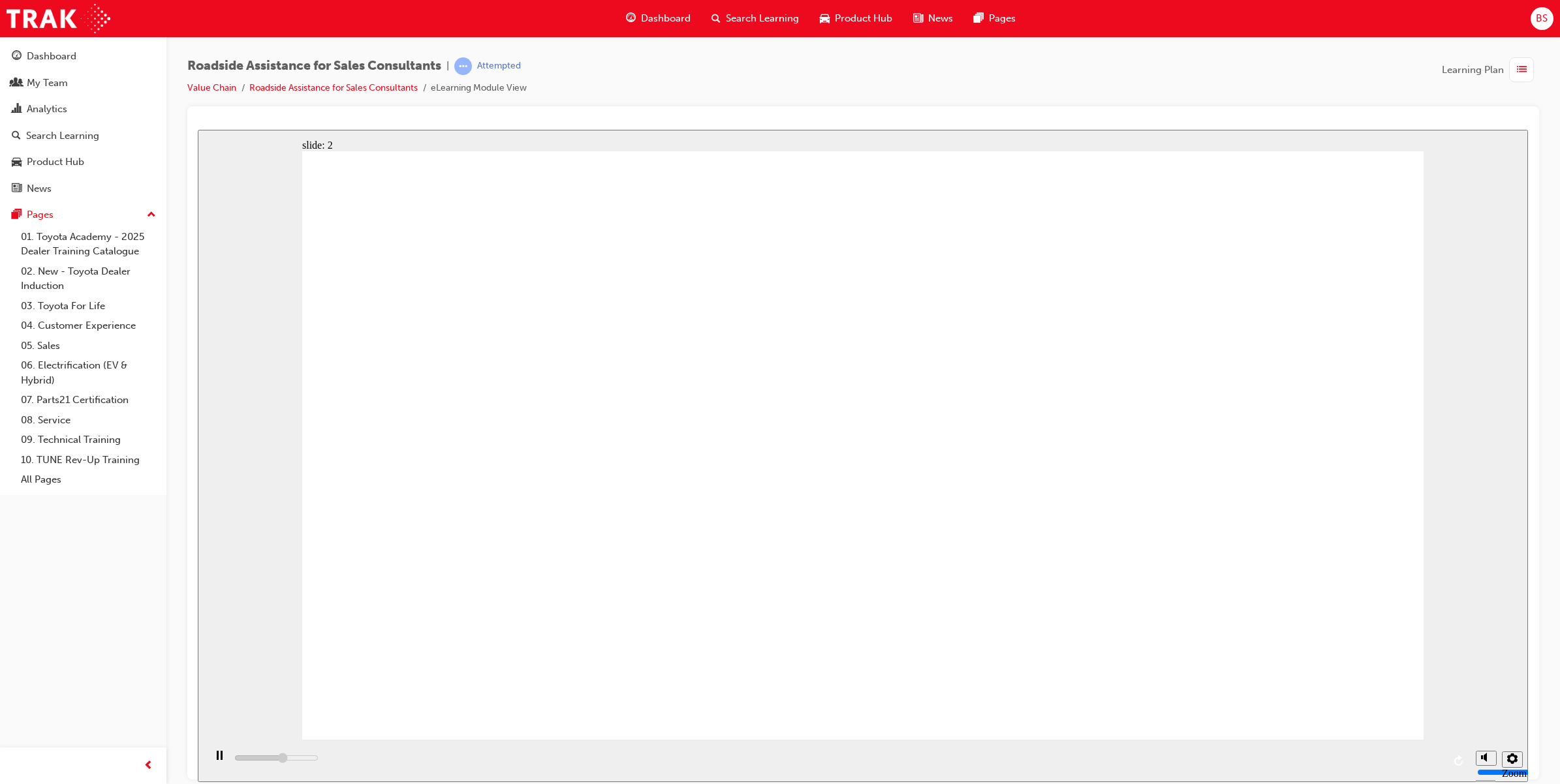
type input "14200"
